Goal: Task Accomplishment & Management: Use online tool/utility

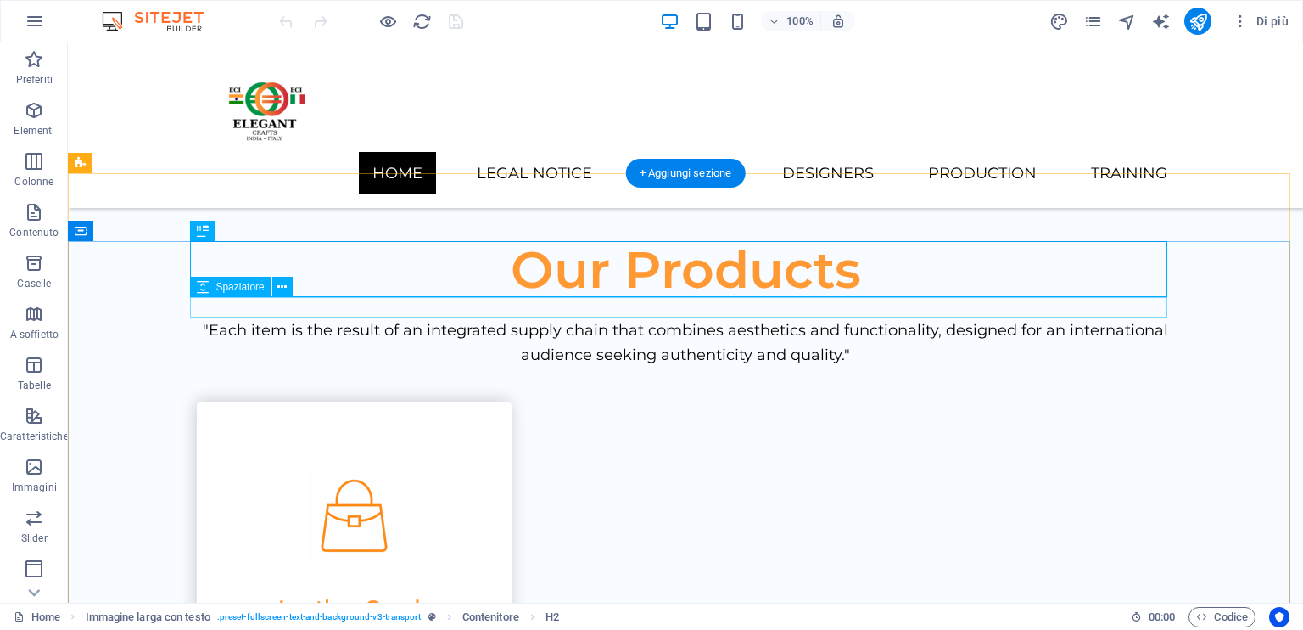
scroll to position [992, 0]
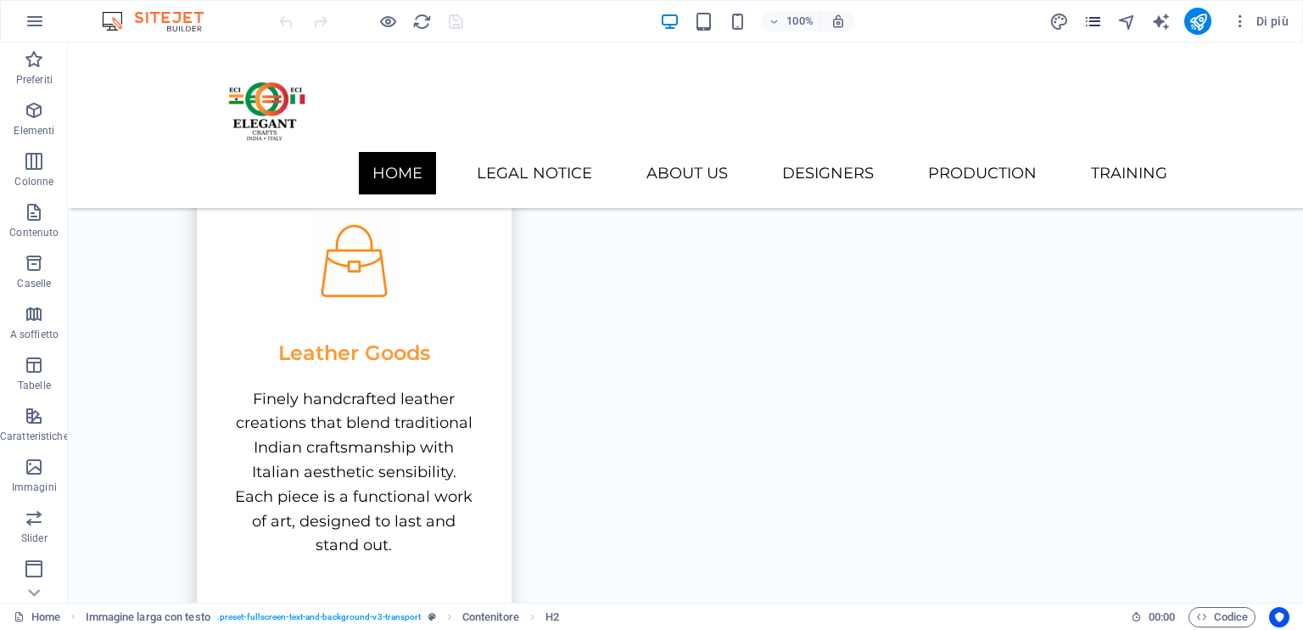
click at [1095, 23] on icon "pages" at bounding box center [1094, 22] width 20 height 20
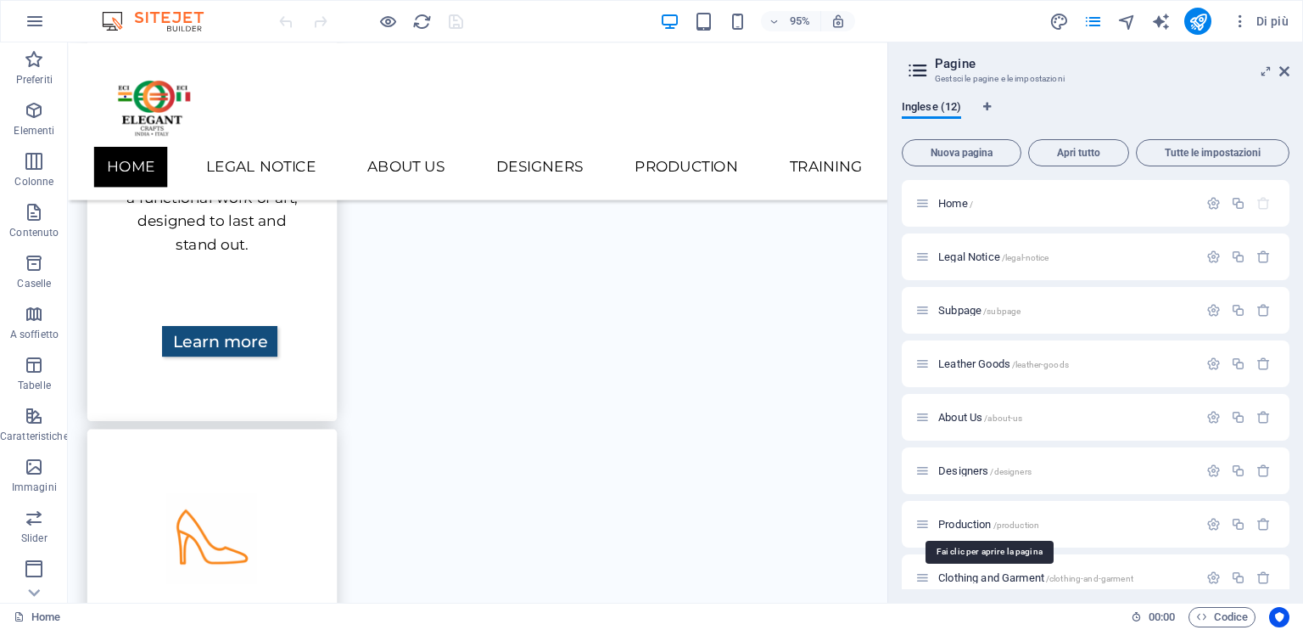
scroll to position [232, 0]
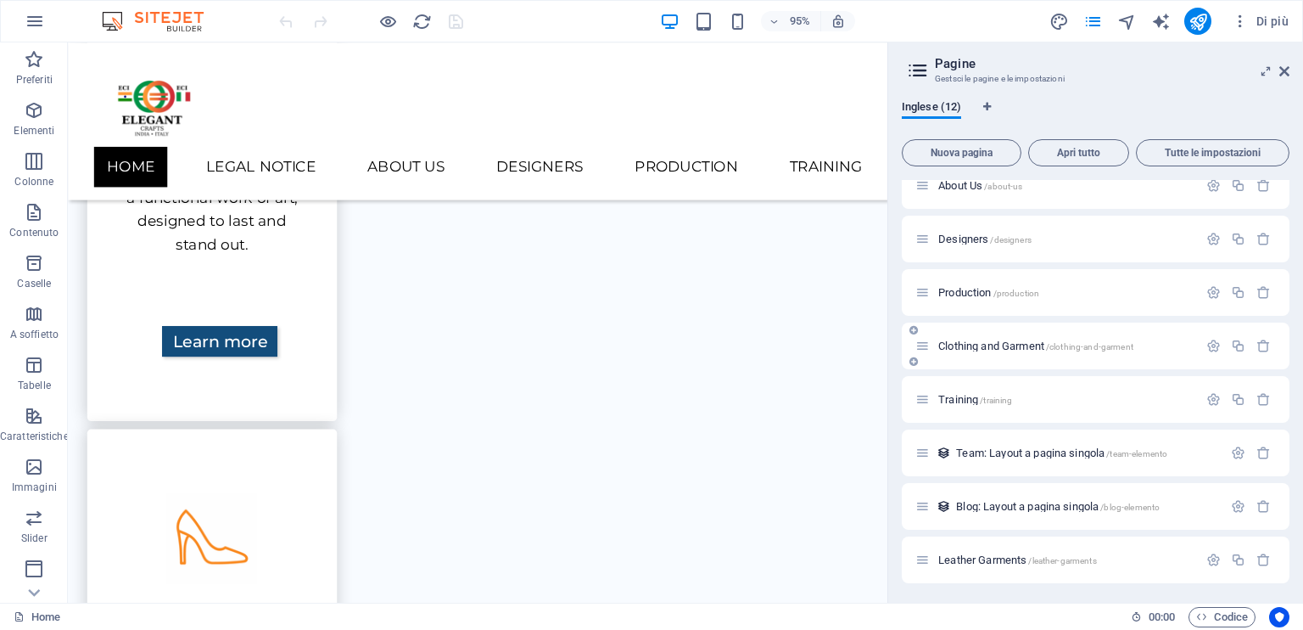
click at [991, 346] on span "Clothing and Garment /clothing-and-garment" at bounding box center [1035, 345] width 195 height 13
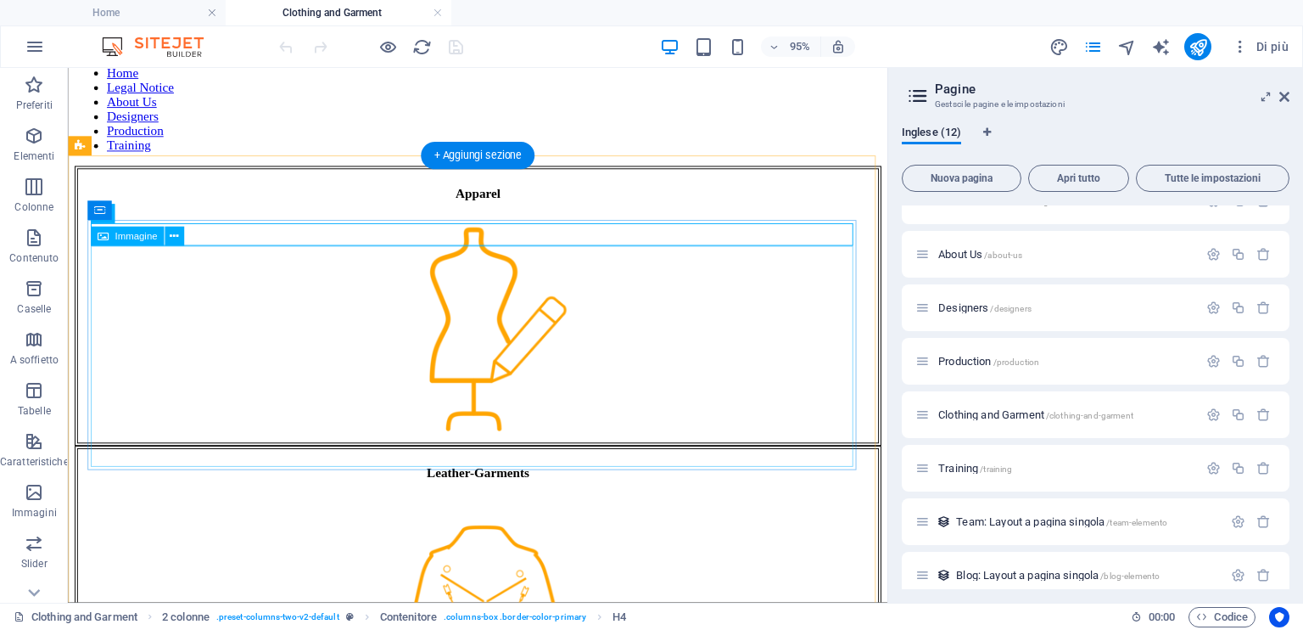
scroll to position [170, 0]
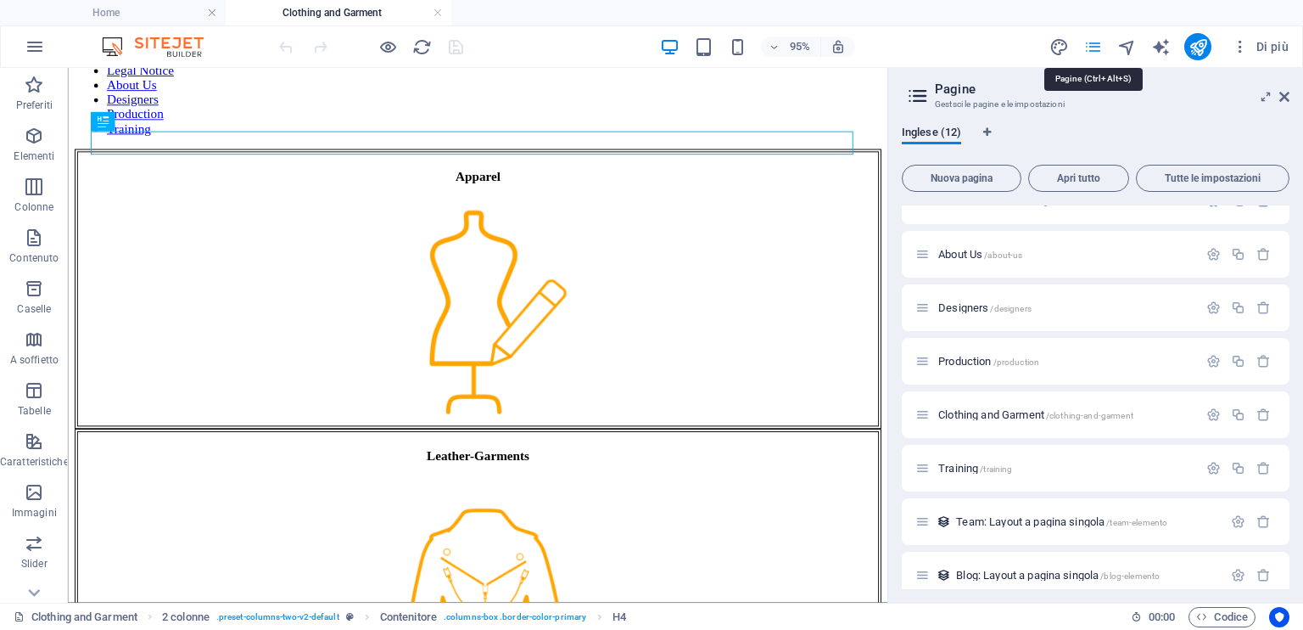
click at [1094, 38] on icon "pages" at bounding box center [1094, 47] width 20 height 20
click at [1096, 47] on icon "pages" at bounding box center [1094, 47] width 20 height 20
click at [1282, 91] on icon at bounding box center [1285, 97] width 10 height 14
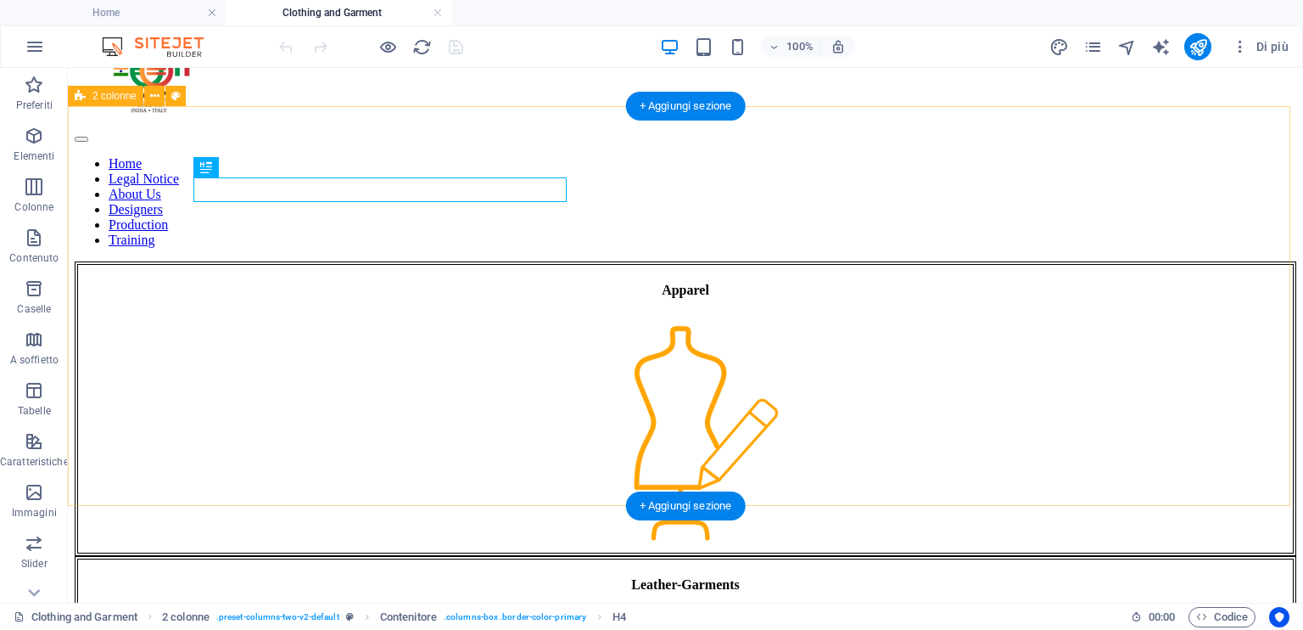
scroll to position [85, 0]
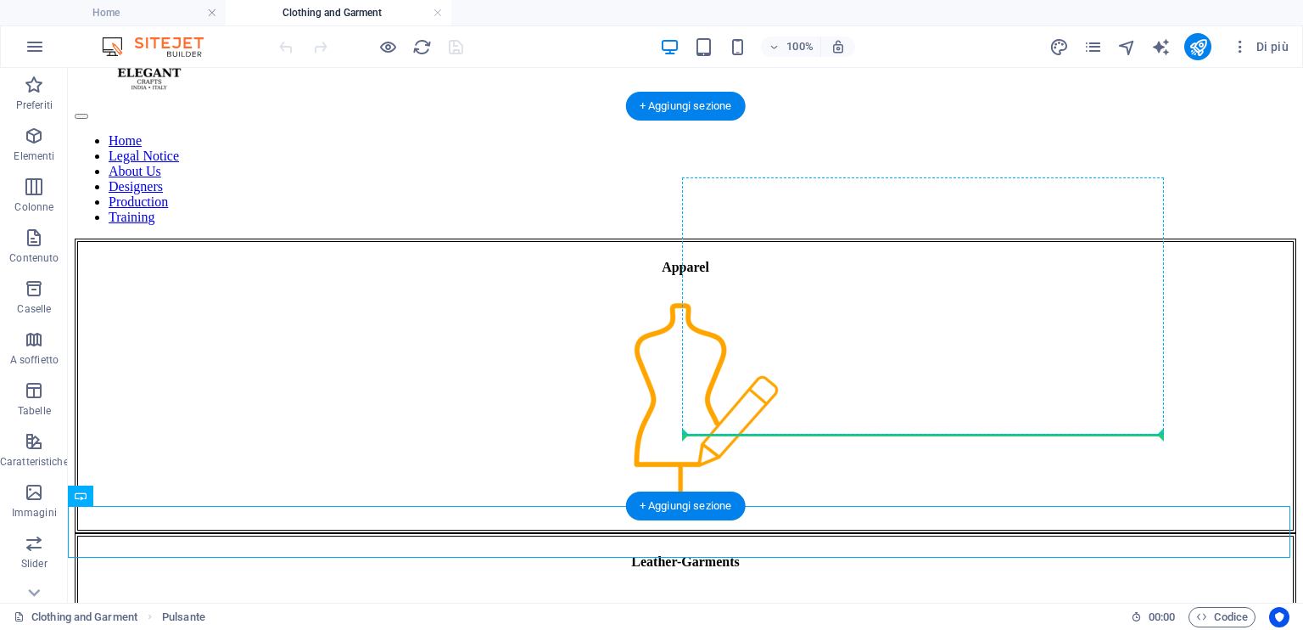
drag, startPoint x: 149, startPoint y: 518, endPoint x: 756, endPoint y: 421, distance: 614.4
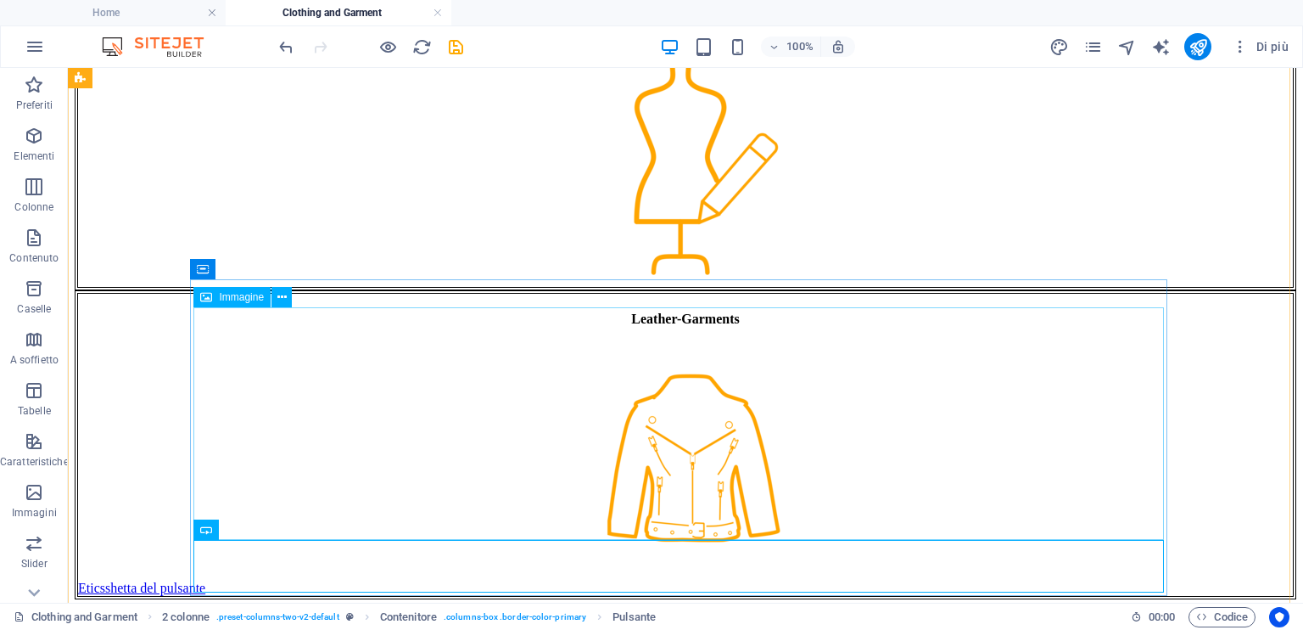
scroll to position [412, 0]
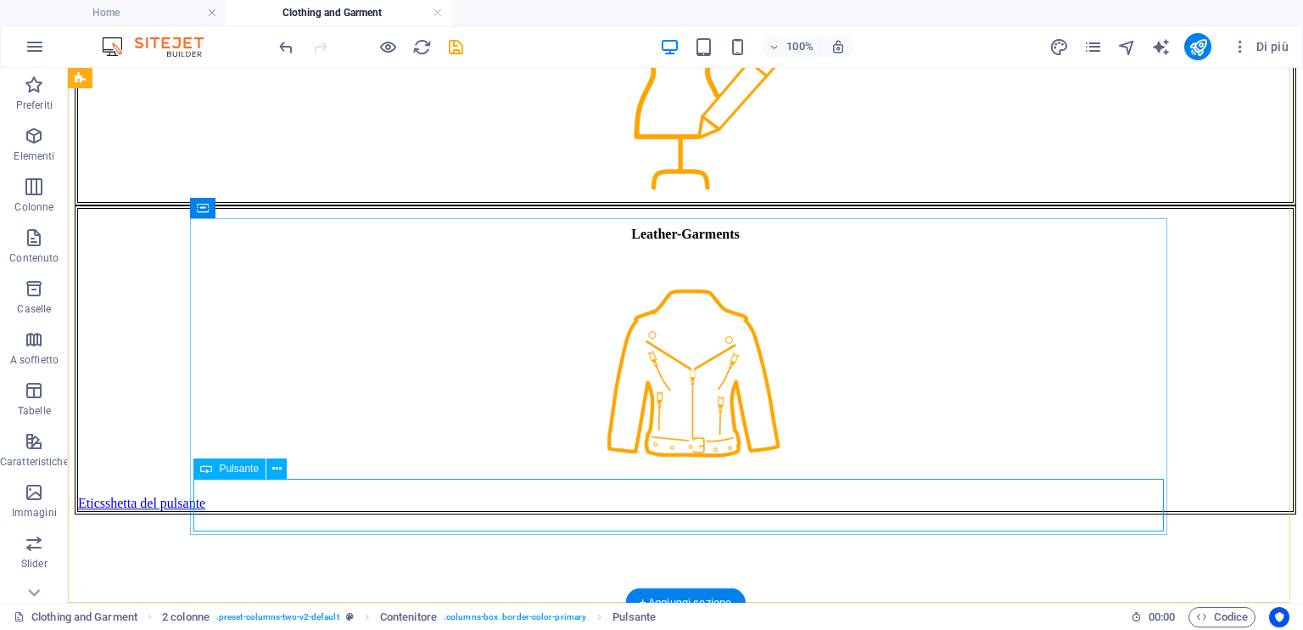
click at [447, 500] on div "Eticsshetta del pulsante" at bounding box center [685, 503] width 1215 height 15
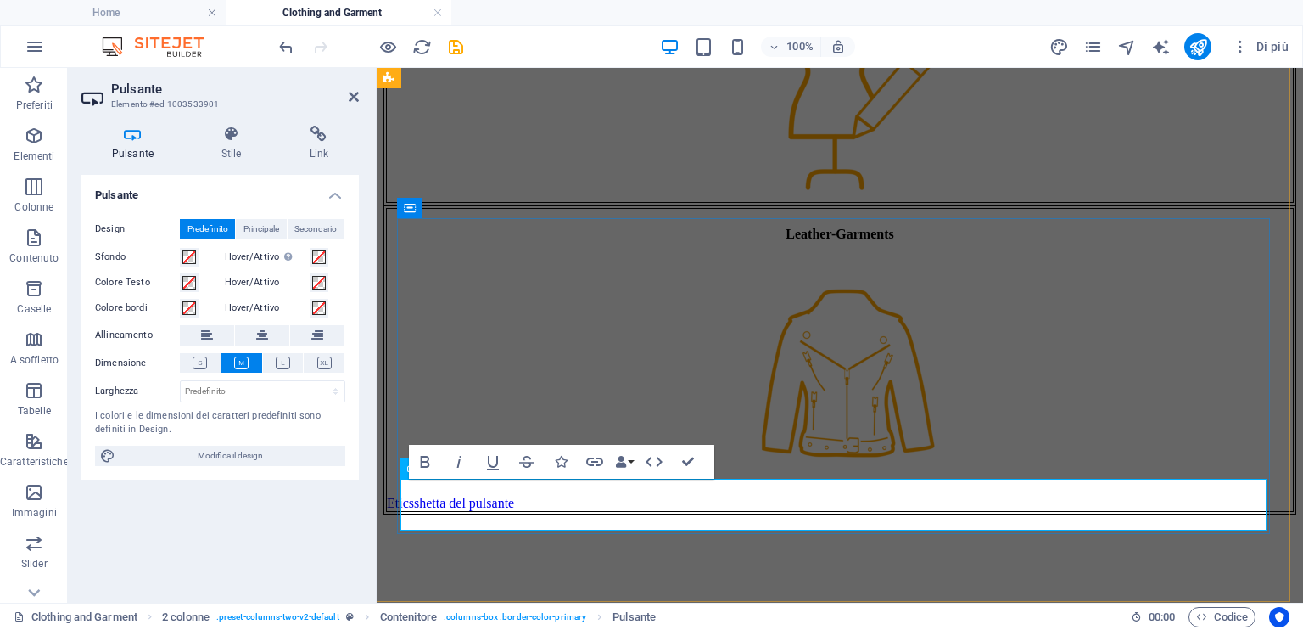
scroll to position [455, 0]
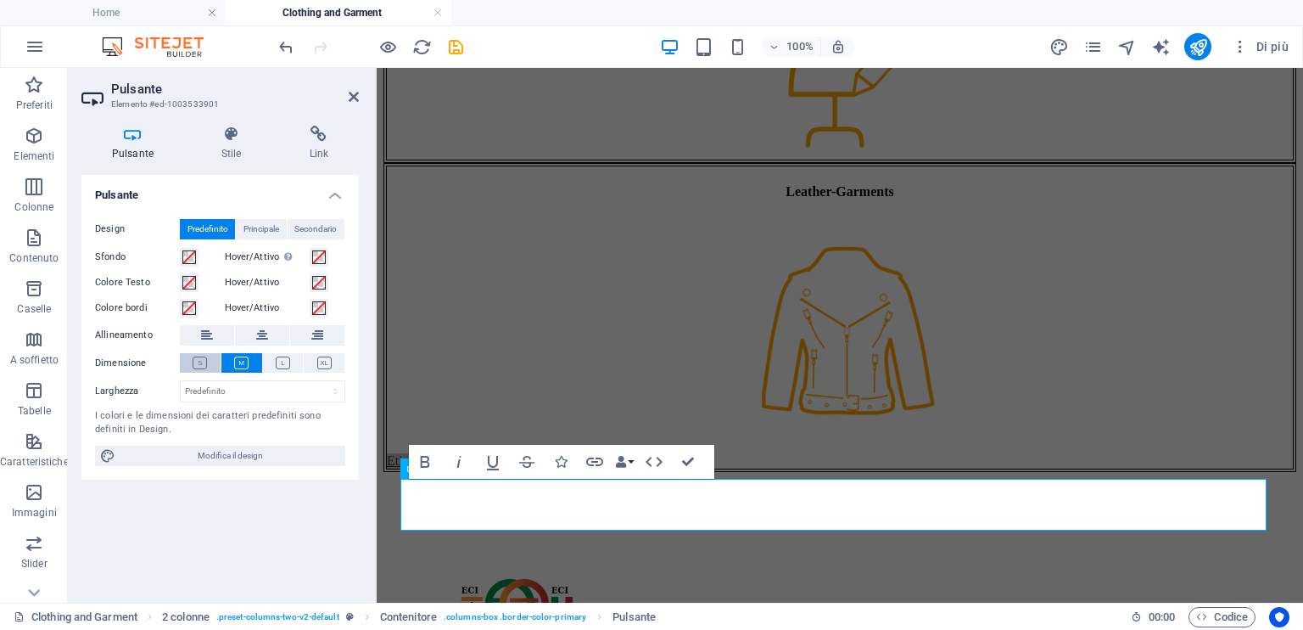
click at [199, 363] on icon at bounding box center [200, 362] width 14 height 13
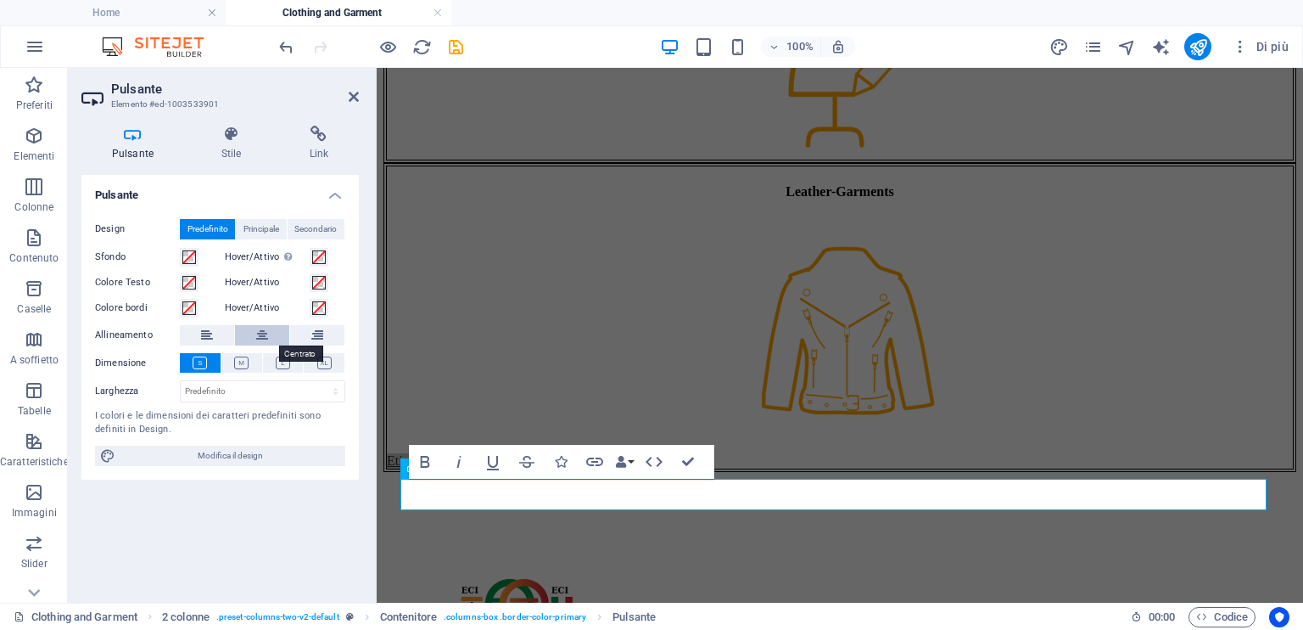
click at [271, 333] on button at bounding box center [262, 335] width 54 height 20
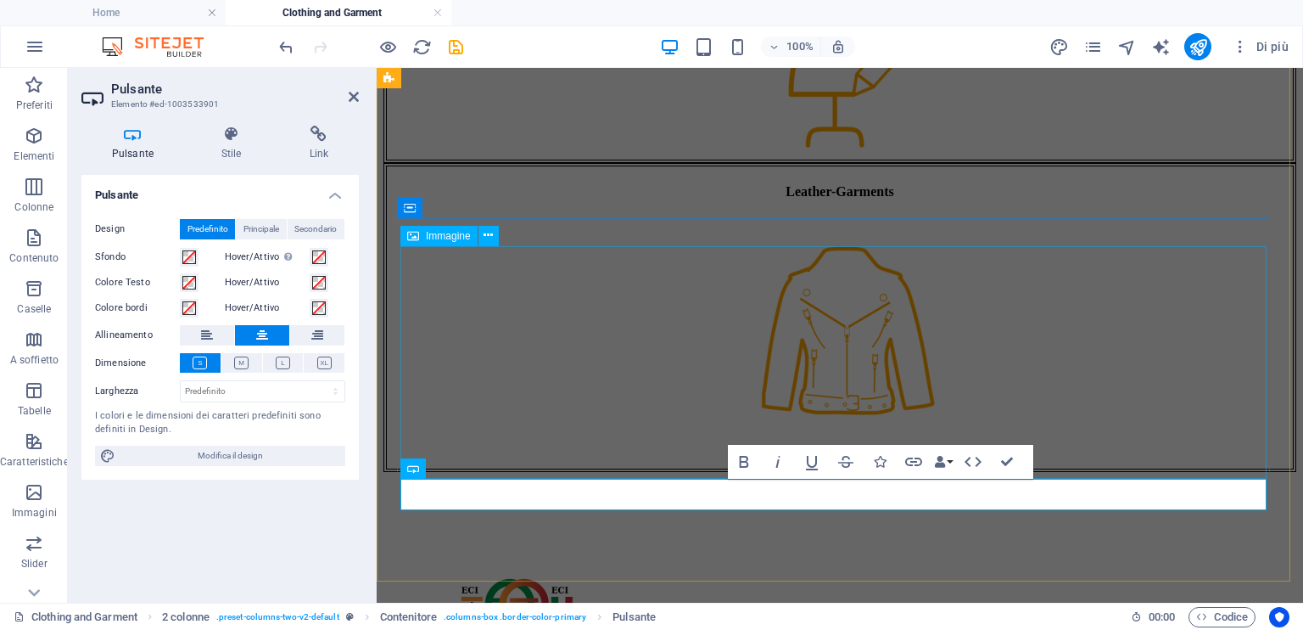
click at [502, 389] on figure at bounding box center [840, 335] width 906 height 236
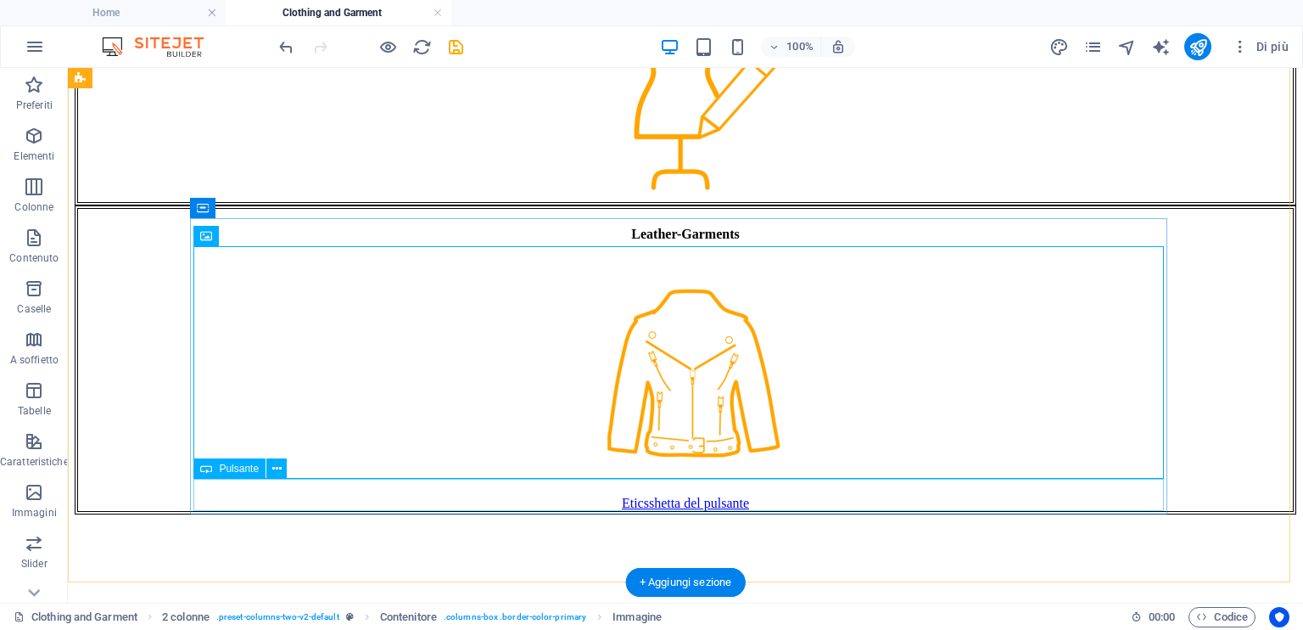
click at [920, 496] on div "Eticsshetta del pulsante" at bounding box center [685, 503] width 1215 height 15
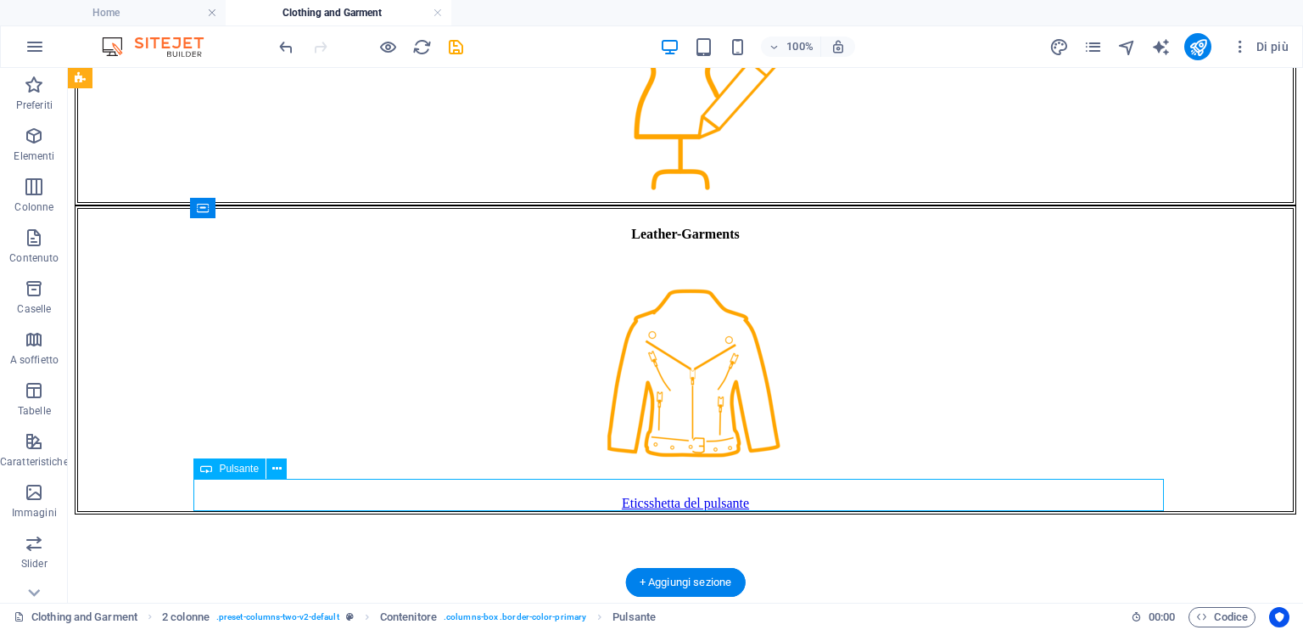
click at [758, 496] on div "Eticsshetta del pulsante" at bounding box center [685, 503] width 1215 height 15
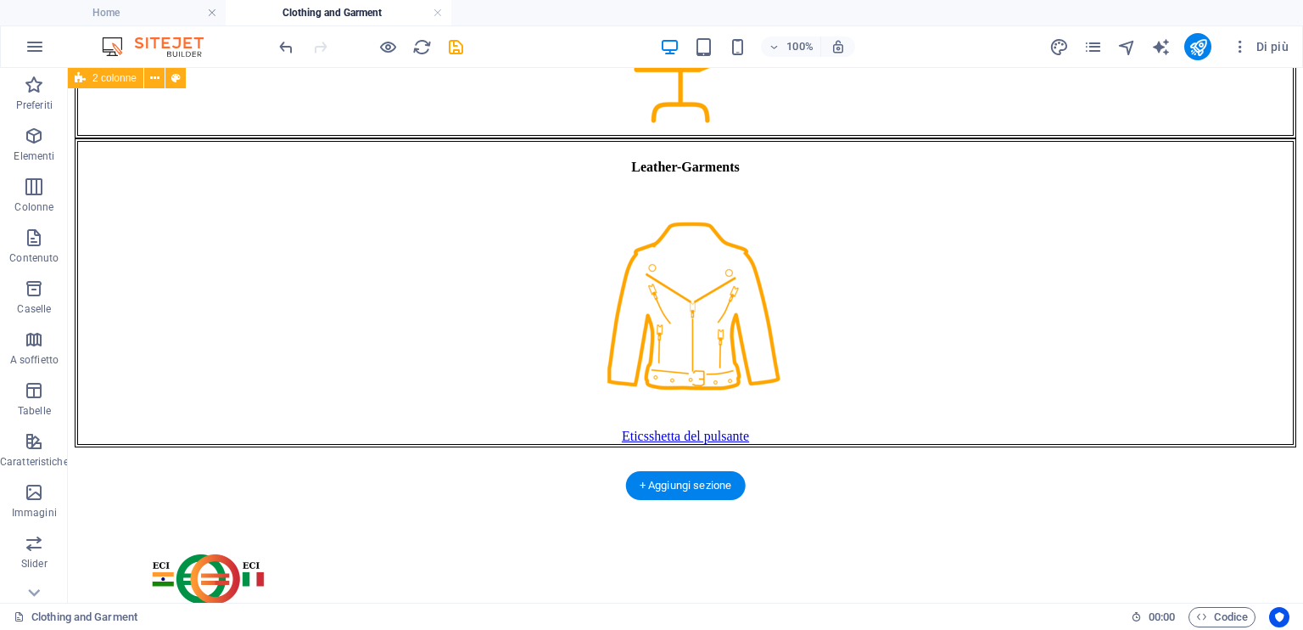
scroll to position [509, 0]
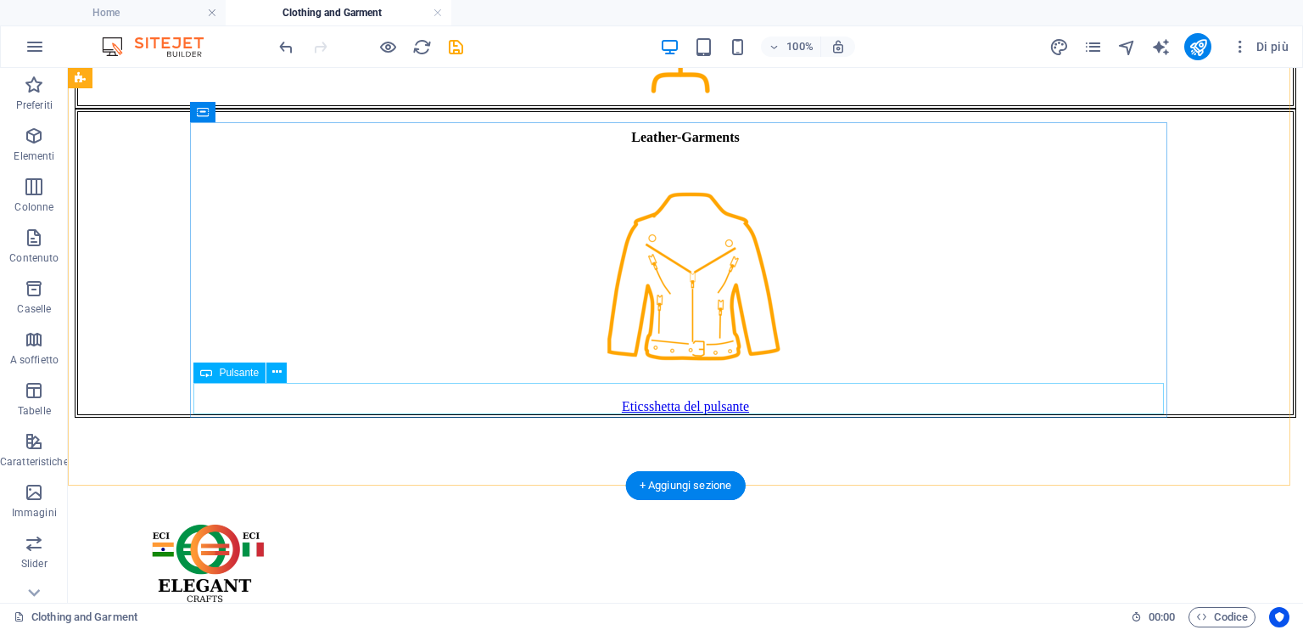
click at [640, 399] on div "Eticsshetta del pulsante" at bounding box center [685, 406] width 1215 height 15
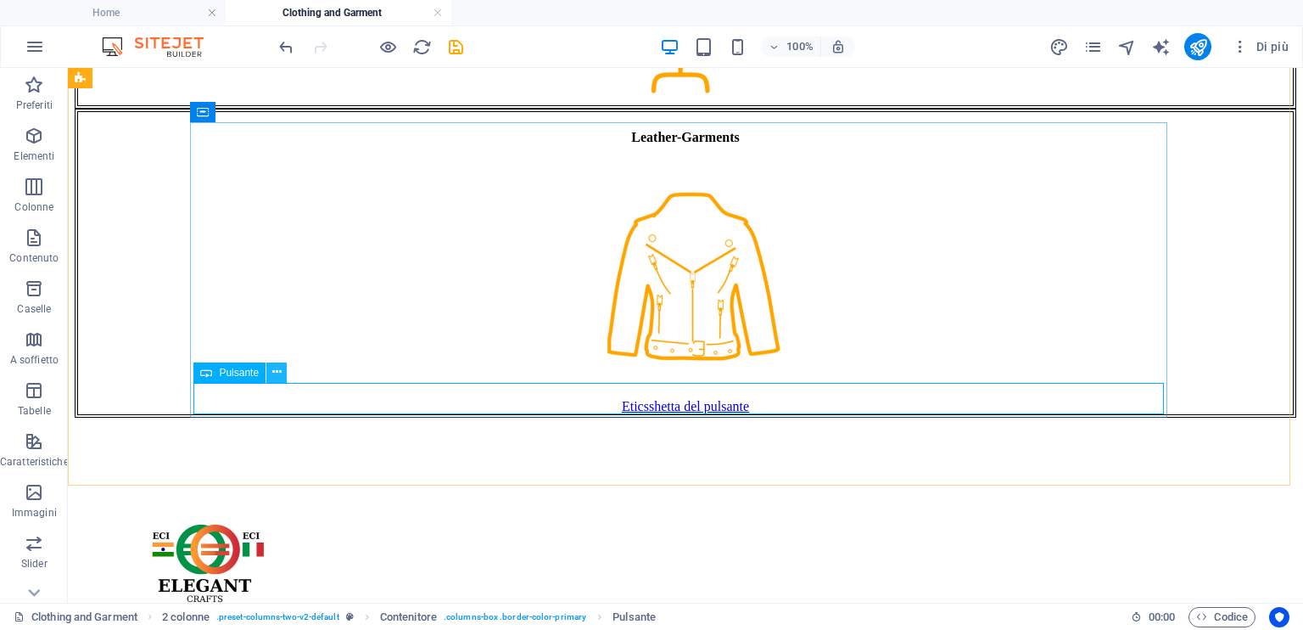
click at [274, 376] on icon at bounding box center [276, 372] width 9 height 18
click at [832, 399] on div "Eticsshetta del pulsante" at bounding box center [685, 406] width 1215 height 15
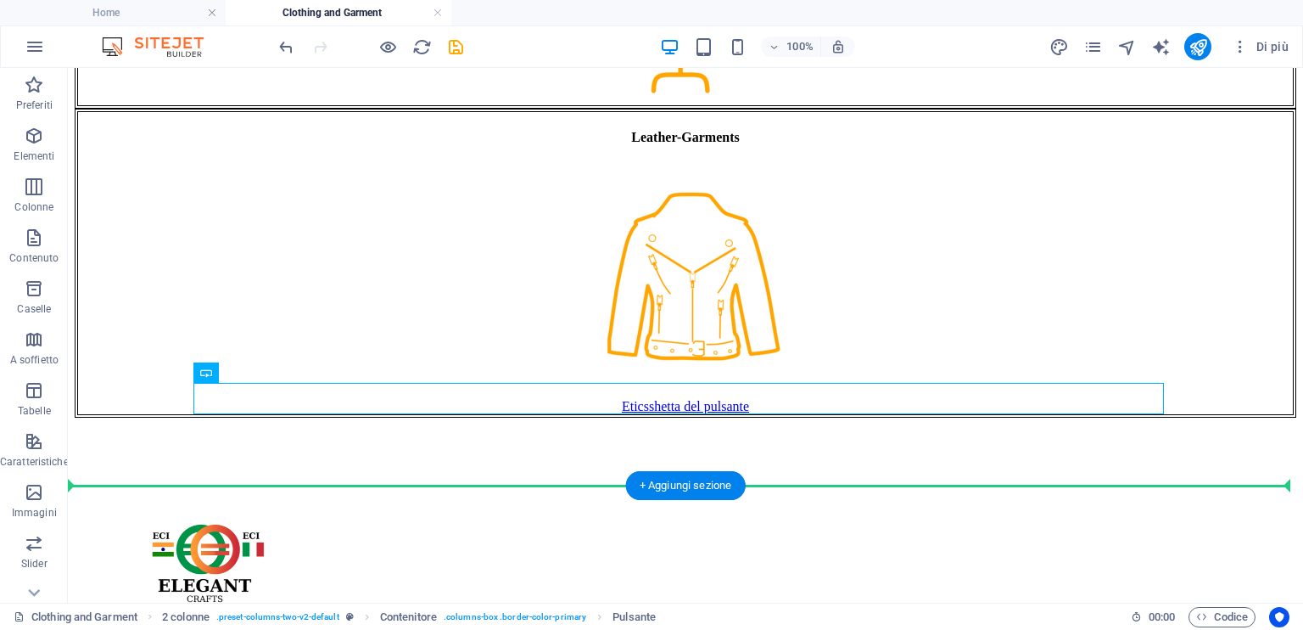
drag, startPoint x: 629, startPoint y: 398, endPoint x: 635, endPoint y: 437, distance: 39.5
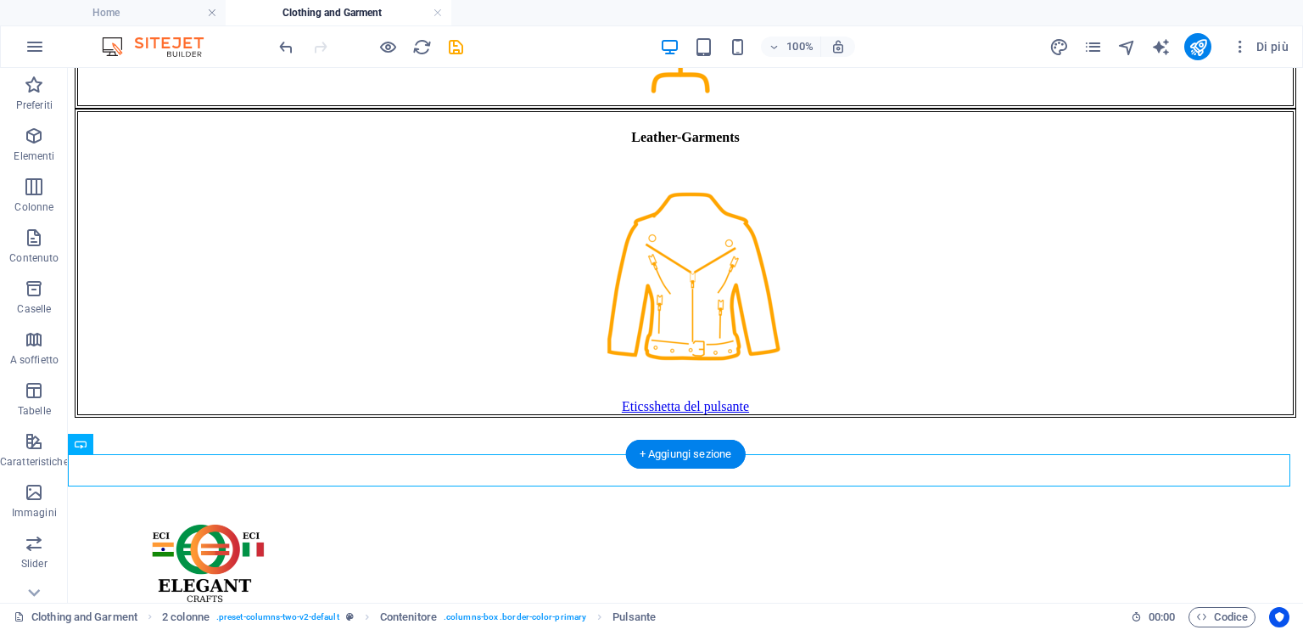
scroll to position [136, 0]
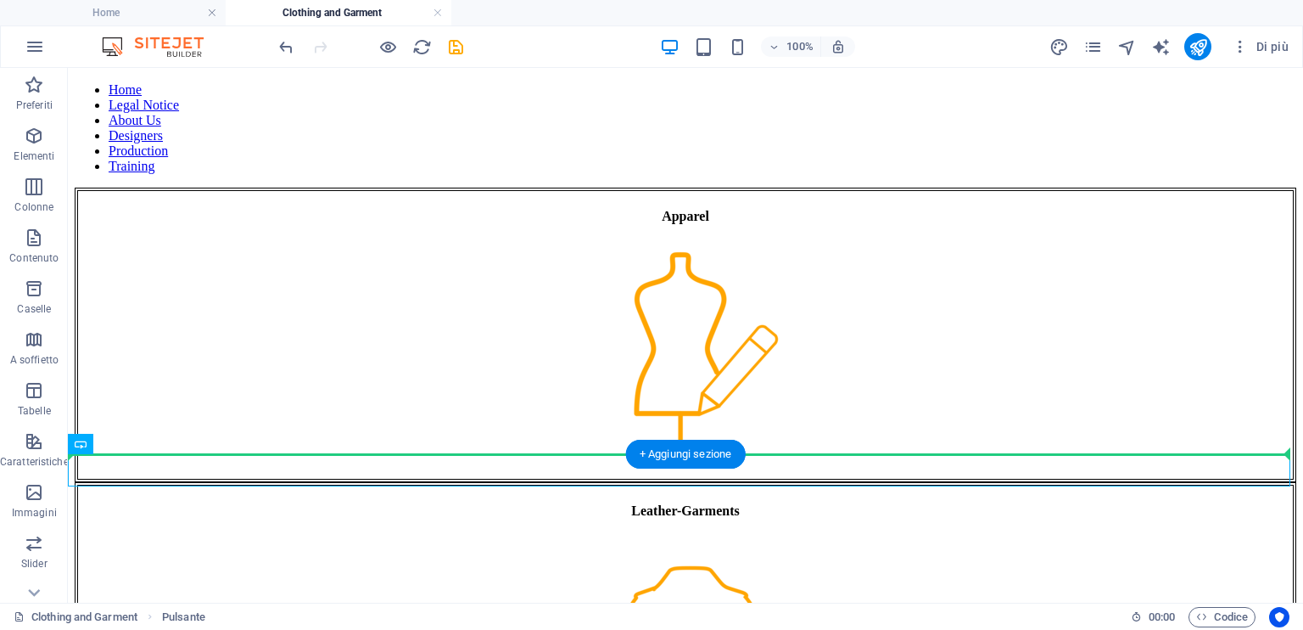
drag, startPoint x: 759, startPoint y: 472, endPoint x: 1006, endPoint y: 422, distance: 252.0
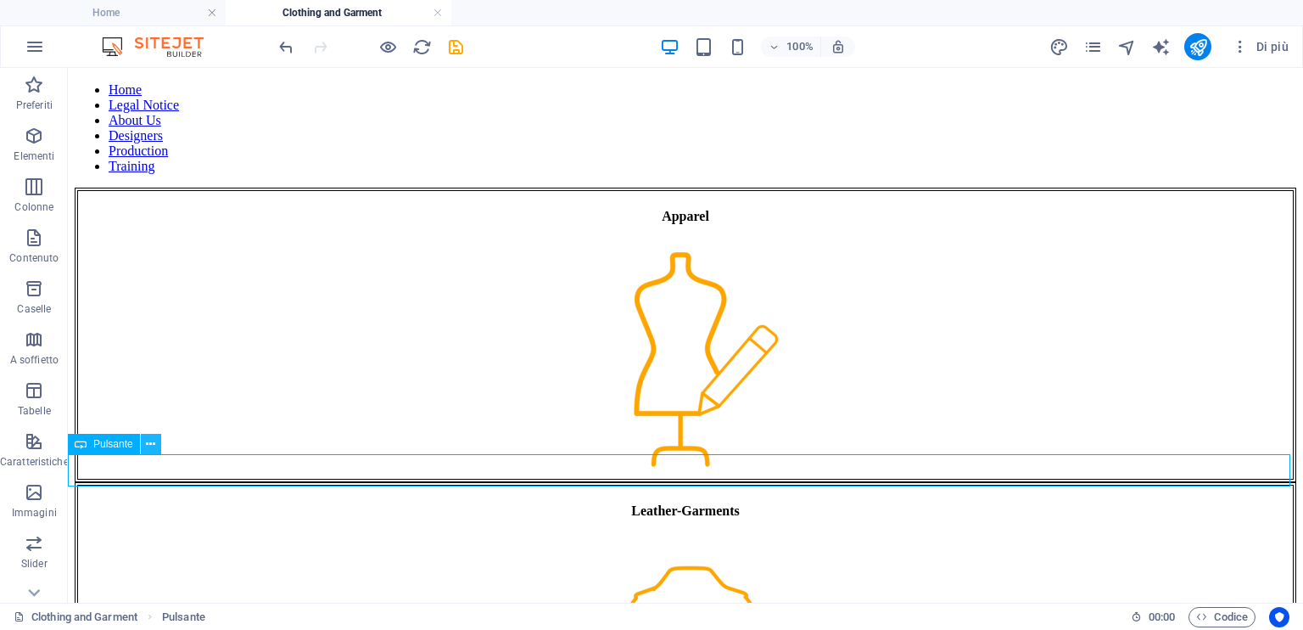
click at [150, 439] on icon at bounding box center [150, 444] width 9 height 18
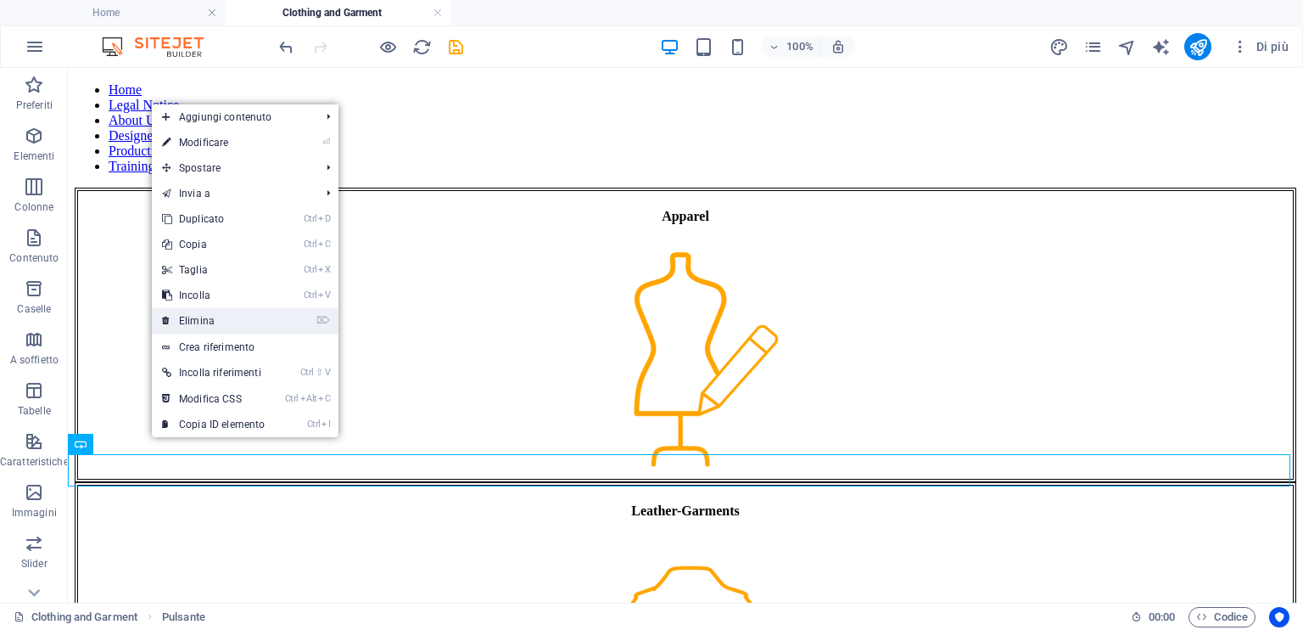
click at [232, 322] on link "⌦ Elimina" at bounding box center [213, 320] width 123 height 25
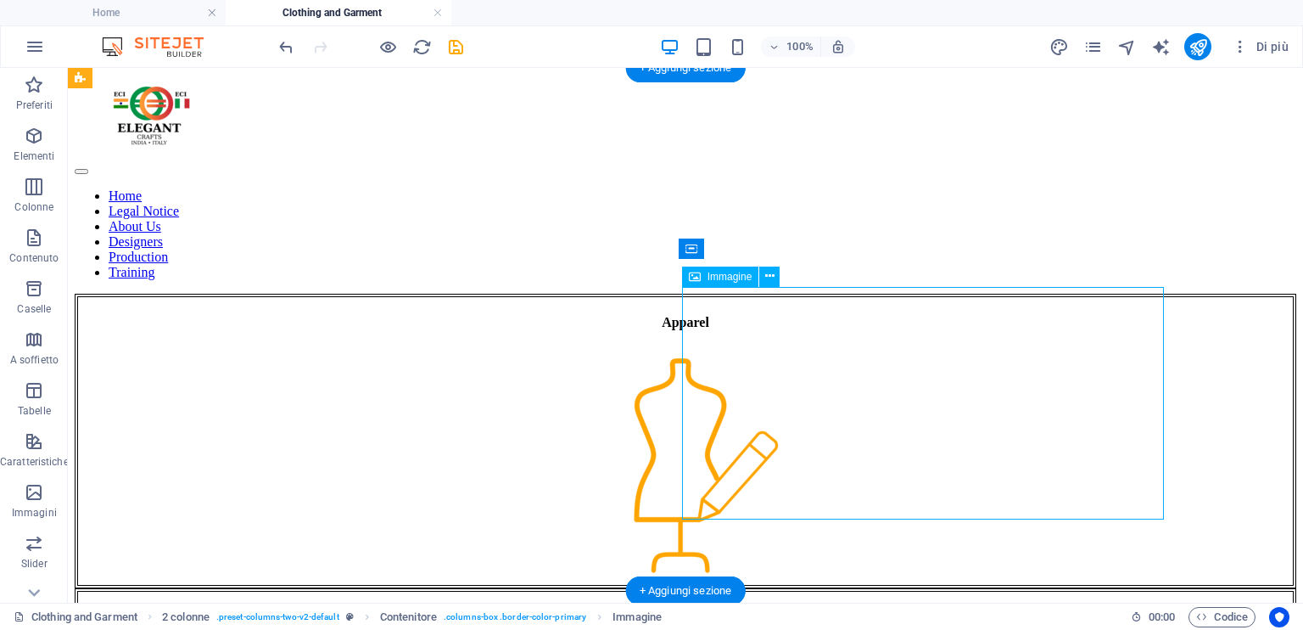
scroll to position [0, 0]
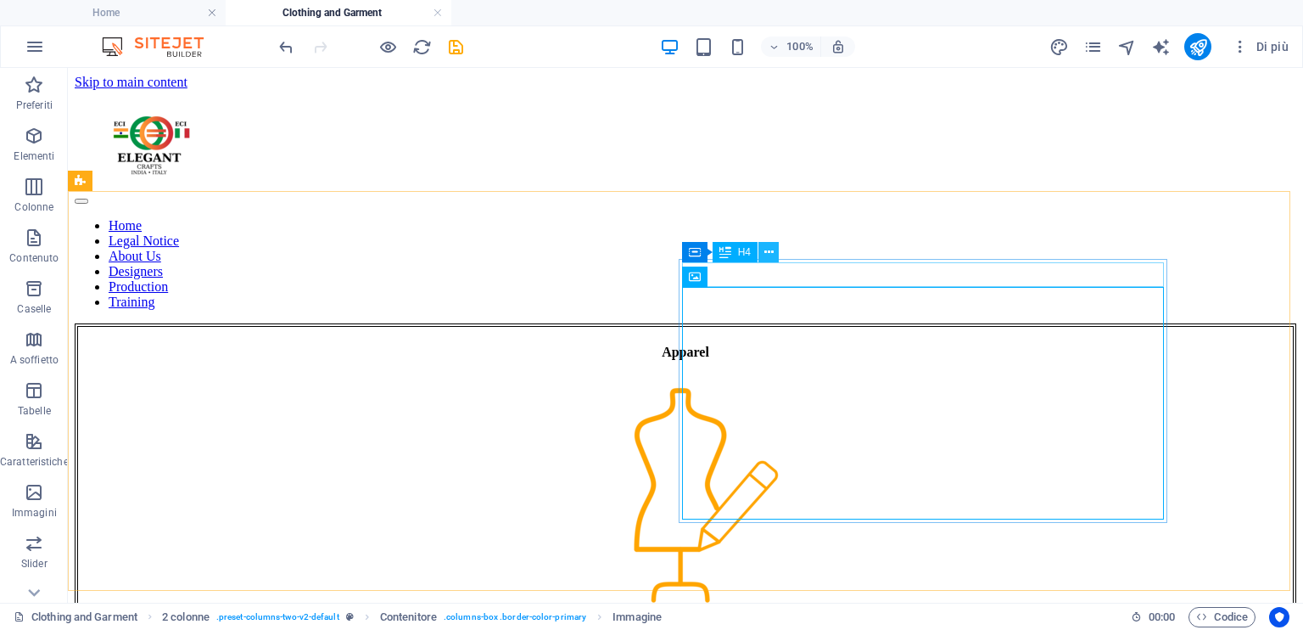
click at [767, 250] on icon at bounding box center [769, 253] width 9 height 18
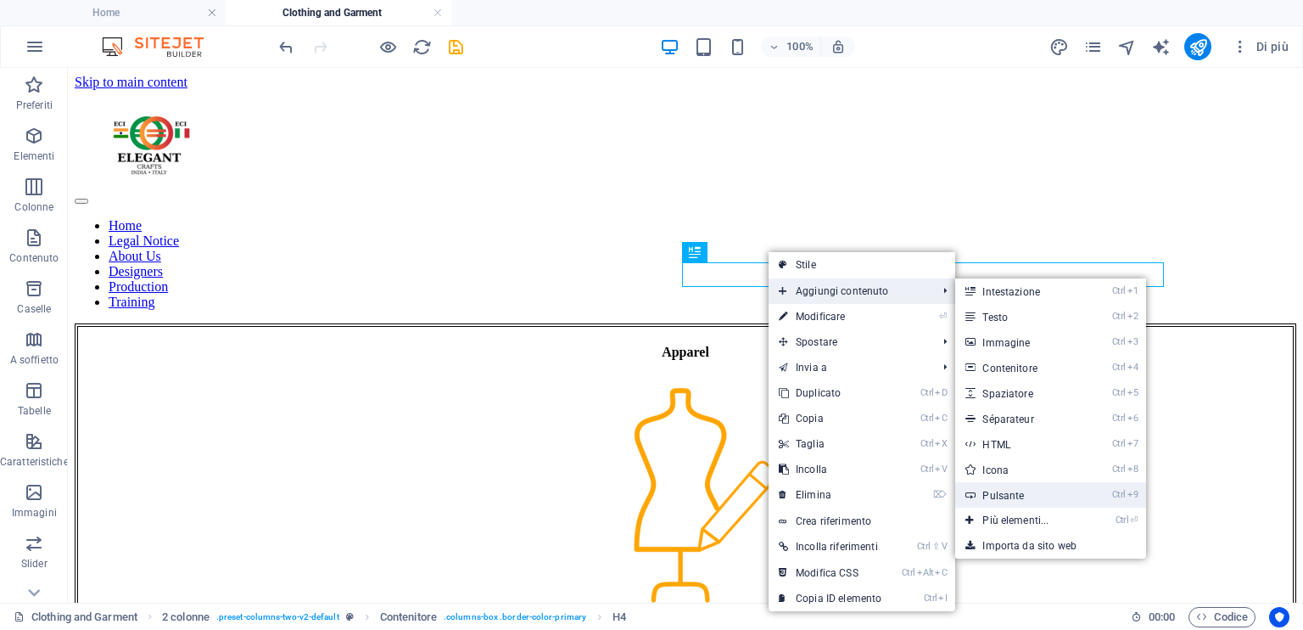
click at [1043, 490] on link "Ctrl 9 Pulsante" at bounding box center [1018, 494] width 127 height 25
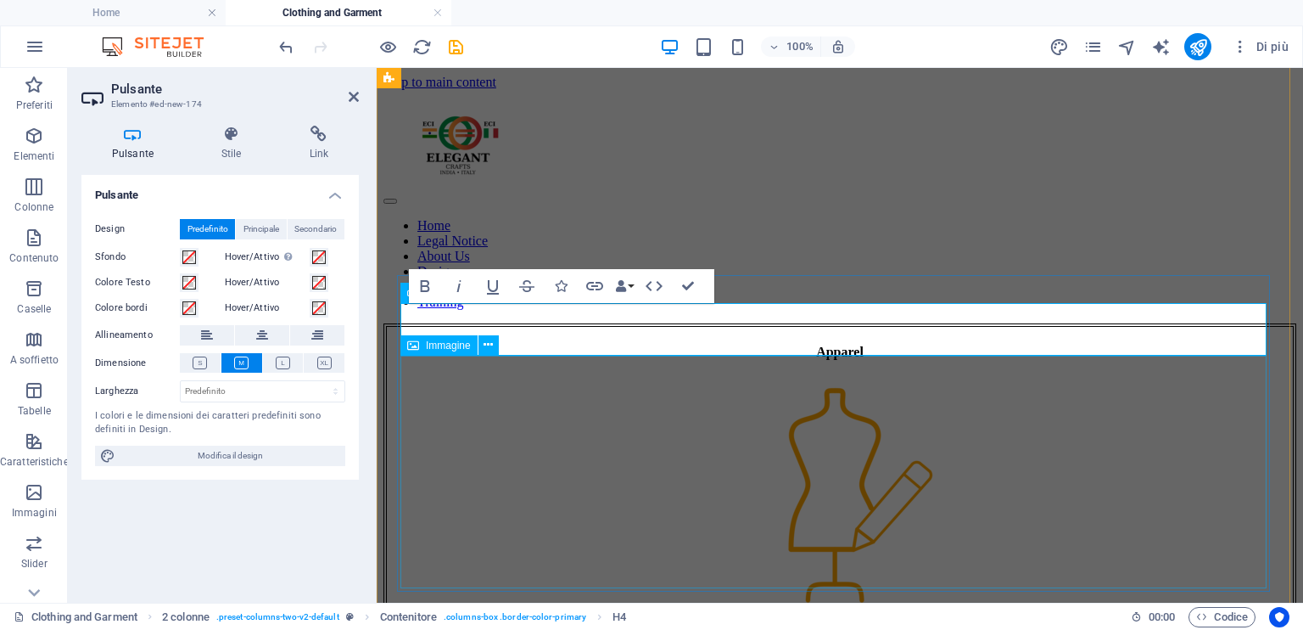
scroll to position [398, 0]
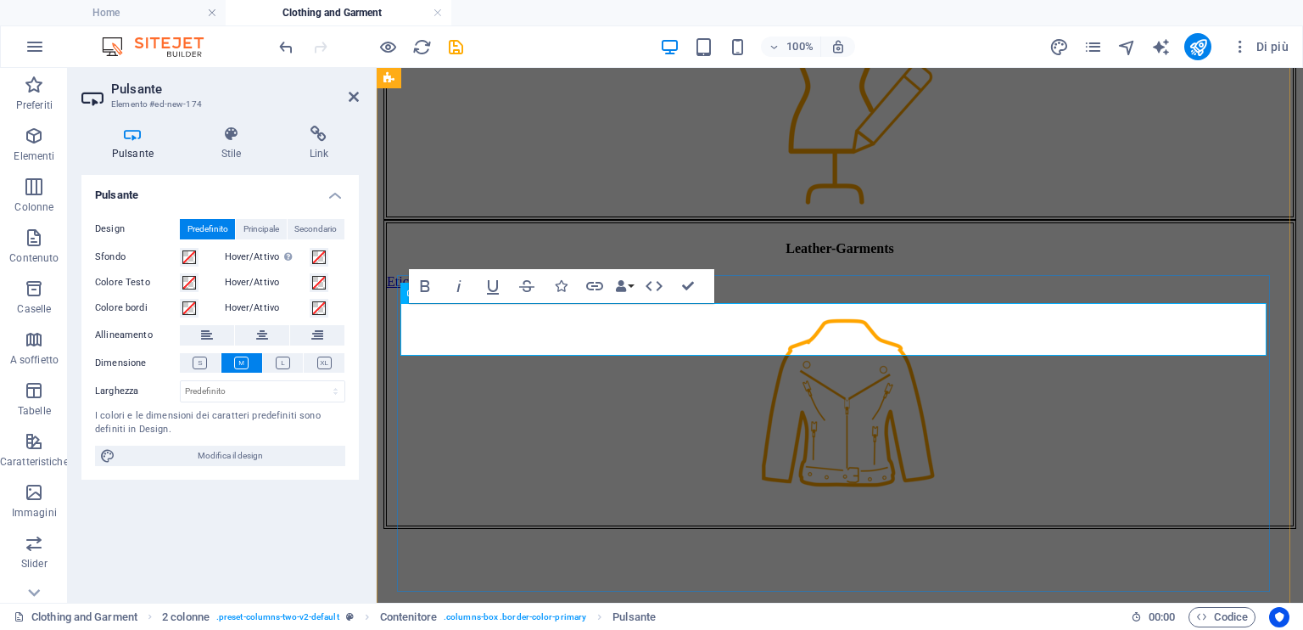
click at [707, 289] on div "Etichetta del pulsante" at bounding box center [840, 281] width 906 height 15
click at [630, 286] on button "Data Bindings" at bounding box center [625, 286] width 24 height 34
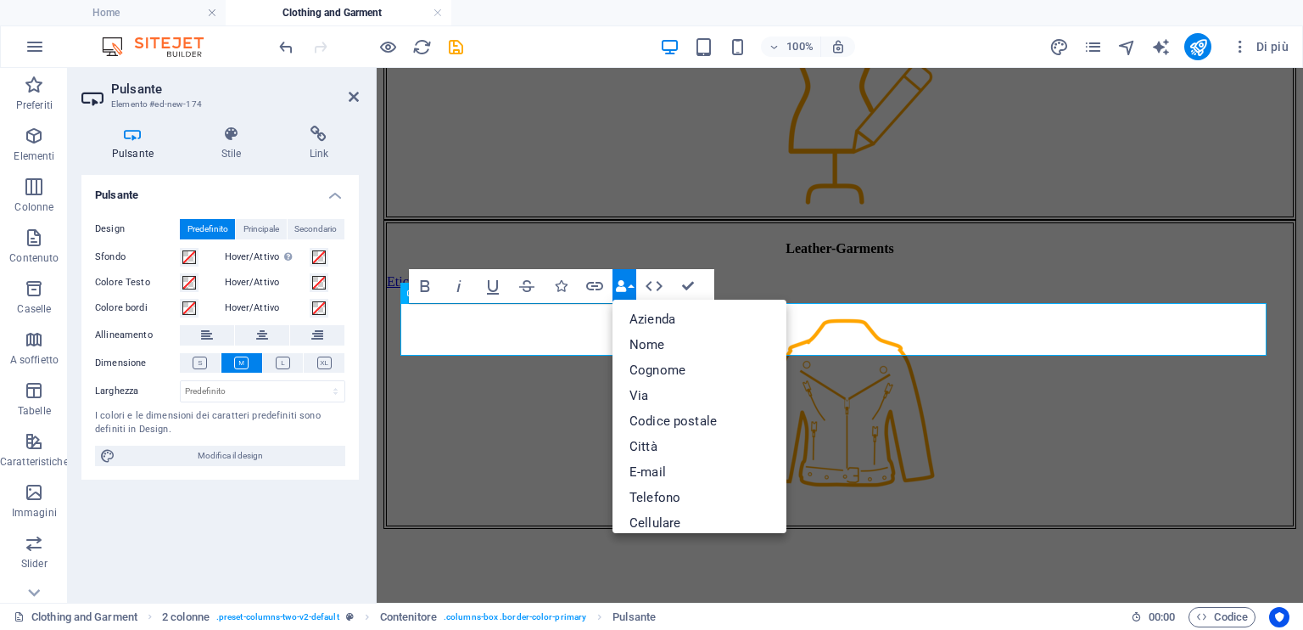
click at [630, 286] on button "Data Bindings" at bounding box center [625, 286] width 24 height 34
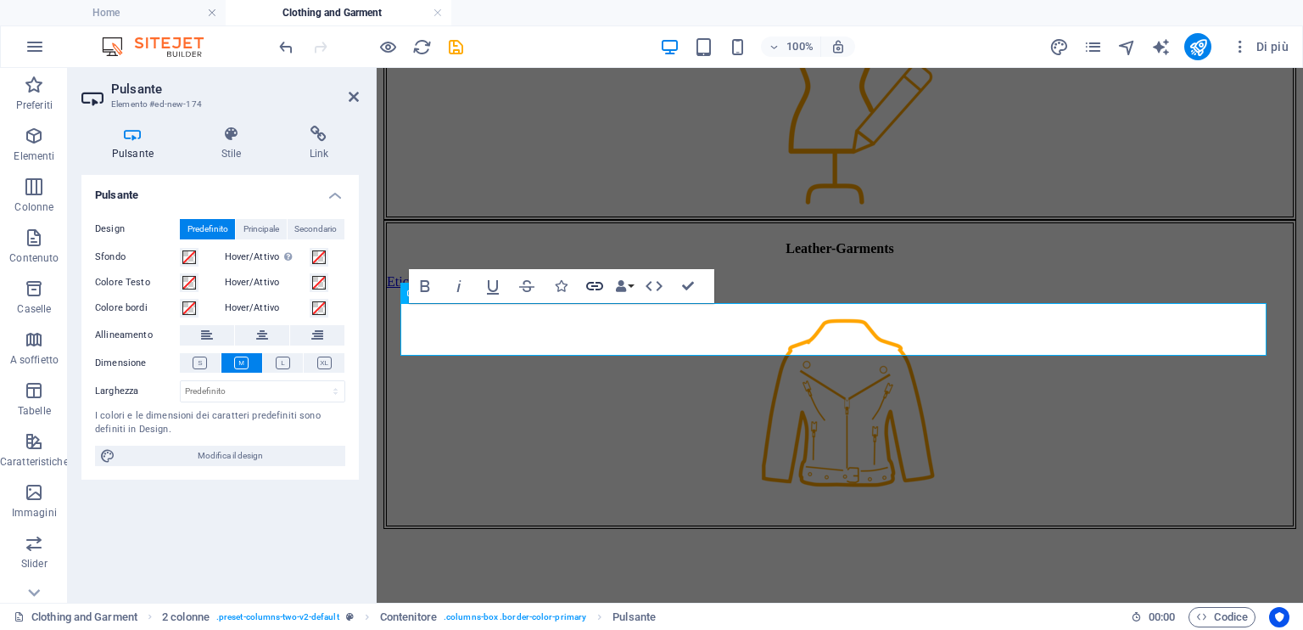
click at [591, 286] on icon "button" at bounding box center [595, 286] width 20 height 20
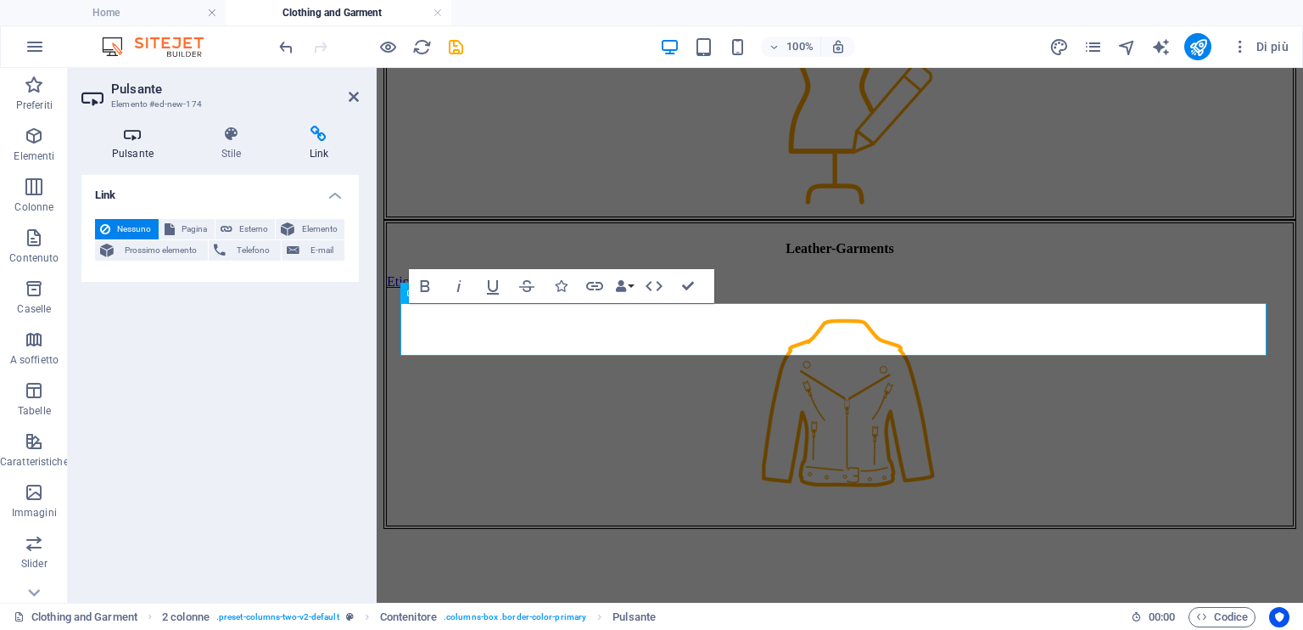
click at [145, 132] on icon at bounding box center [132, 134] width 103 height 17
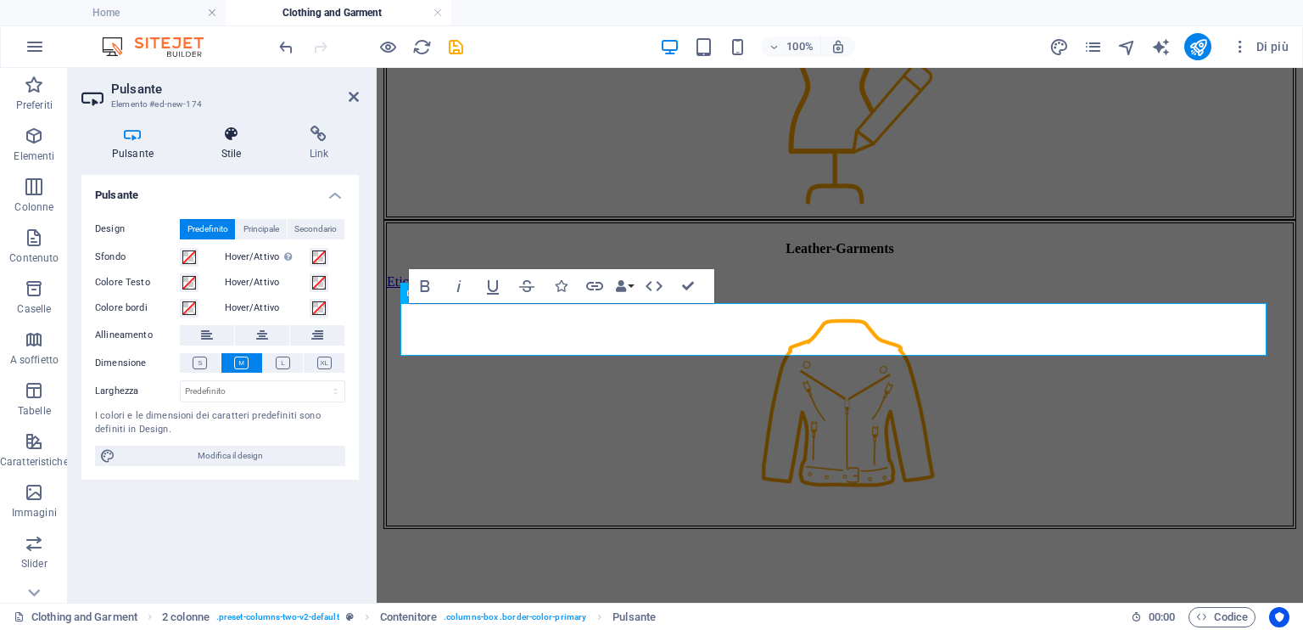
click at [235, 133] on icon at bounding box center [231, 134] width 81 height 17
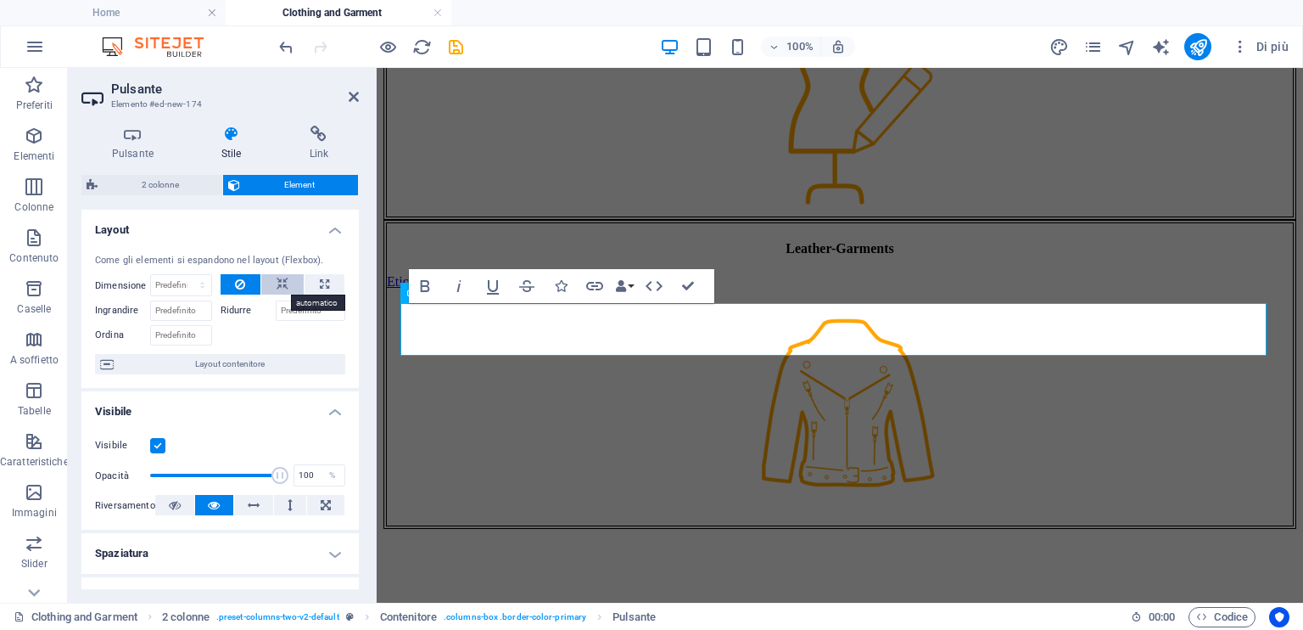
click at [277, 287] on icon at bounding box center [283, 284] width 12 height 20
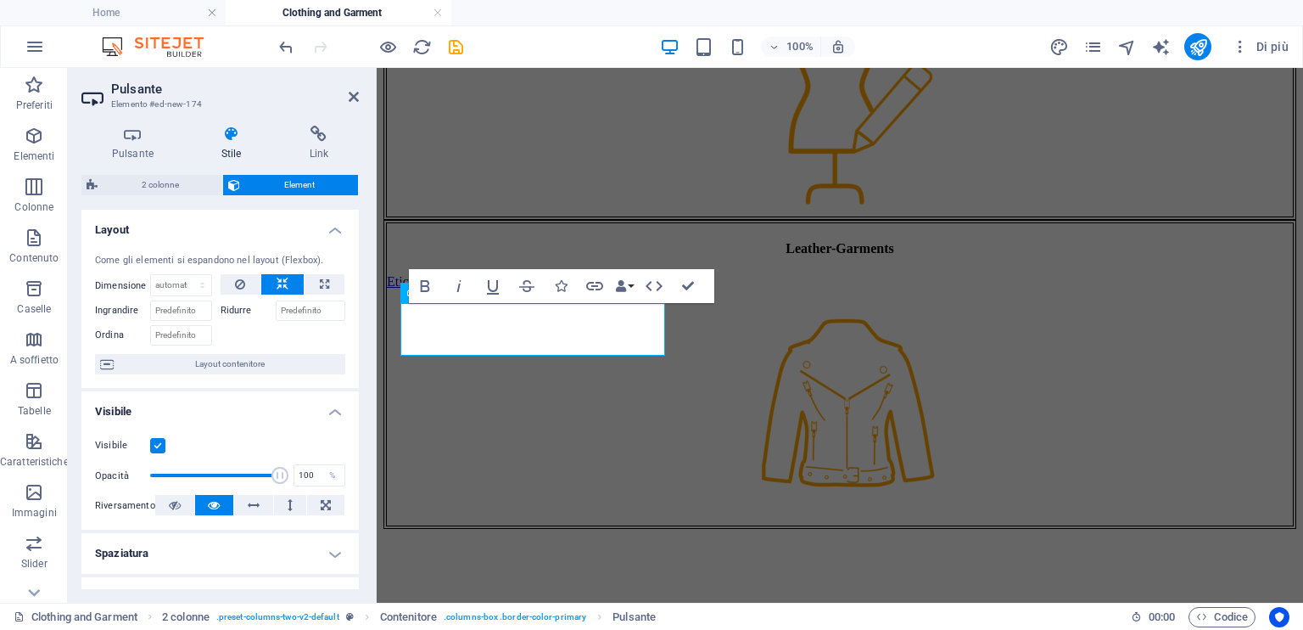
click at [241, 308] on label "Ridurre" at bounding box center [248, 310] width 55 height 20
click at [276, 308] on input "Ridurre" at bounding box center [311, 310] width 70 height 20
click at [283, 287] on icon at bounding box center [283, 284] width 12 height 20
click at [506, 410] on figure at bounding box center [840, 407] width 906 height 236
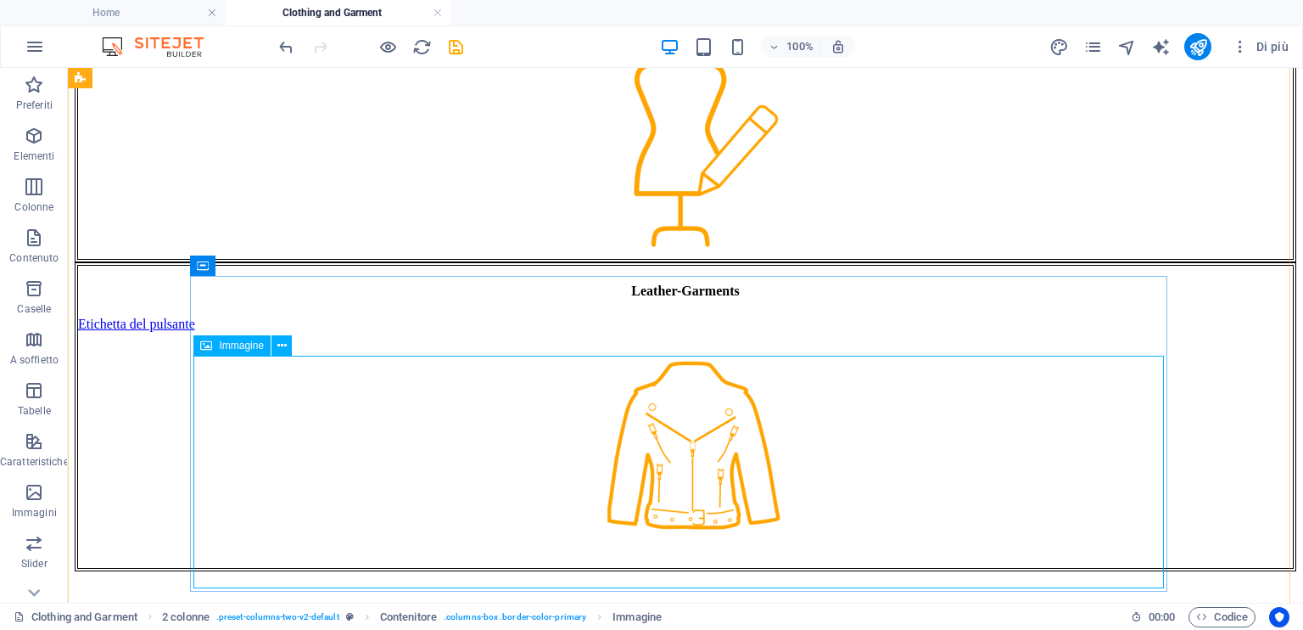
click at [357, 410] on figure at bounding box center [685, 450] width 1215 height 236
click at [484, 323] on div "Leather-Garments Etichetta del pulsante" at bounding box center [686, 417] width 1222 height 310
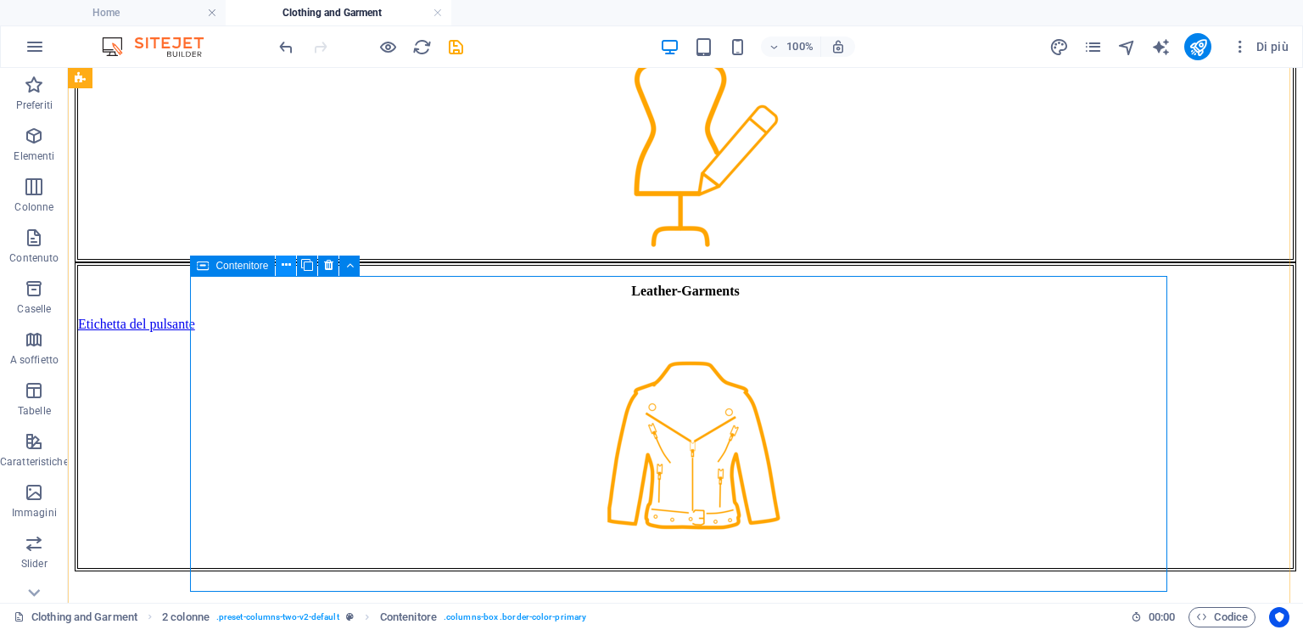
click at [289, 266] on icon at bounding box center [286, 265] width 9 height 18
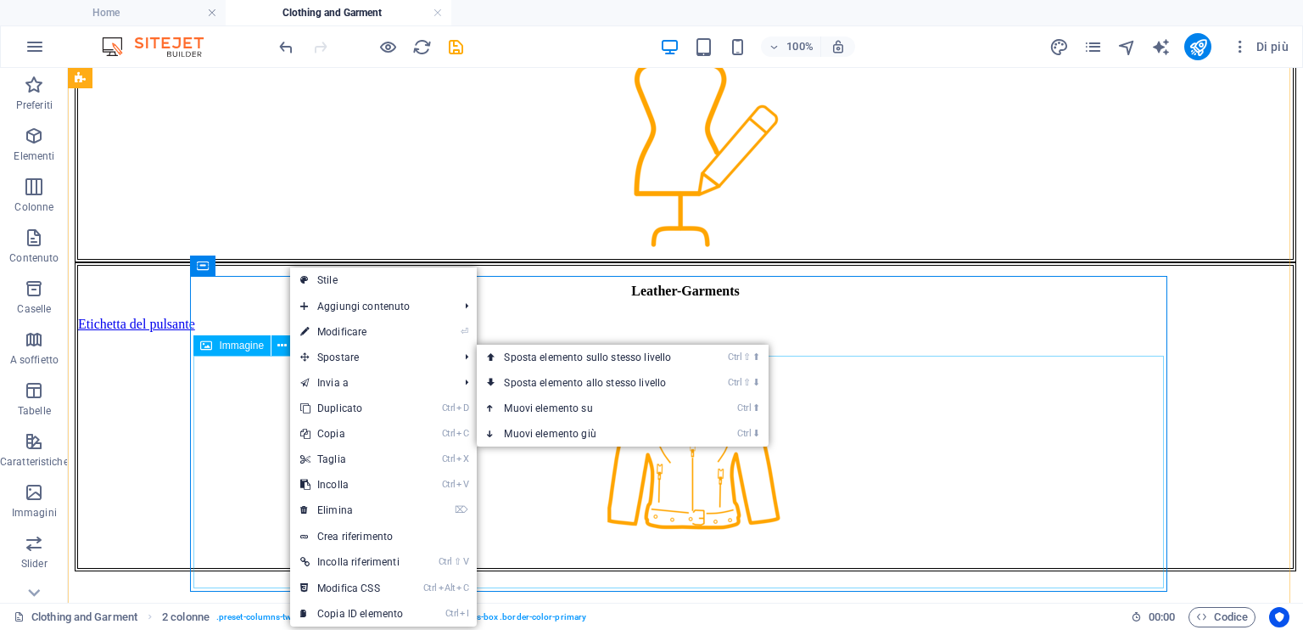
click at [262, 413] on figure at bounding box center [685, 450] width 1215 height 236
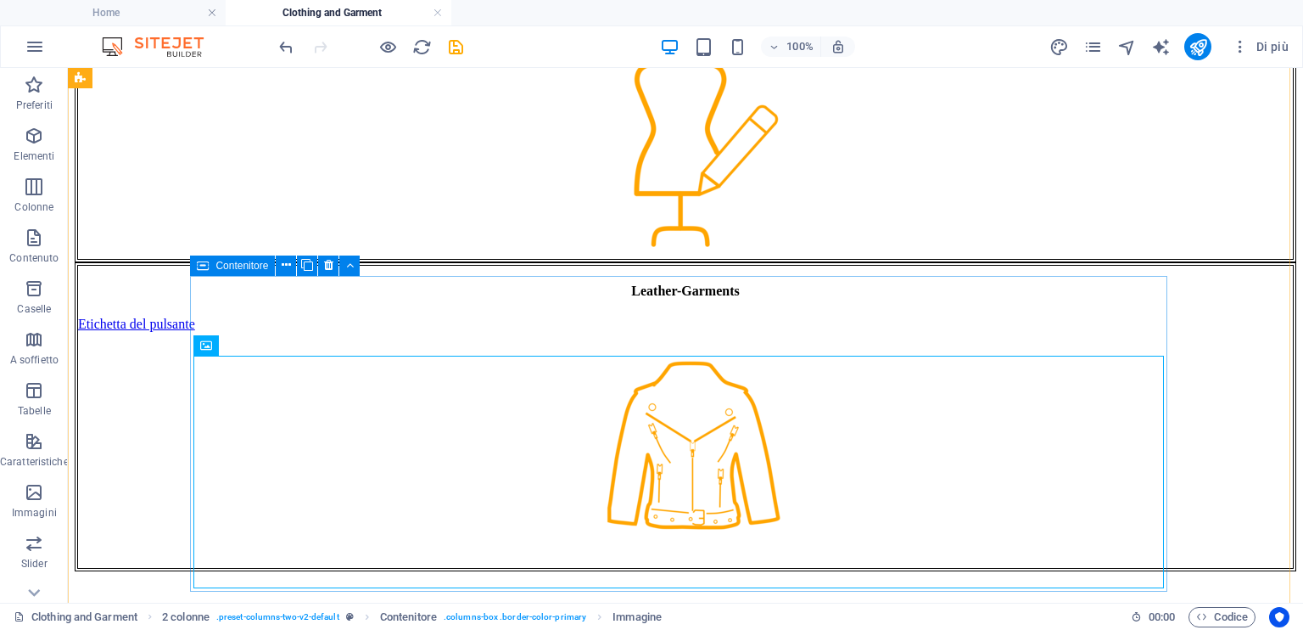
click at [532, 323] on div "Leather-Garments Etichetta del pulsante" at bounding box center [686, 417] width 1222 height 310
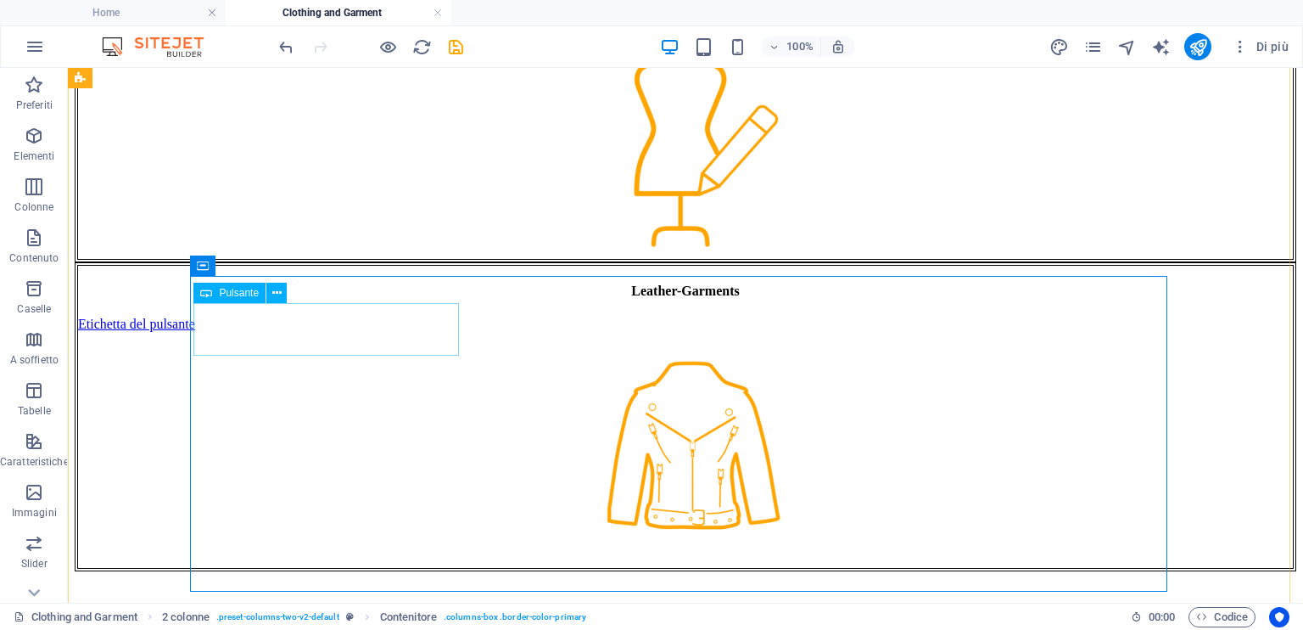
click at [389, 332] on div "Etichetta del pulsante" at bounding box center [685, 324] width 1215 height 15
click at [279, 288] on icon at bounding box center [276, 293] width 9 height 18
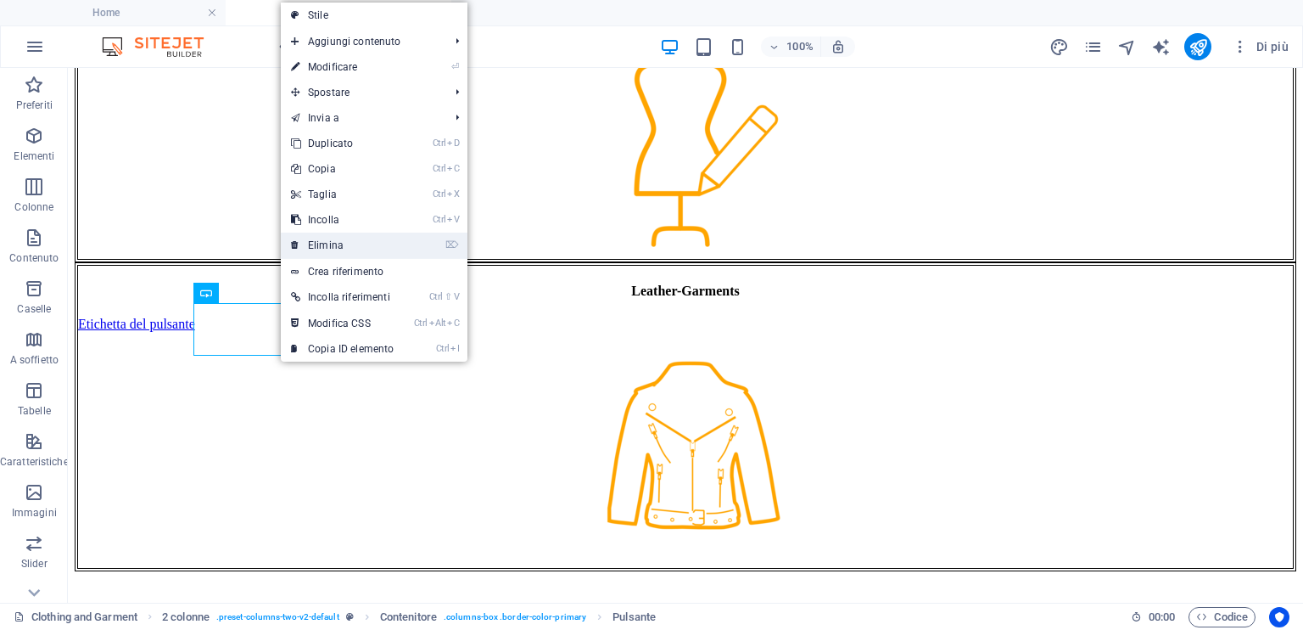
click at [362, 240] on link "⌦ Elimina" at bounding box center [342, 245] width 123 height 25
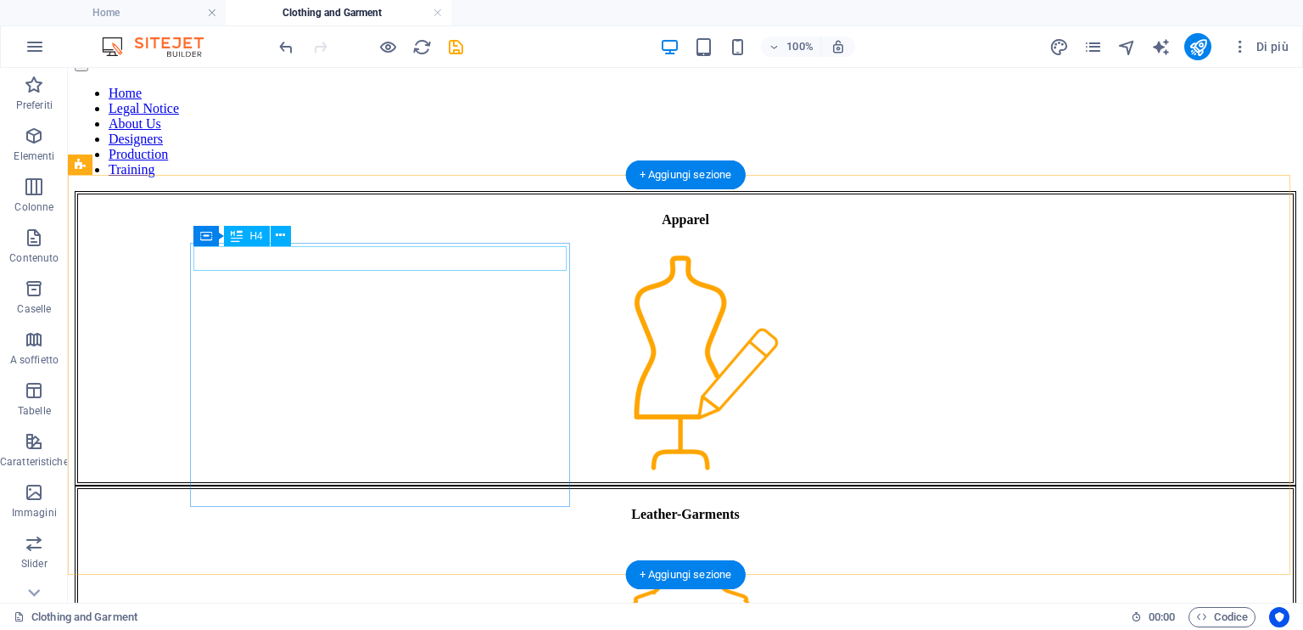
scroll to position [16, 0]
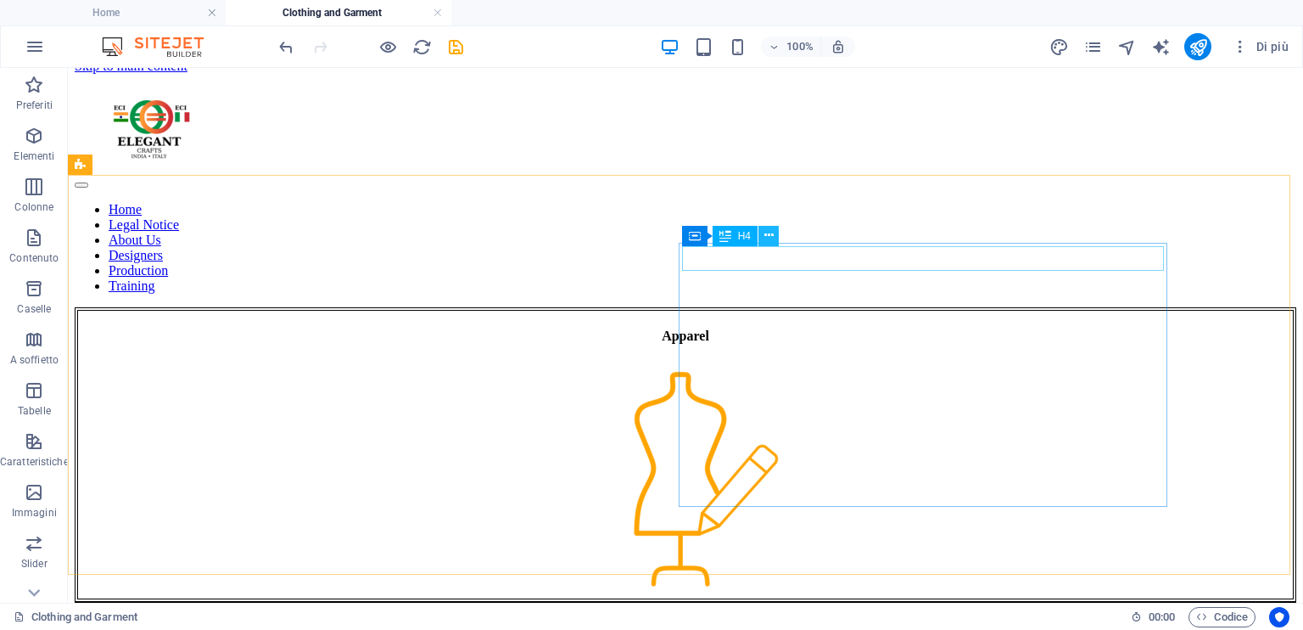
click at [770, 234] on icon at bounding box center [769, 236] width 9 height 18
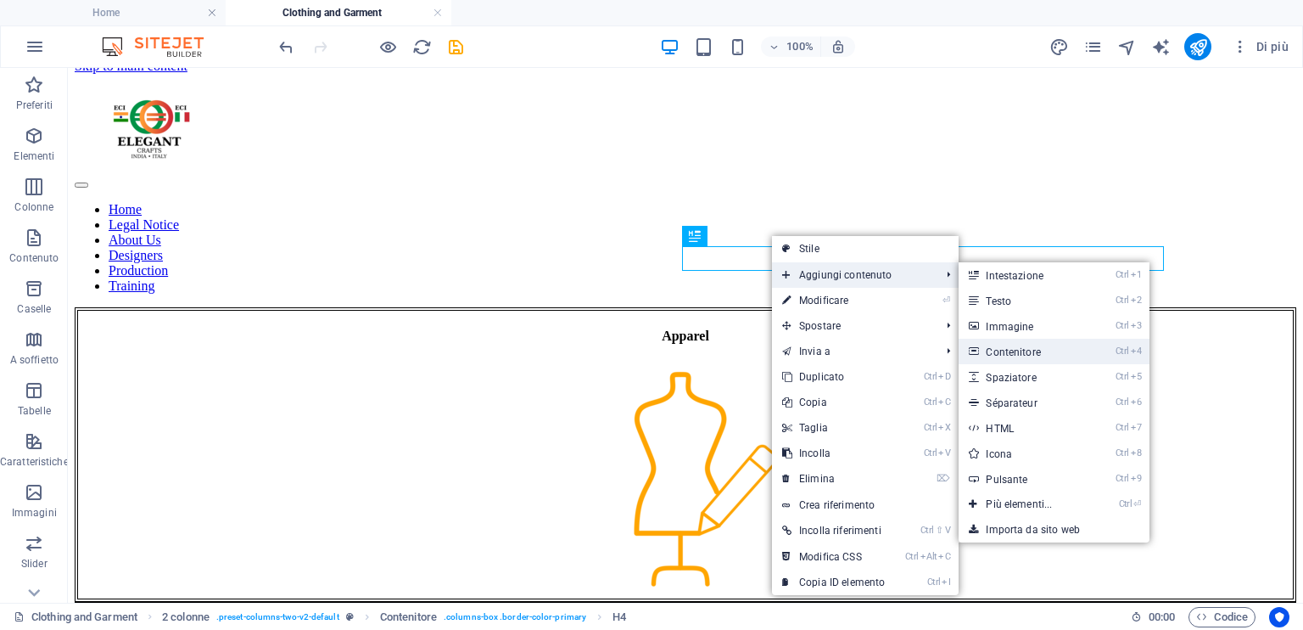
click at [1045, 350] on link "Ctrl 4 Contenitore" at bounding box center [1022, 351] width 127 height 25
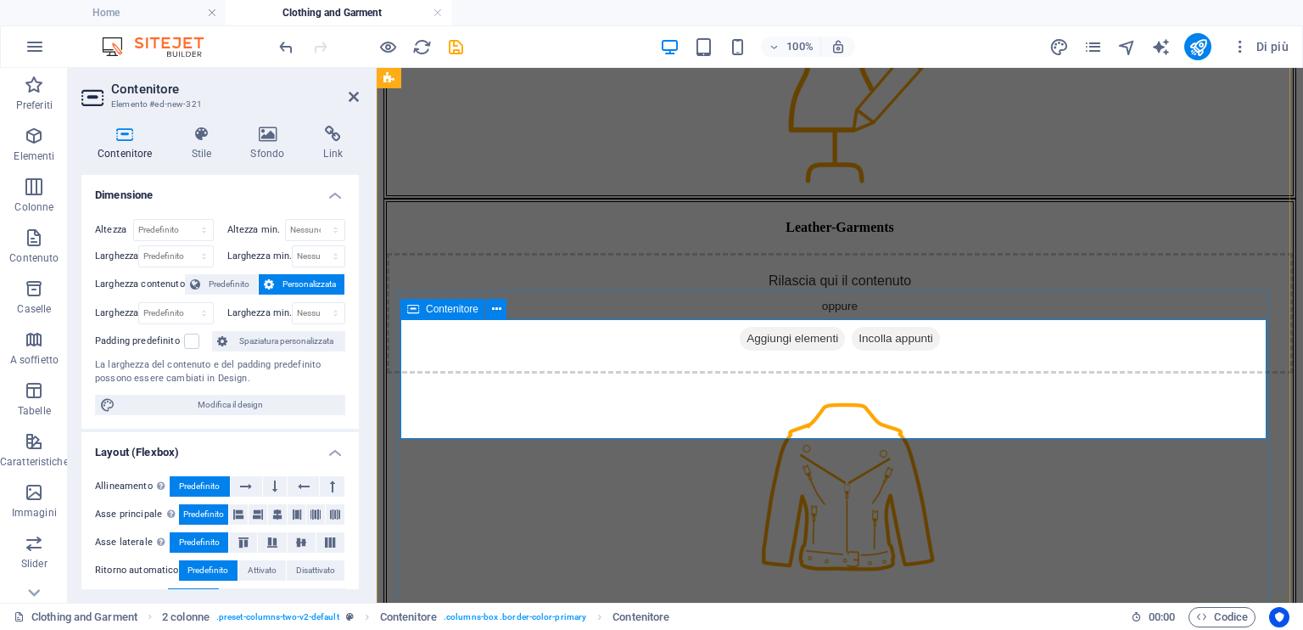
scroll to position [445, 0]
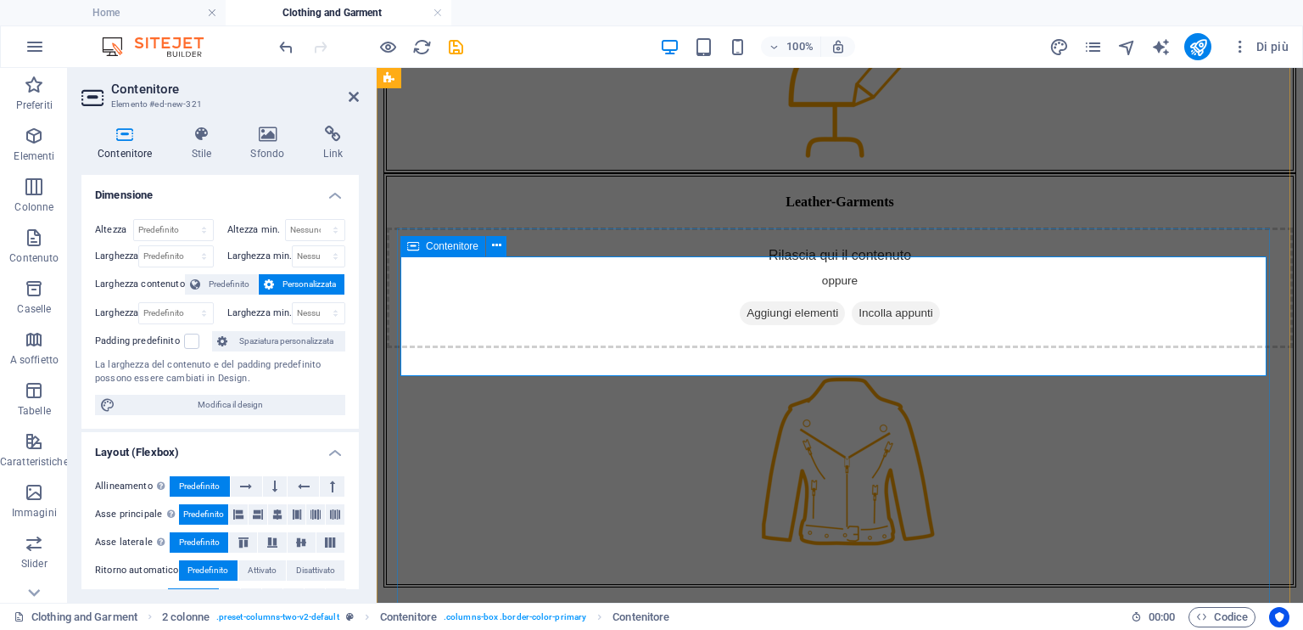
click at [787, 325] on span "Aggiungi elementi" at bounding box center [792, 313] width 105 height 24
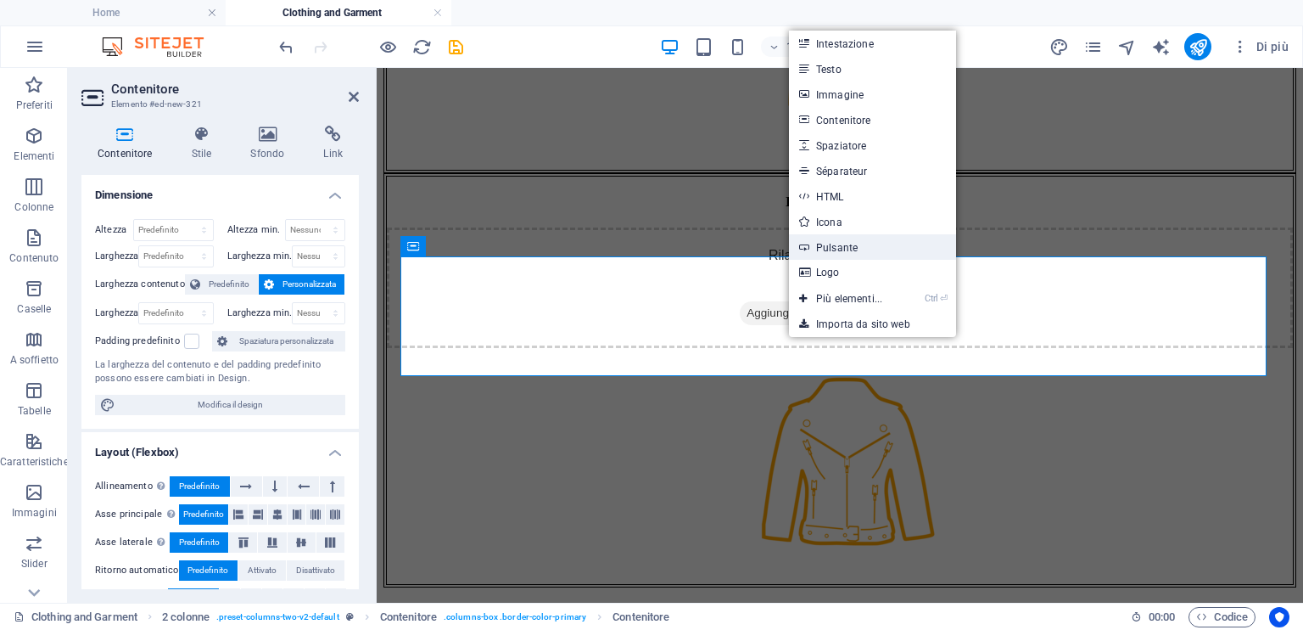
click at [913, 243] on link "Pulsante" at bounding box center [872, 246] width 167 height 25
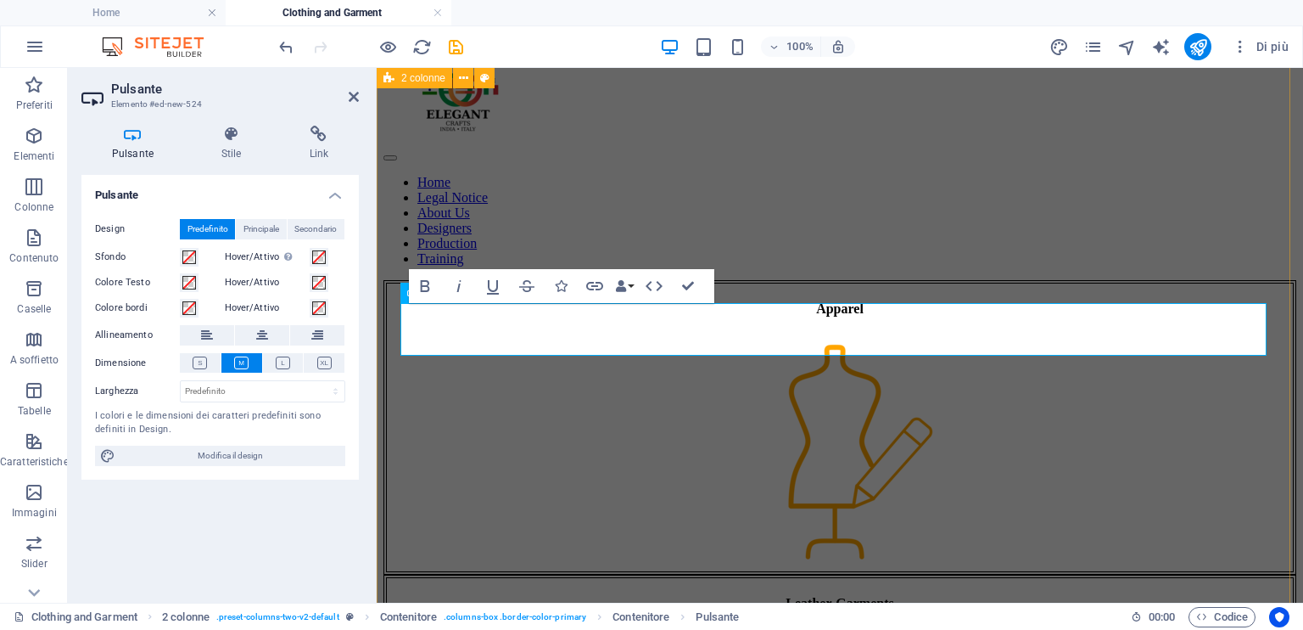
scroll to position [398, 0]
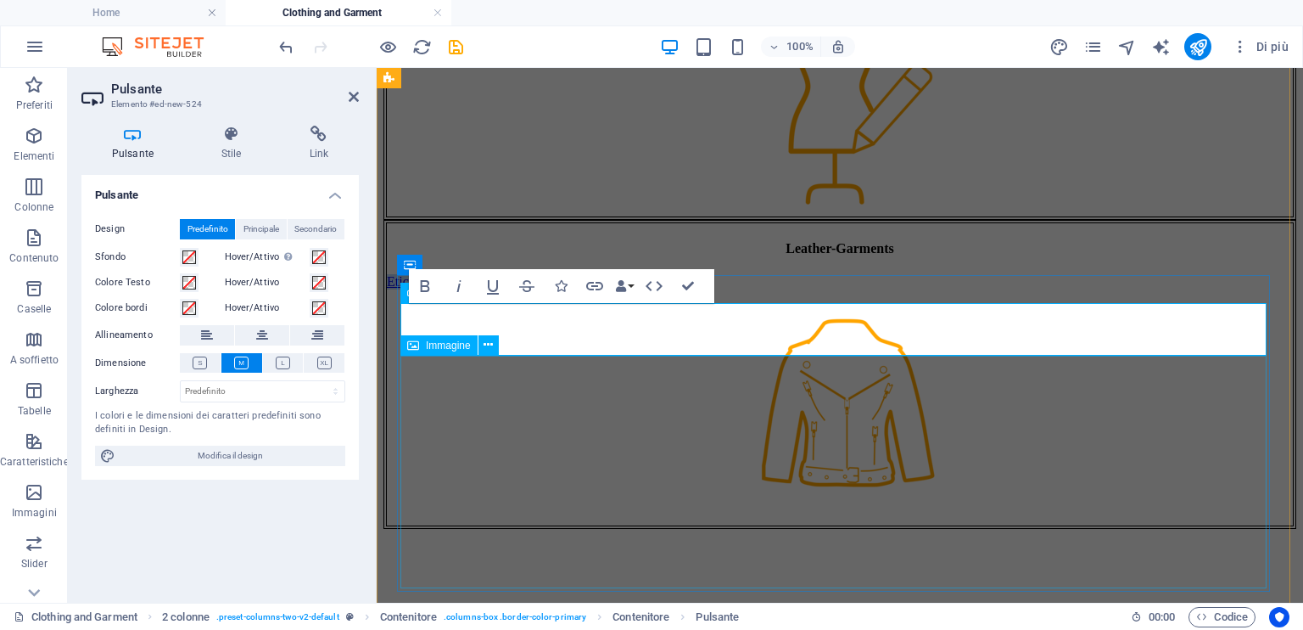
click at [695, 417] on figure at bounding box center [840, 407] width 906 height 236
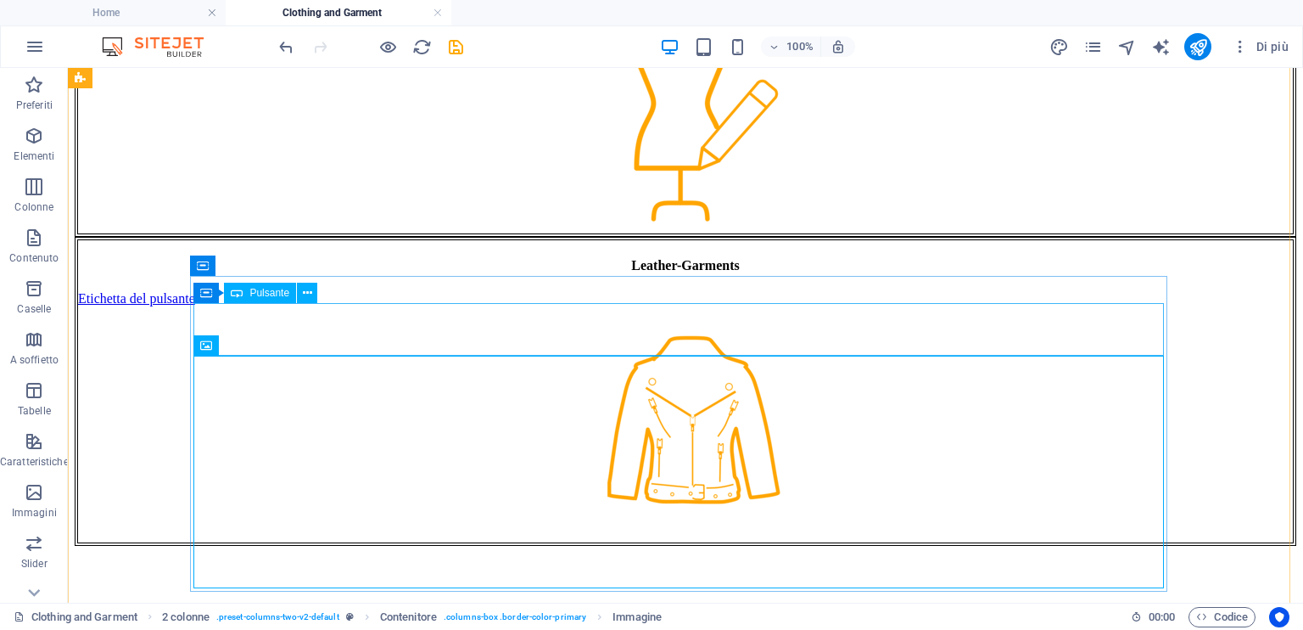
scroll to position [356, 0]
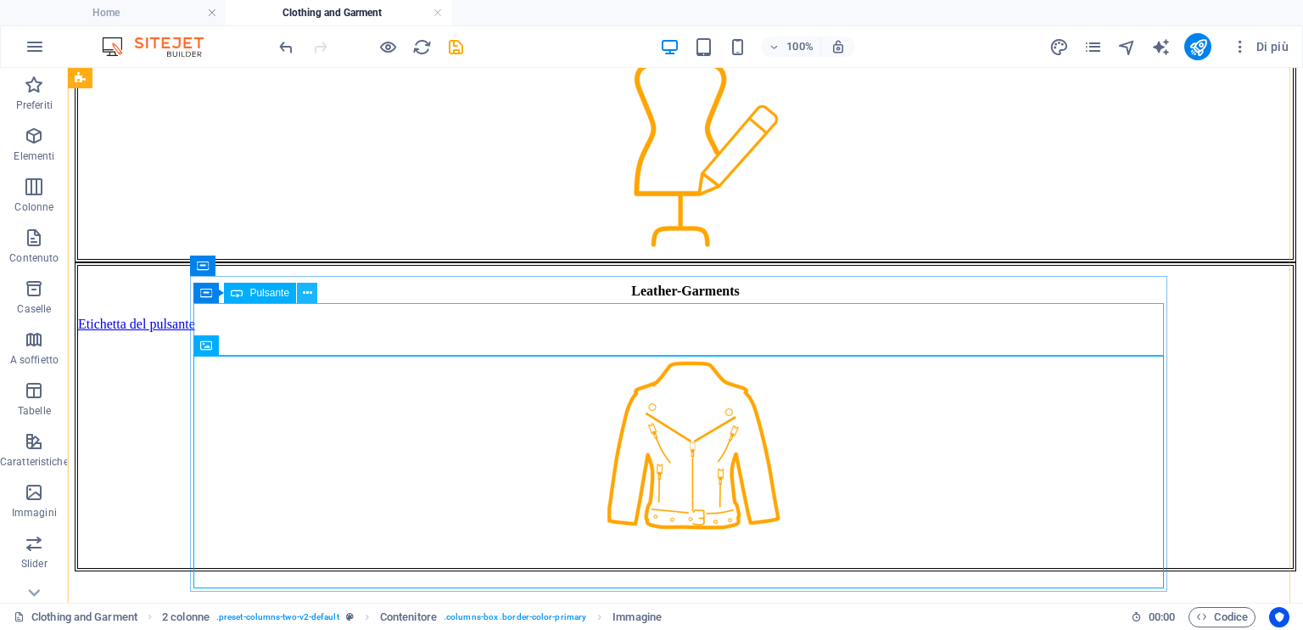
click at [309, 288] on icon at bounding box center [307, 293] width 9 height 18
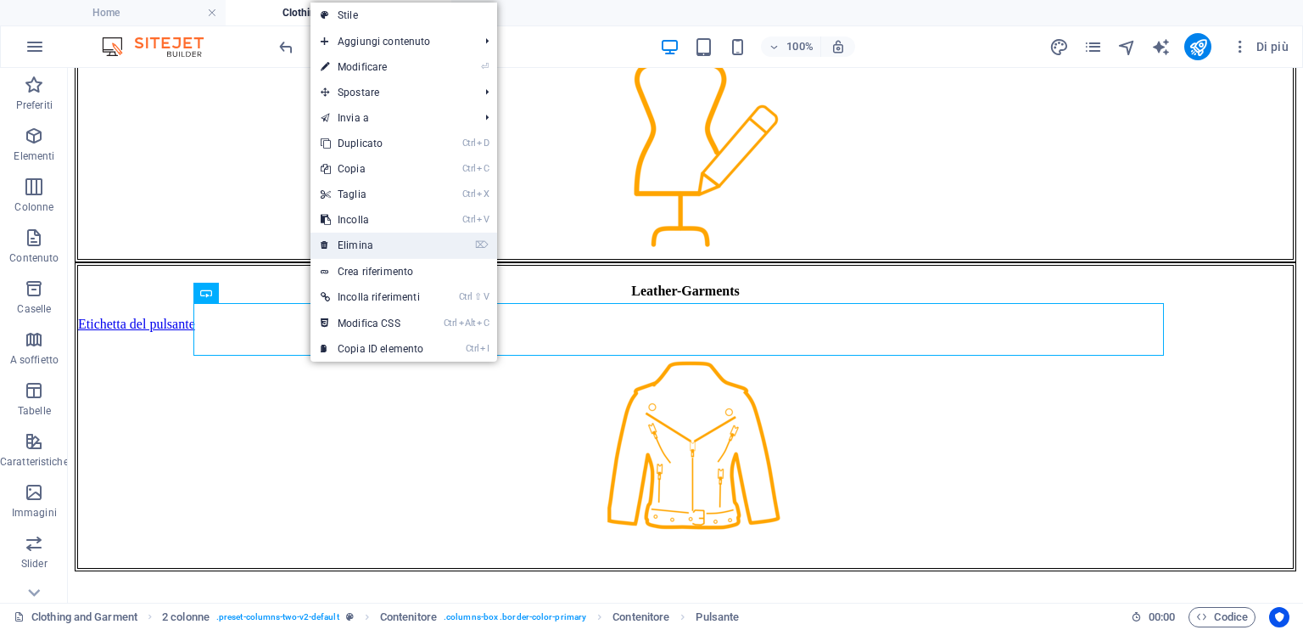
click at [411, 247] on link "⌦ Elimina" at bounding box center [372, 245] width 123 height 25
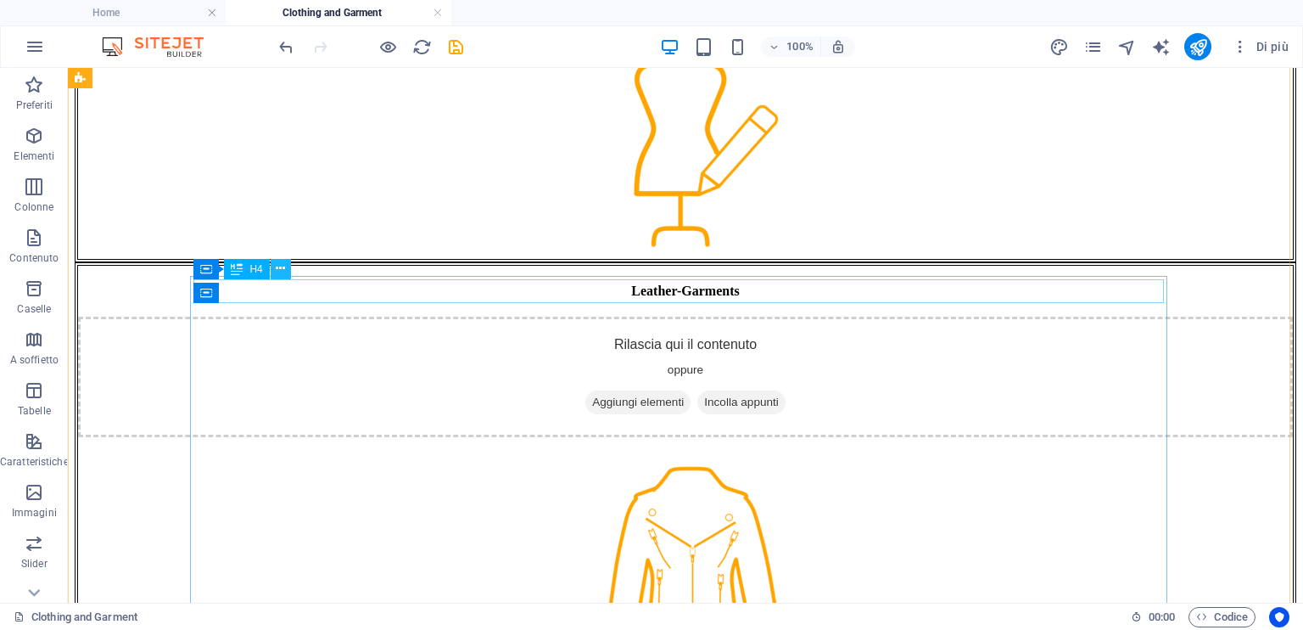
click at [283, 271] on icon at bounding box center [280, 269] width 9 height 18
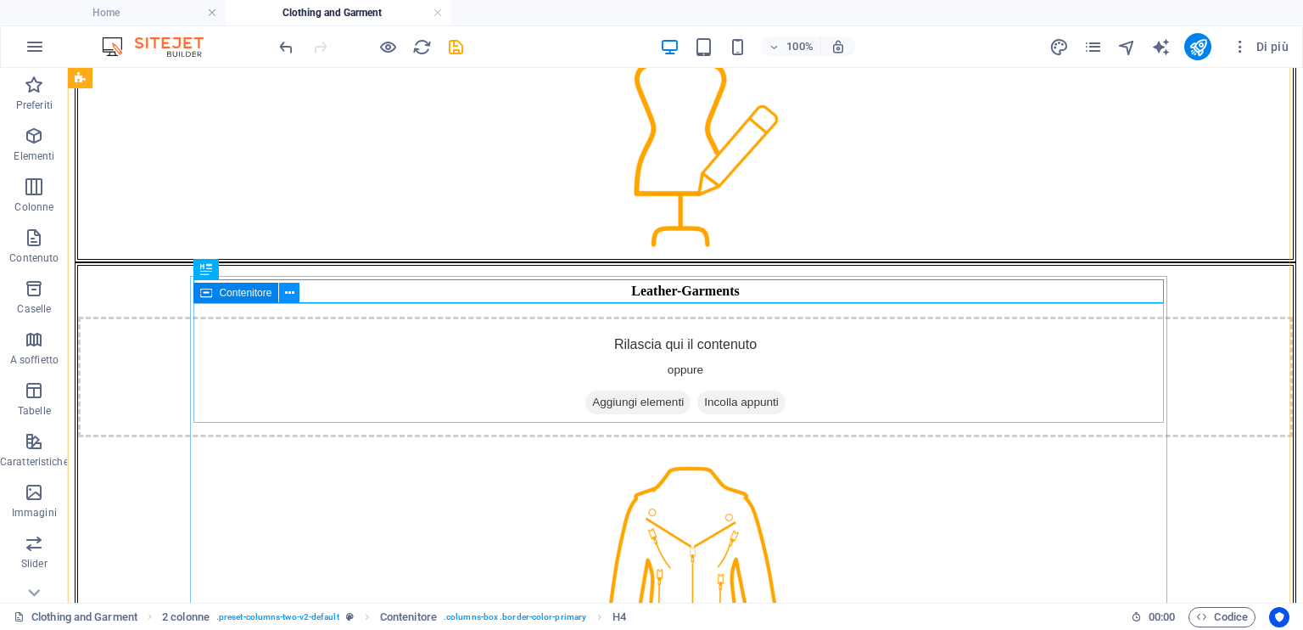
click at [292, 291] on icon at bounding box center [289, 293] width 9 height 18
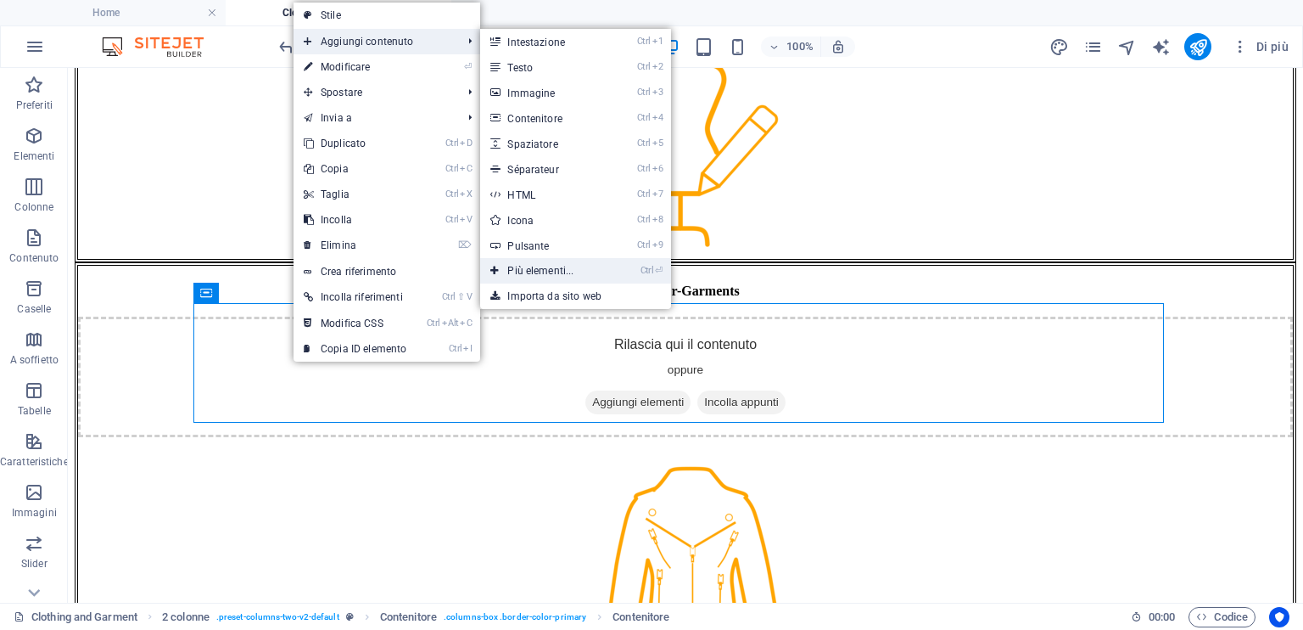
click at [570, 277] on link "Ctrl ⏎ Più elementi..." at bounding box center [543, 270] width 127 height 25
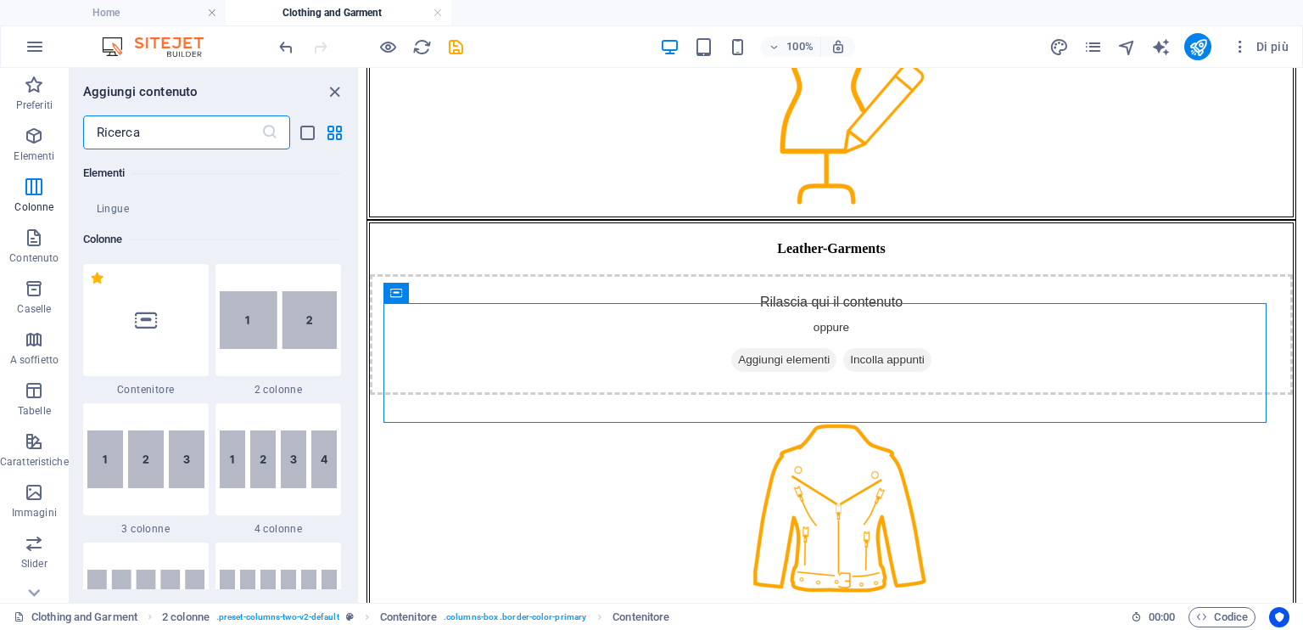
scroll to position [944, 0]
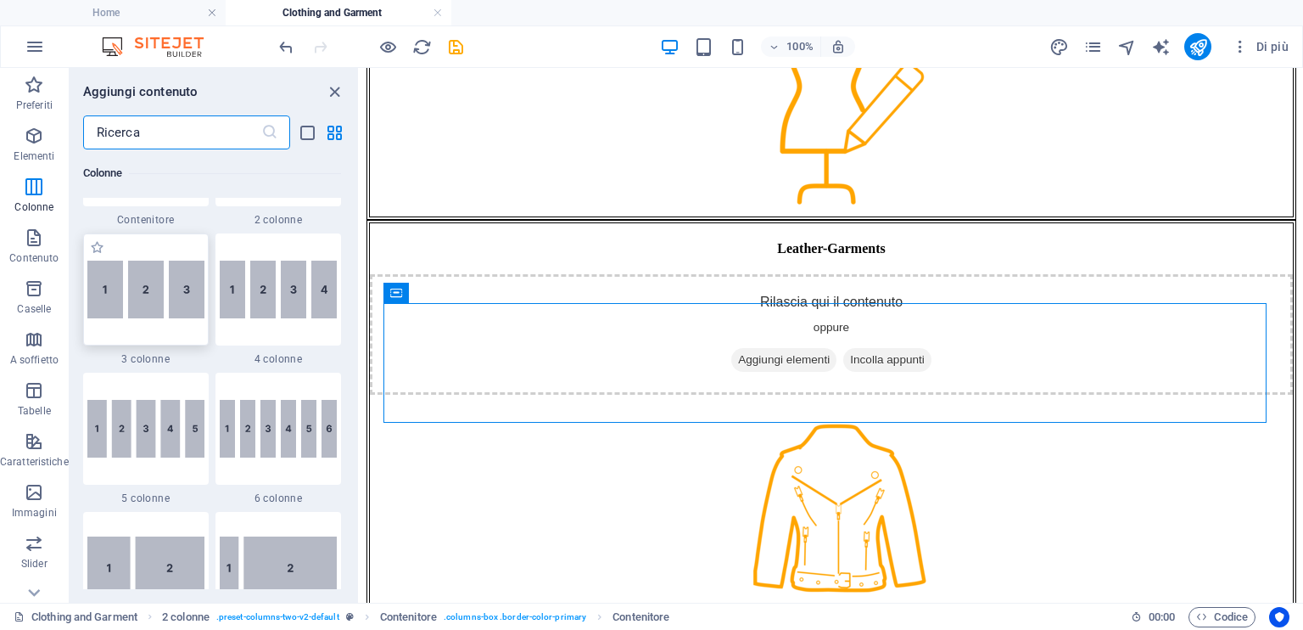
click at [152, 303] on img at bounding box center [145, 290] width 117 height 58
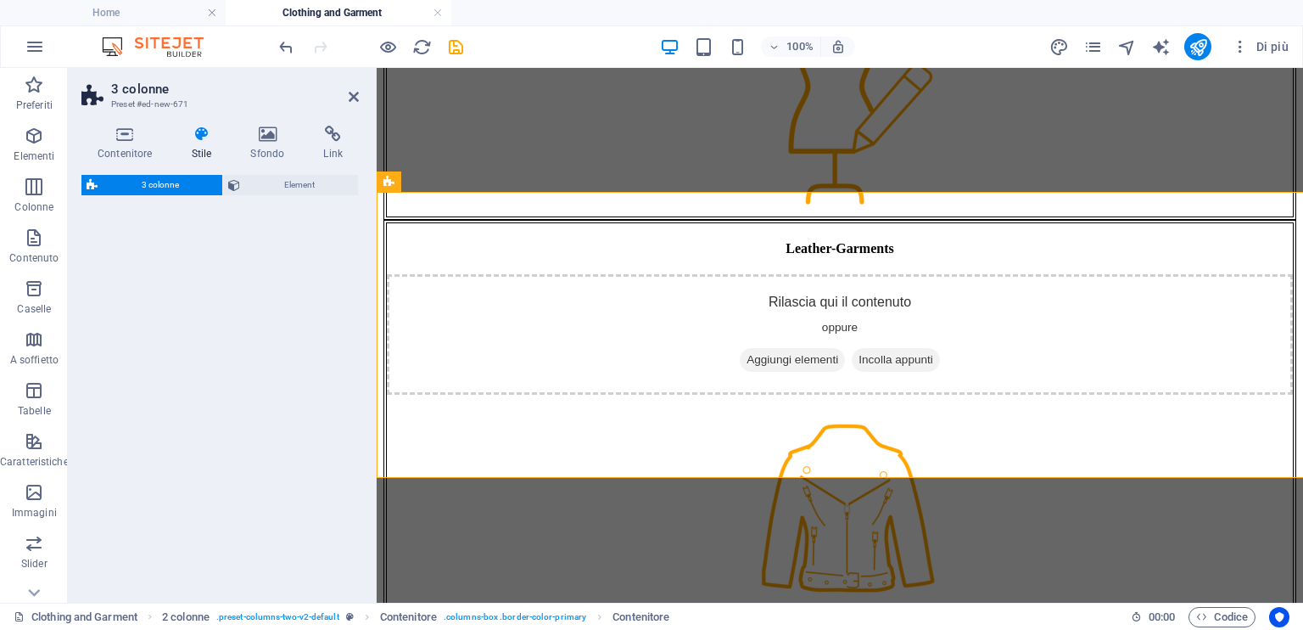
scroll to position [933, 0]
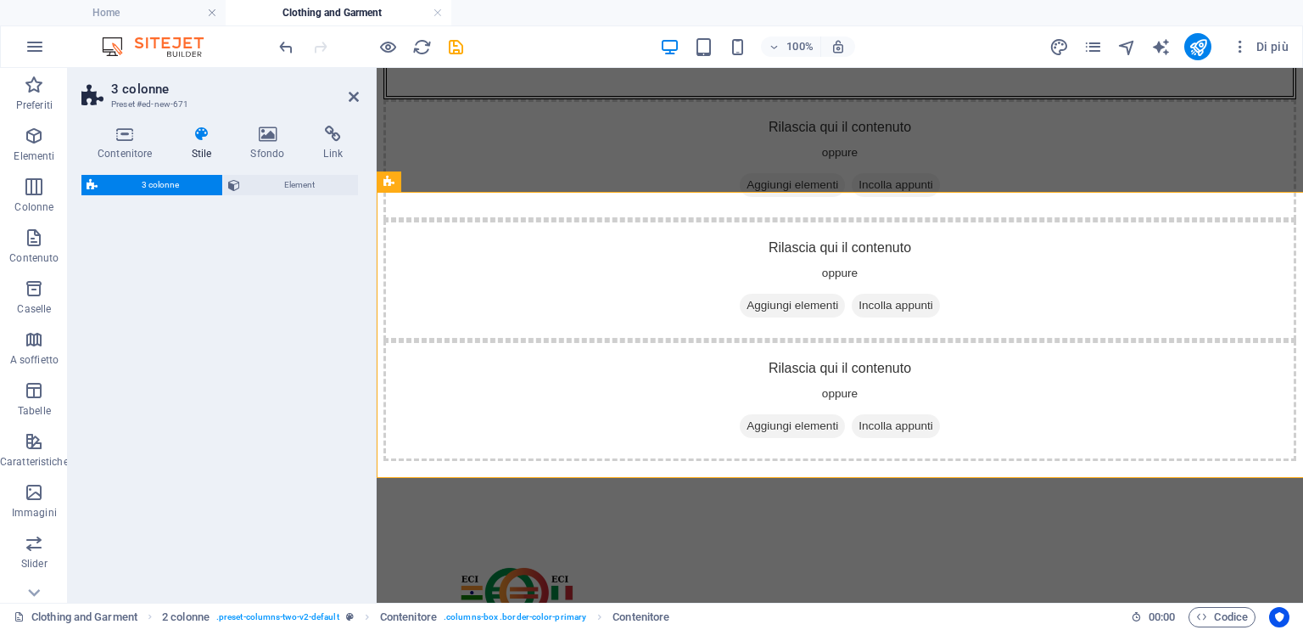
select select "rem"
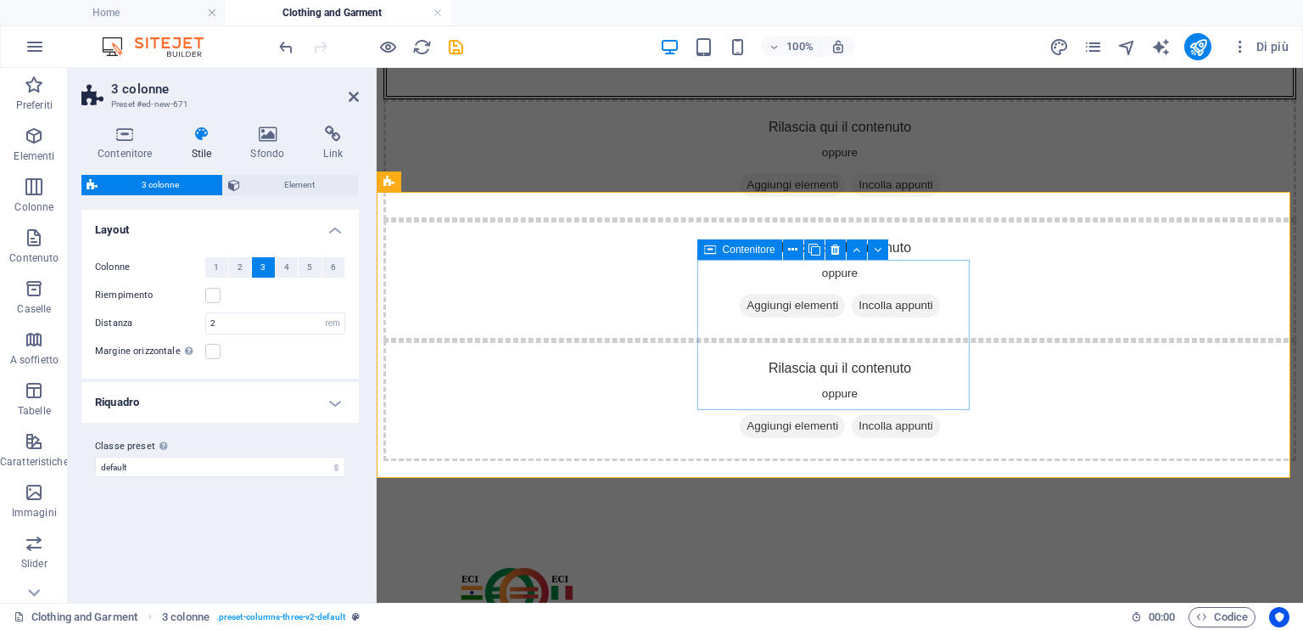
click at [837, 317] on span "Aggiungi elementi" at bounding box center [792, 306] width 105 height 24
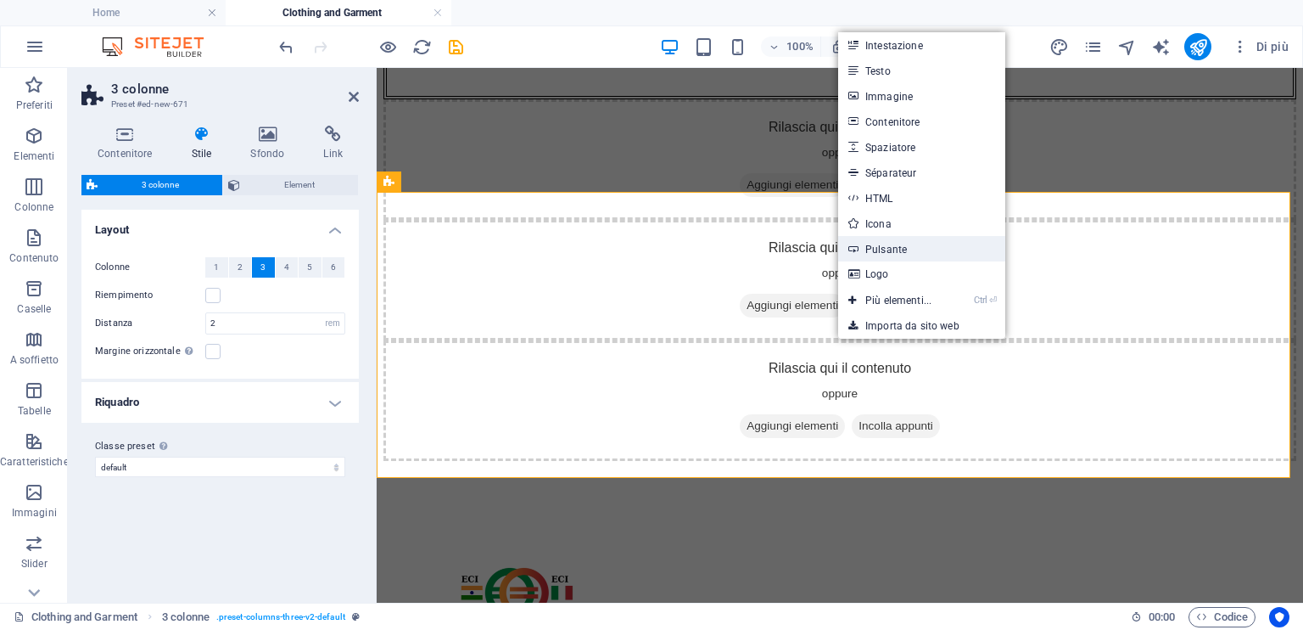
click at [899, 248] on link "Pulsante" at bounding box center [921, 248] width 167 height 25
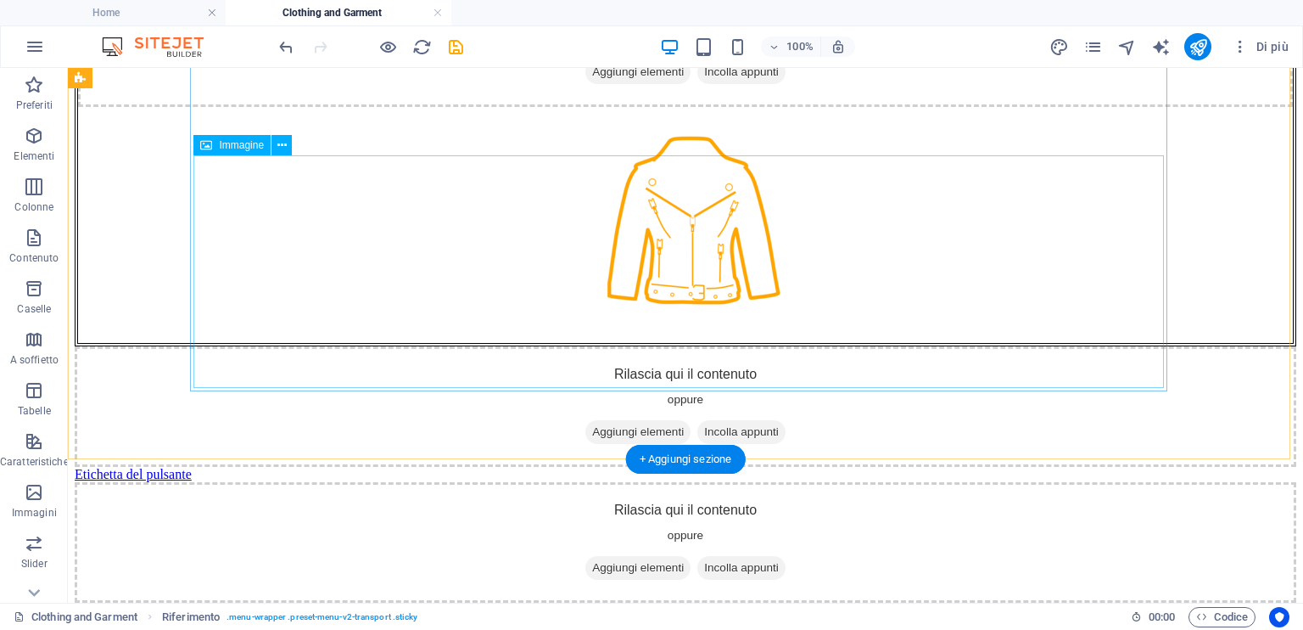
scroll to position [720, 0]
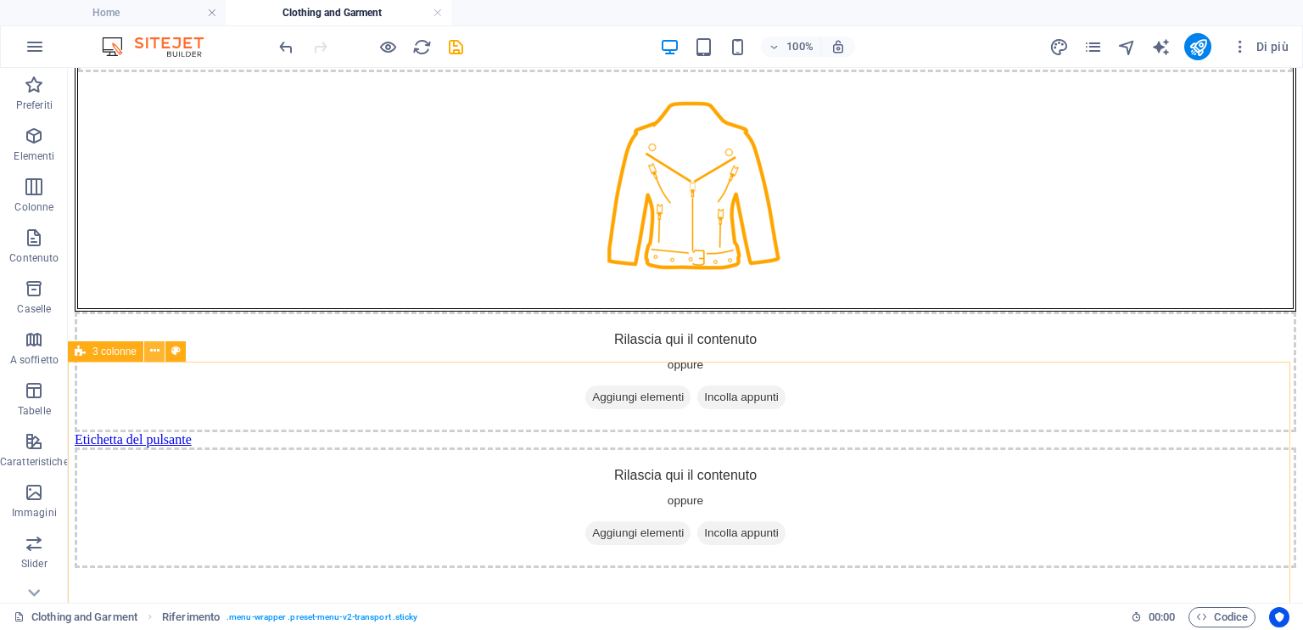
click at [160, 354] on button at bounding box center [154, 351] width 20 height 20
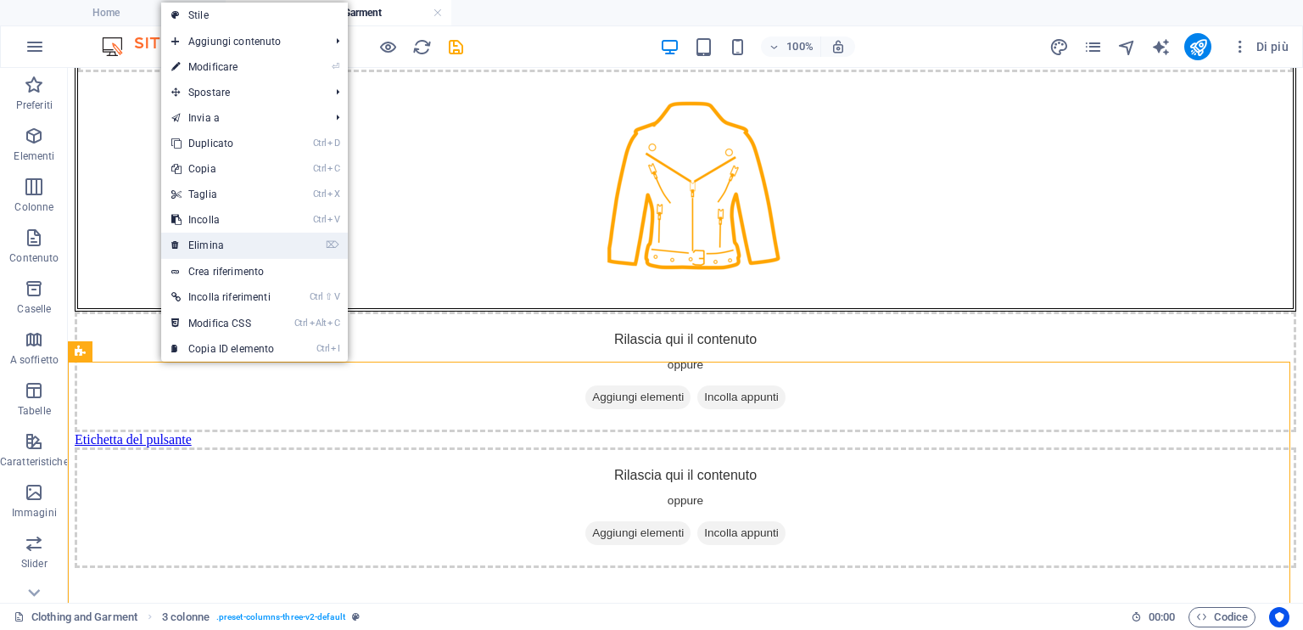
click at [297, 247] on li "⌦ Elimina" at bounding box center [254, 246] width 187 height 26
click at [241, 246] on link "⌦ Elimina" at bounding box center [222, 245] width 123 height 25
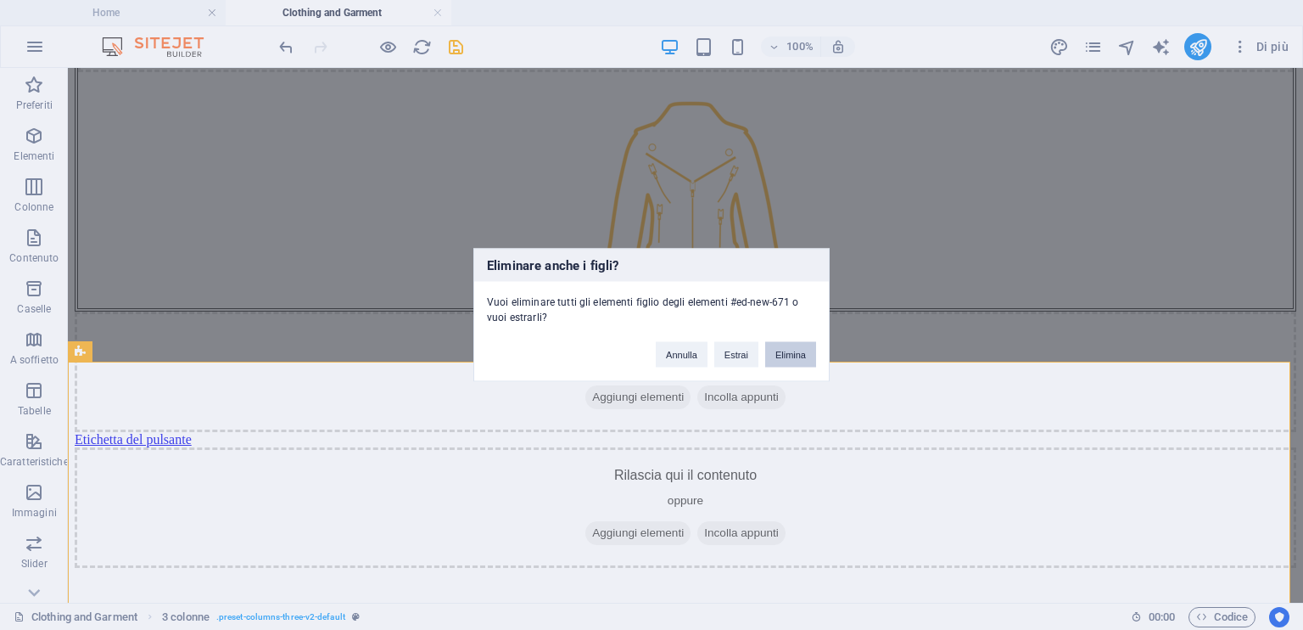
click at [791, 356] on button "Elimina" at bounding box center [790, 354] width 51 height 25
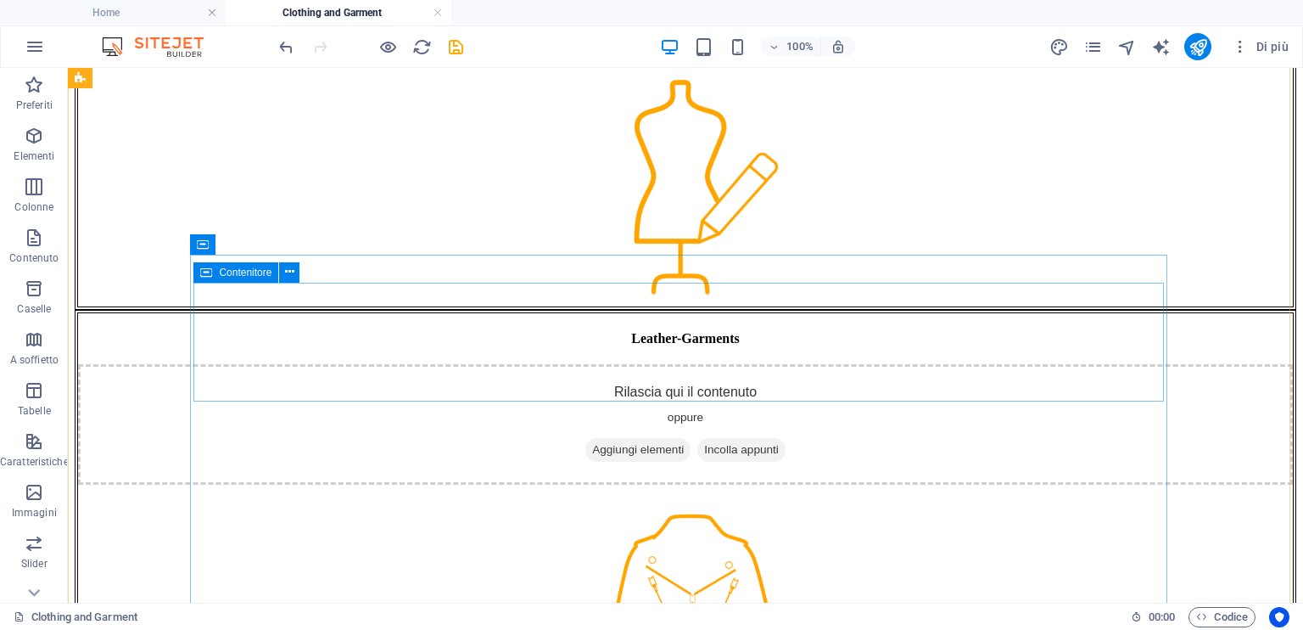
scroll to position [211, 0]
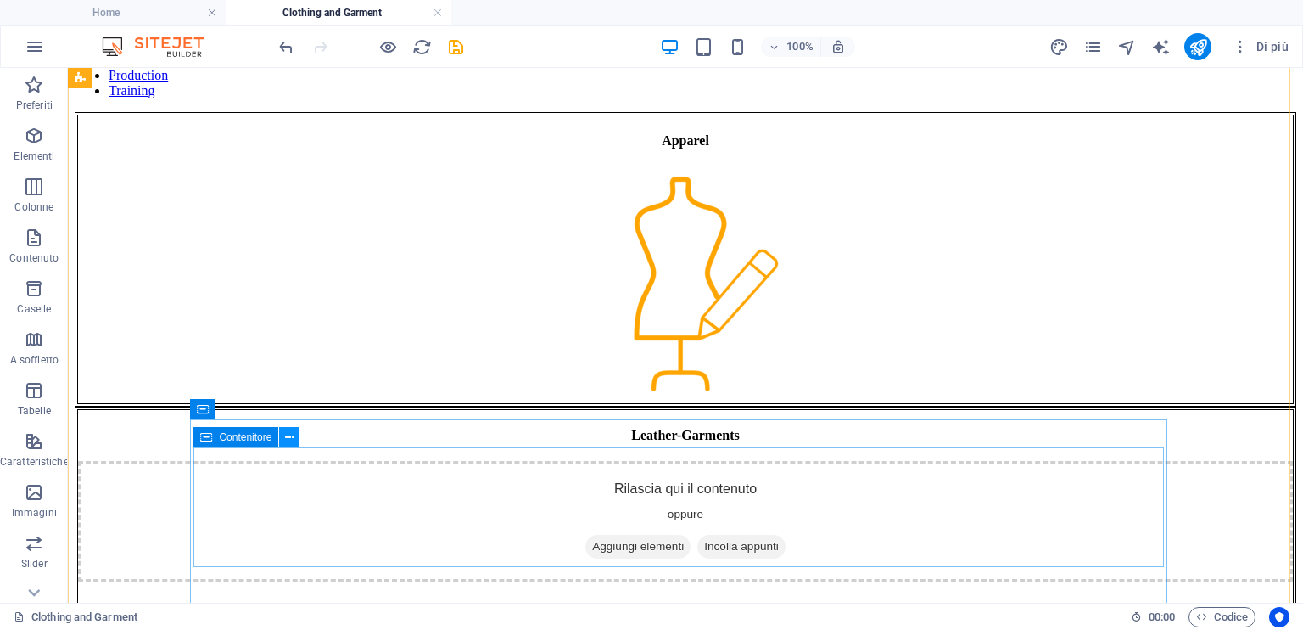
click at [291, 430] on icon at bounding box center [289, 438] width 9 height 18
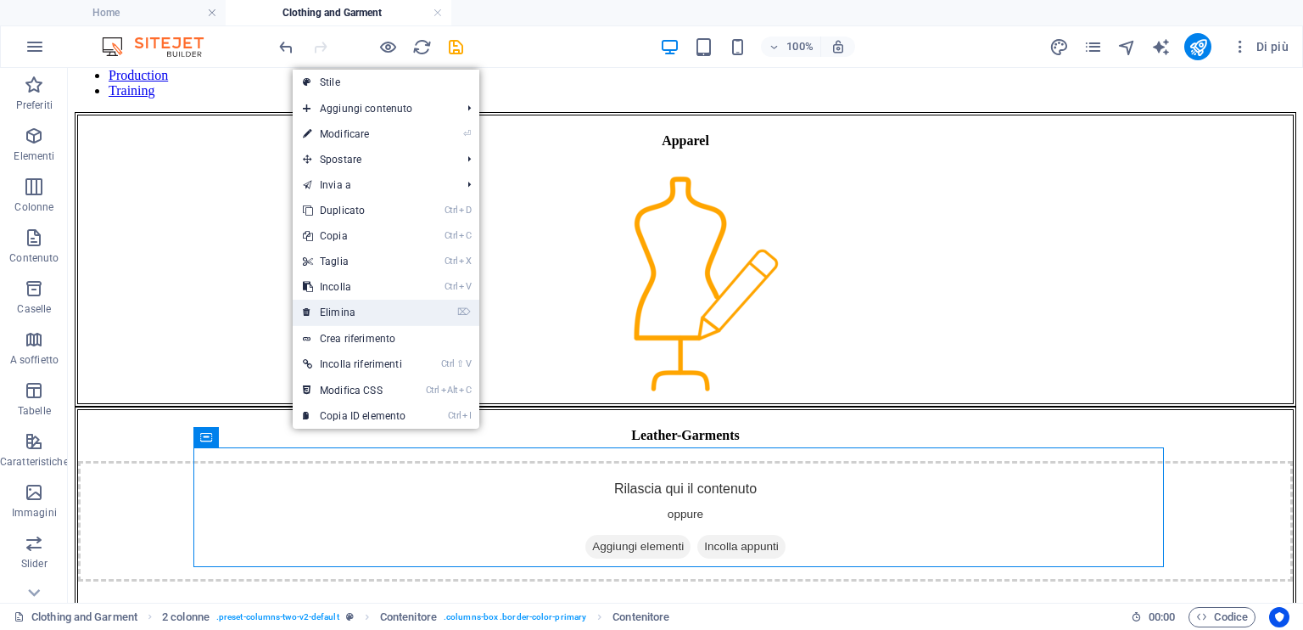
click at [423, 315] on li "⌦ Elimina" at bounding box center [386, 313] width 187 height 26
click at [374, 313] on link "⌦ Elimina" at bounding box center [354, 312] width 123 height 25
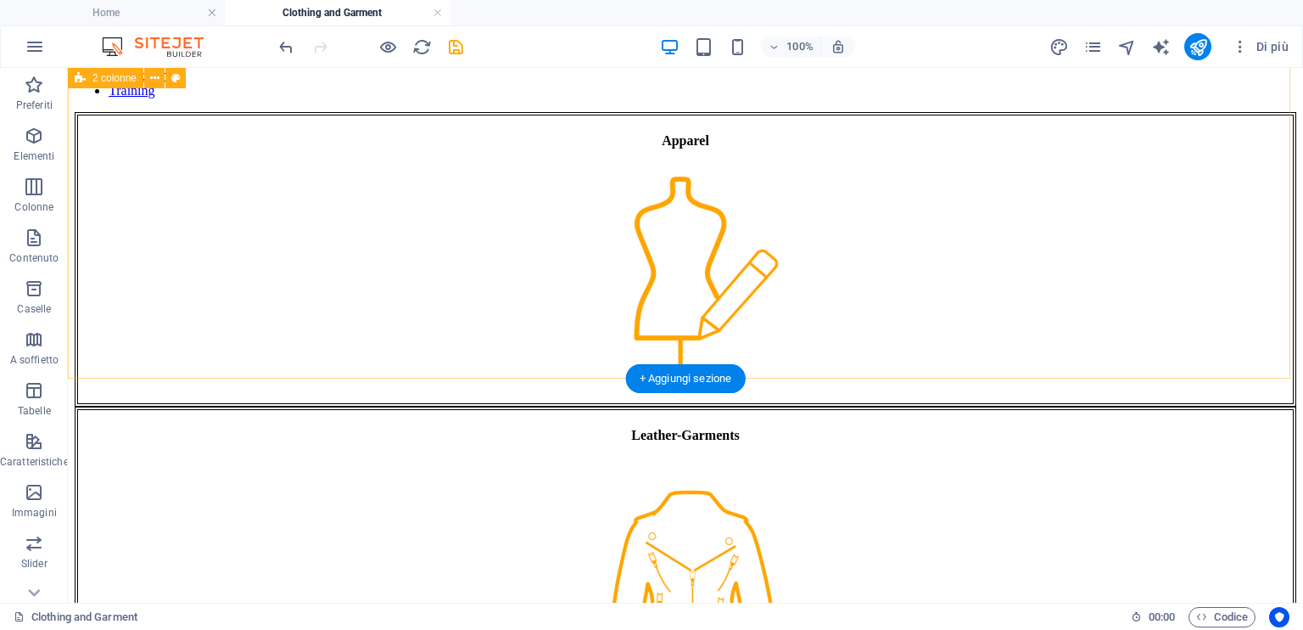
scroll to position [42, 0]
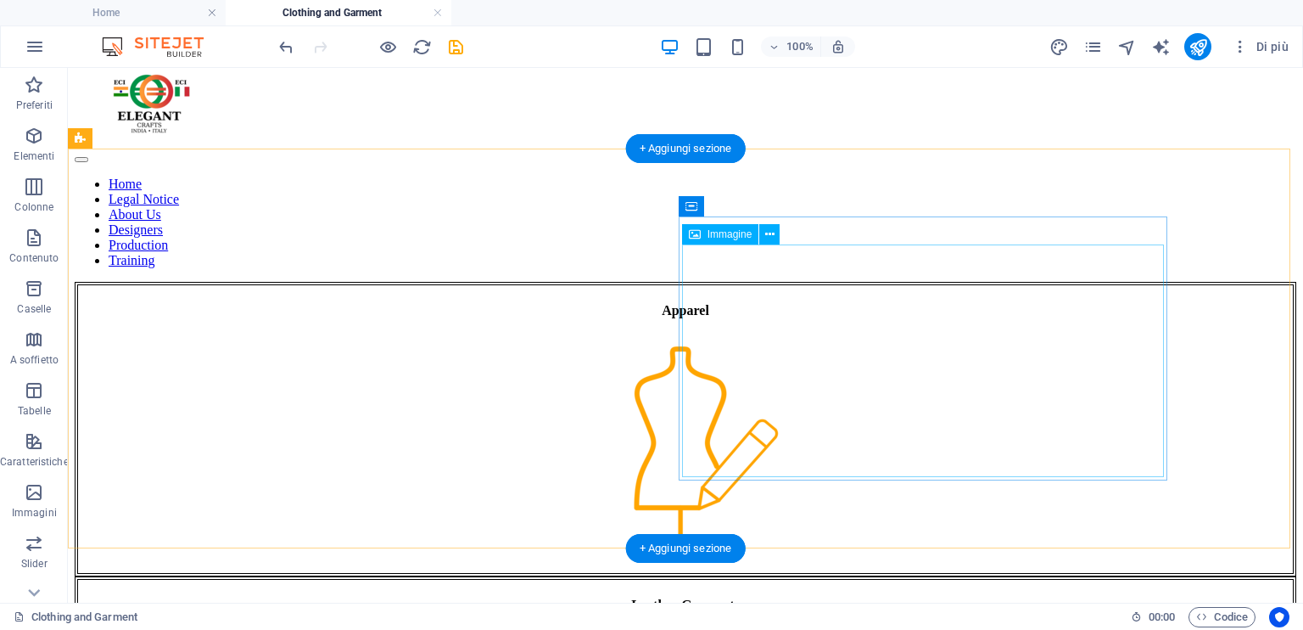
drag, startPoint x: 868, startPoint y: 333, endPoint x: 541, endPoint y: 332, distance: 327.5
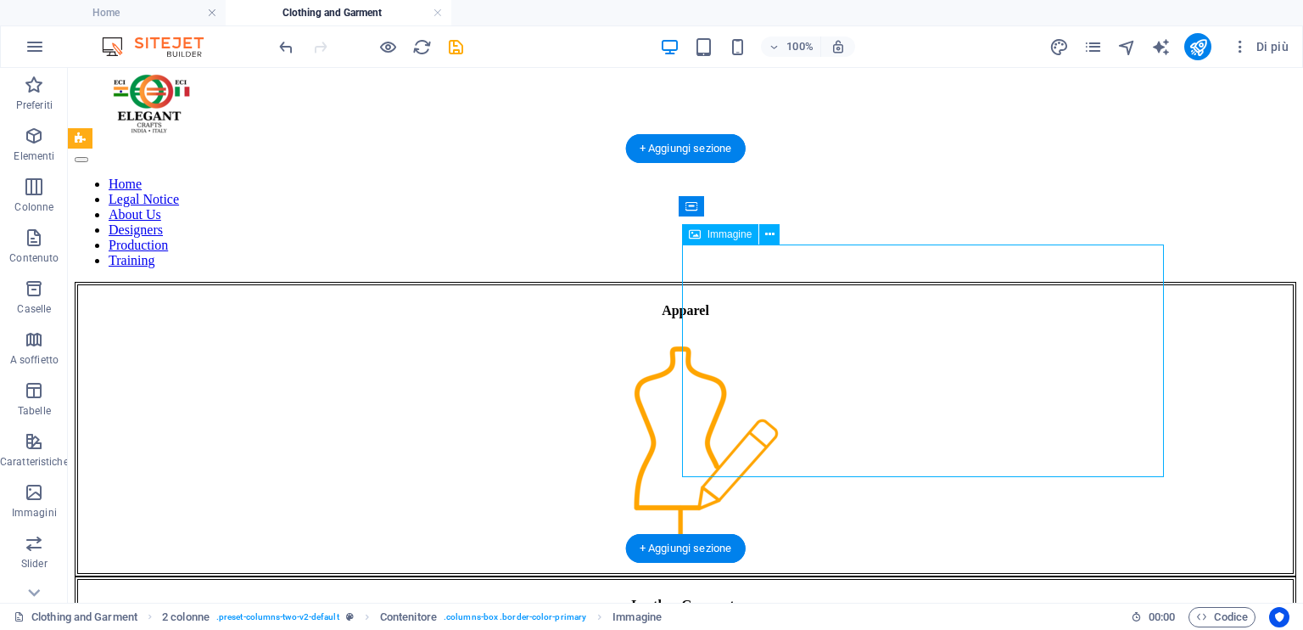
select select "px"
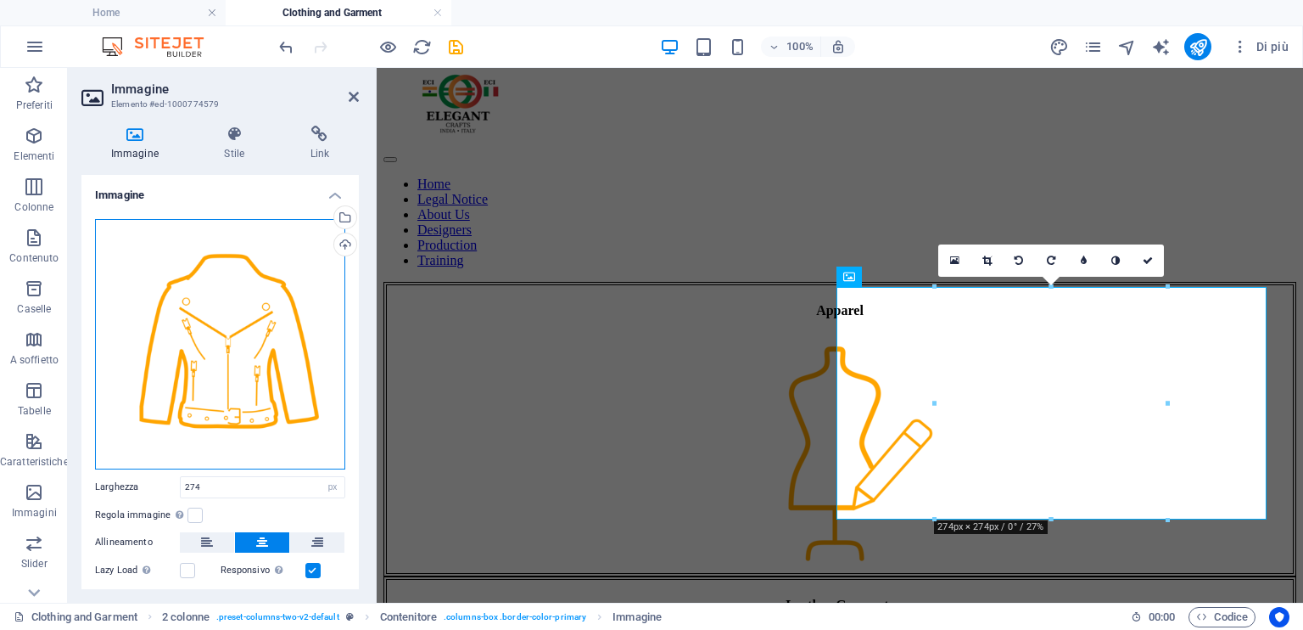
click at [294, 341] on div "Trascina qui i file, fai clic per sceglierli o selezionali da File o dalle nost…" at bounding box center [220, 344] width 250 height 250
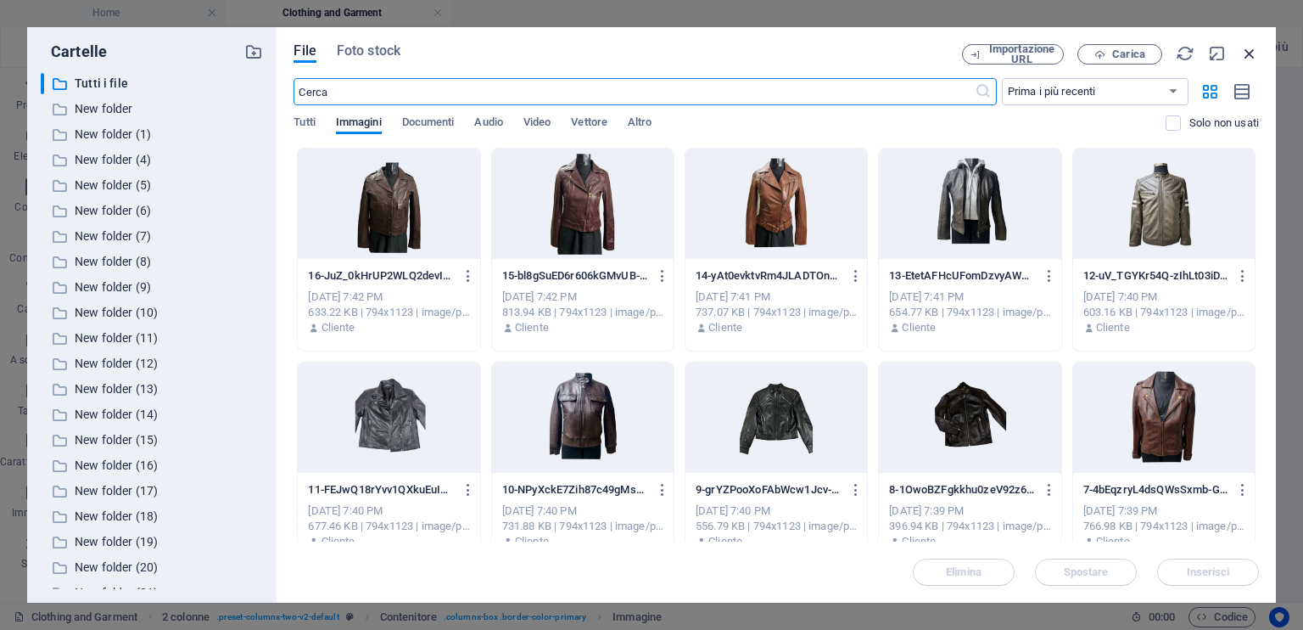
click at [1251, 48] on icon "button" at bounding box center [1250, 53] width 19 height 19
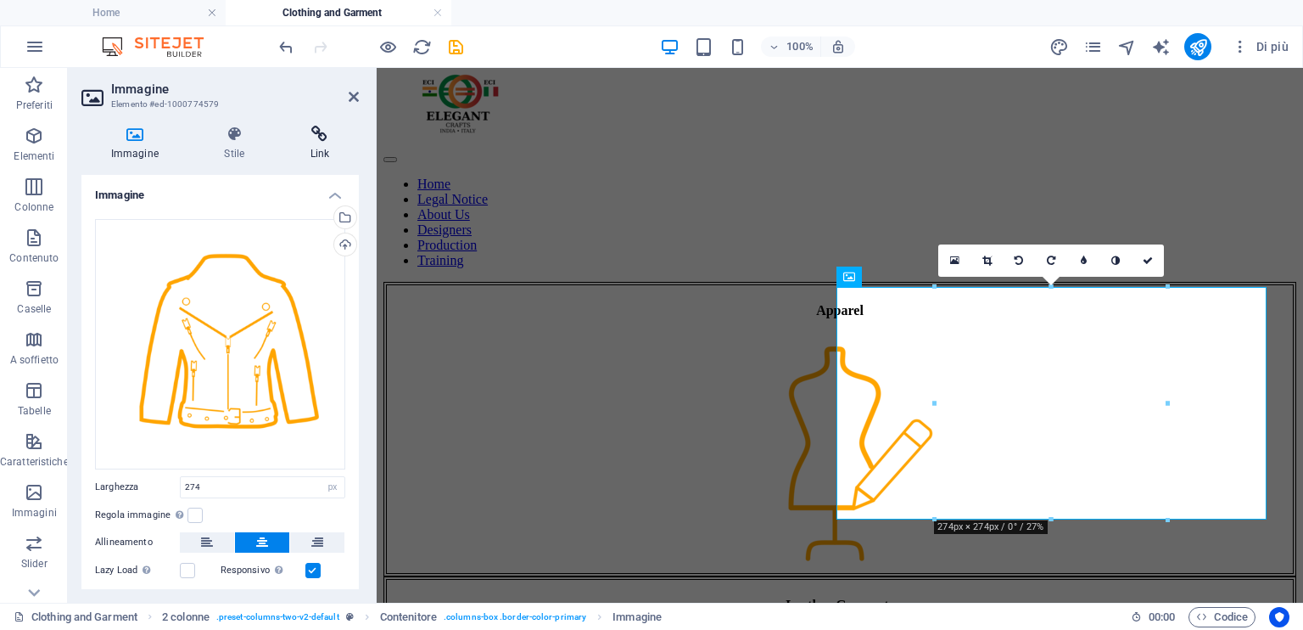
drag, startPoint x: 317, startPoint y: 143, endPoint x: 310, endPoint y: 154, distance: 13.0
click at [317, 143] on h4 "Link" at bounding box center [320, 144] width 78 height 36
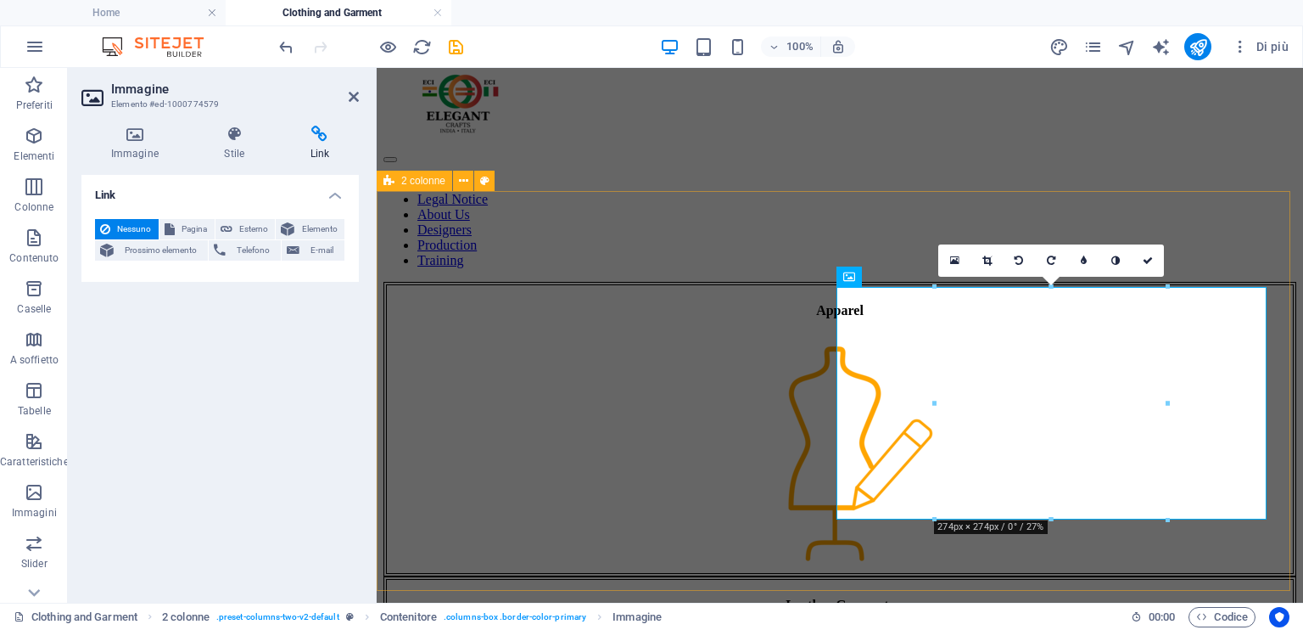
click at [740, 557] on div "Apparel Leather-Garments" at bounding box center [840, 576] width 913 height 588
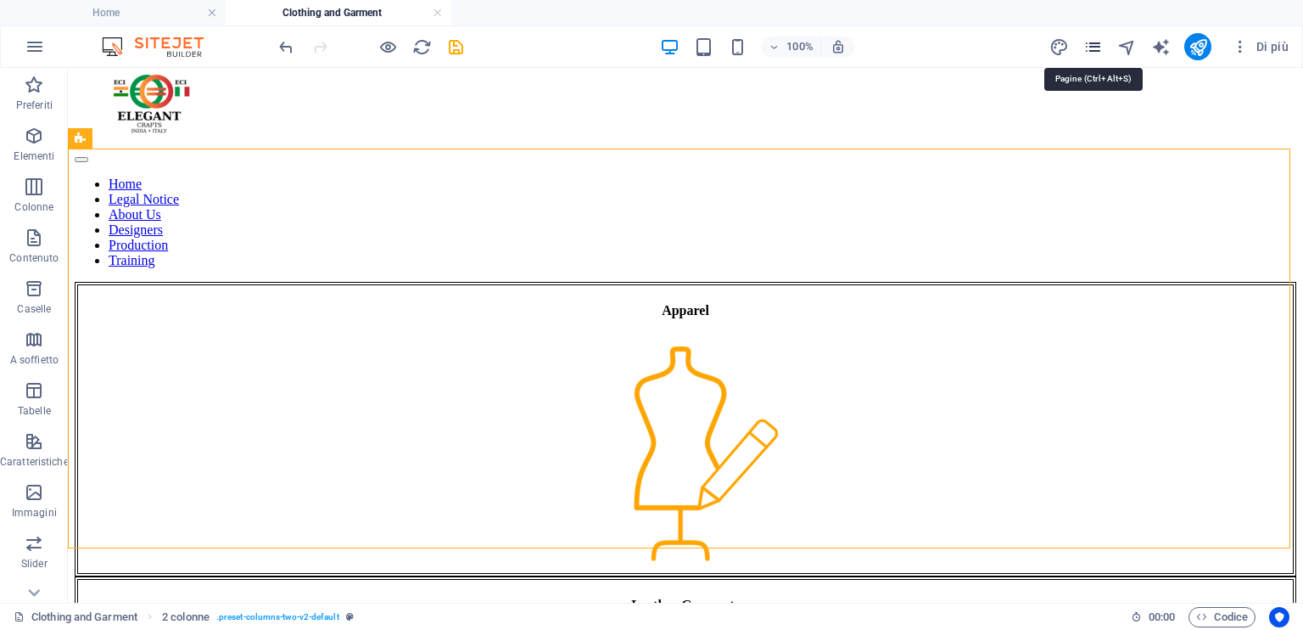
click at [1097, 48] on icon "pages" at bounding box center [1094, 47] width 20 height 20
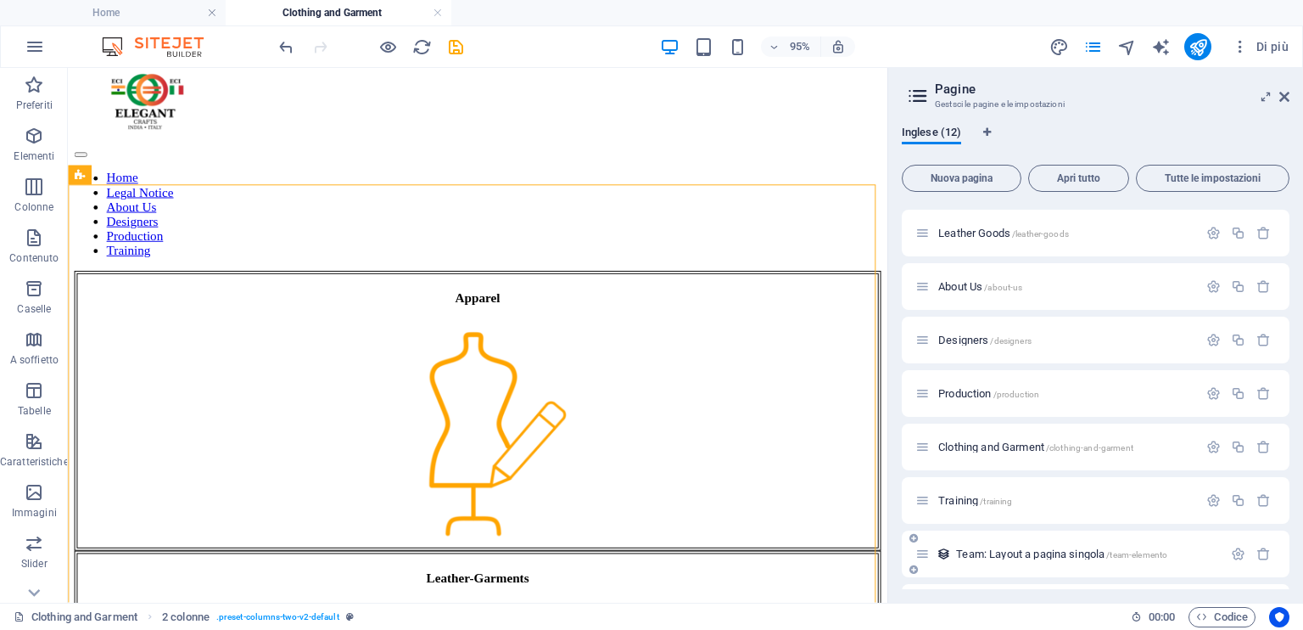
scroll to position [257, 0]
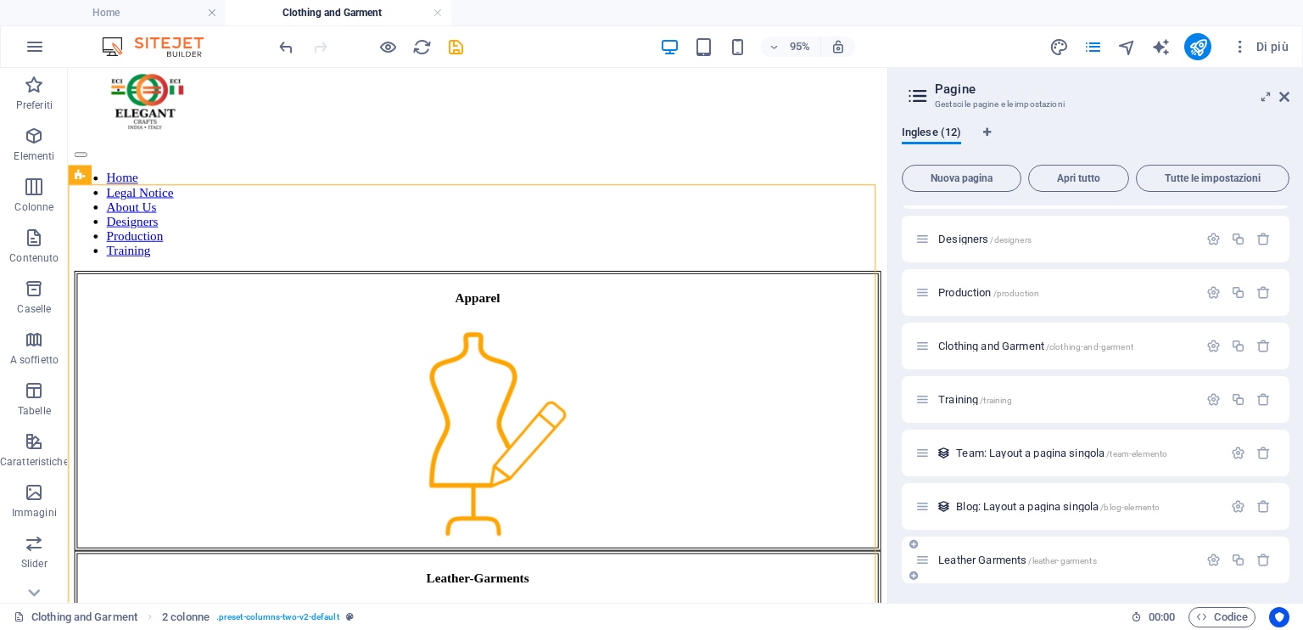
click at [920, 558] on icon at bounding box center [923, 559] width 14 height 14
click at [911, 576] on icon at bounding box center [914, 575] width 8 height 10
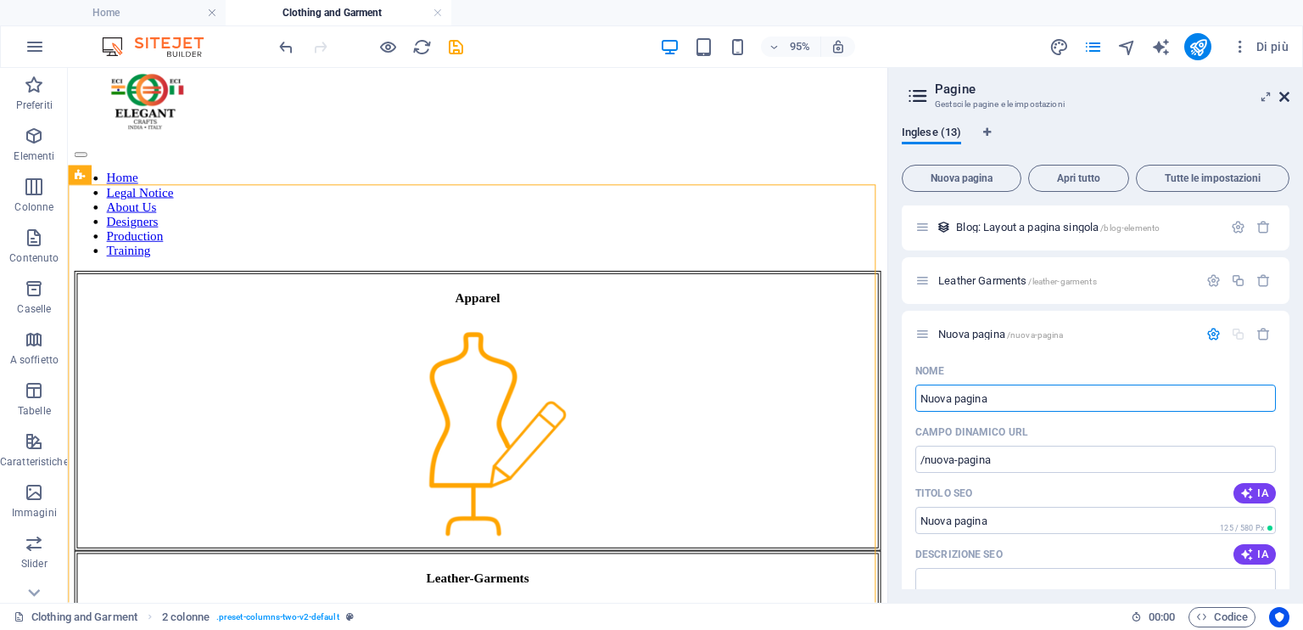
click at [1288, 99] on icon at bounding box center [1285, 97] width 10 height 14
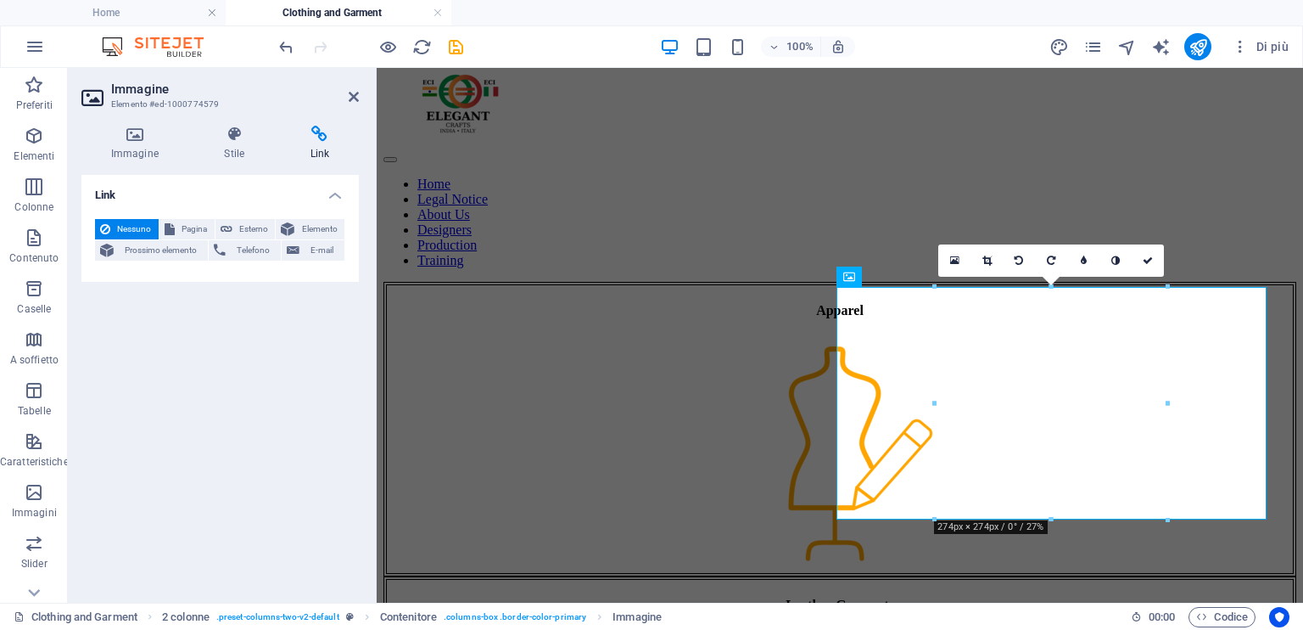
click at [322, 136] on icon at bounding box center [320, 134] width 78 height 17
click at [193, 222] on span "Pagina" at bounding box center [195, 229] width 30 height 20
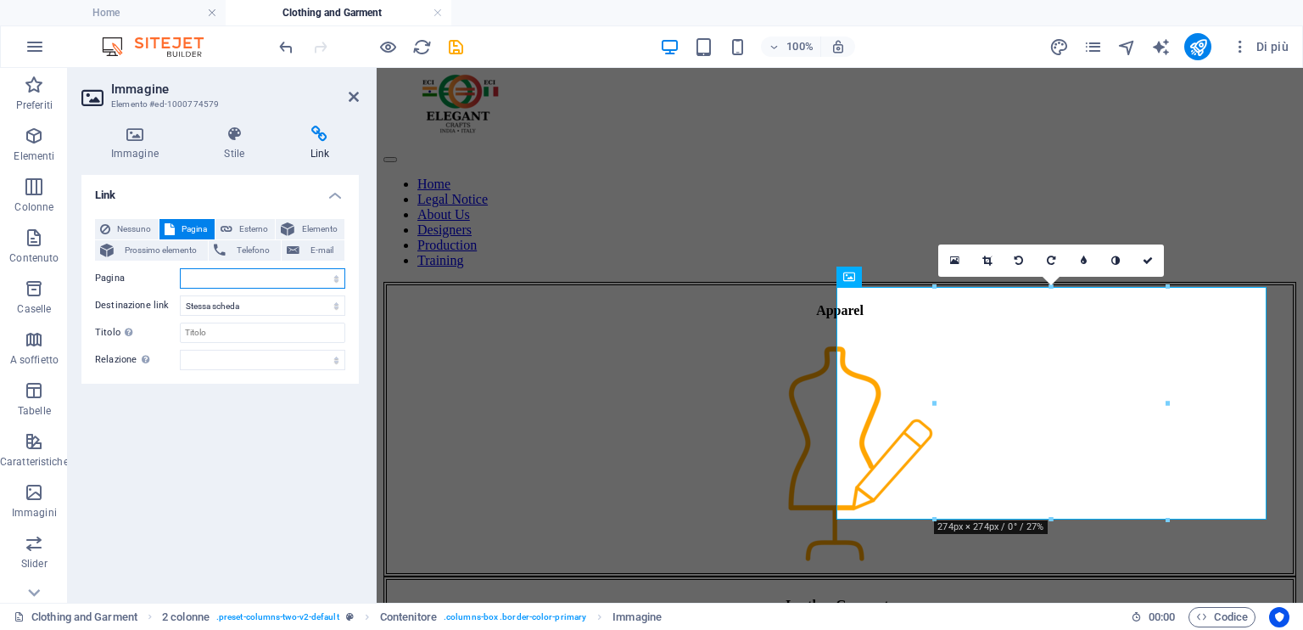
click at [216, 277] on select "Home Legal Notice Subpage Leather Goods About Us Designers Production Clothing …" at bounding box center [262, 278] width 165 height 20
select select "9"
click at [180, 268] on select "Home Legal Notice Subpage Leather Goods About Us Designers Production Clothing …" at bounding box center [262, 278] width 165 height 20
click at [304, 305] on select "Nuova scheda Stessa scheda Sovrapposizione" at bounding box center [262, 305] width 165 height 20
select select "blank"
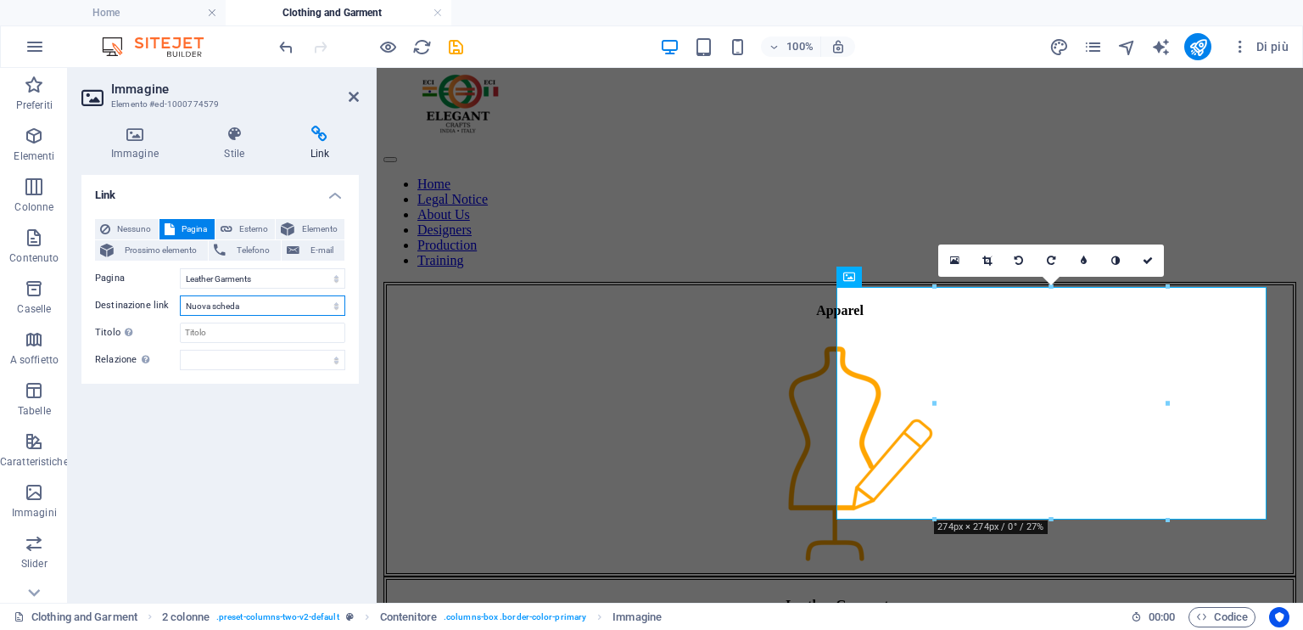
click at [180, 295] on select "Nuova scheda Stessa scheda Sovrapposizione" at bounding box center [262, 305] width 165 height 20
click at [1207, 39] on icon "publish" at bounding box center [1199, 47] width 20 height 20
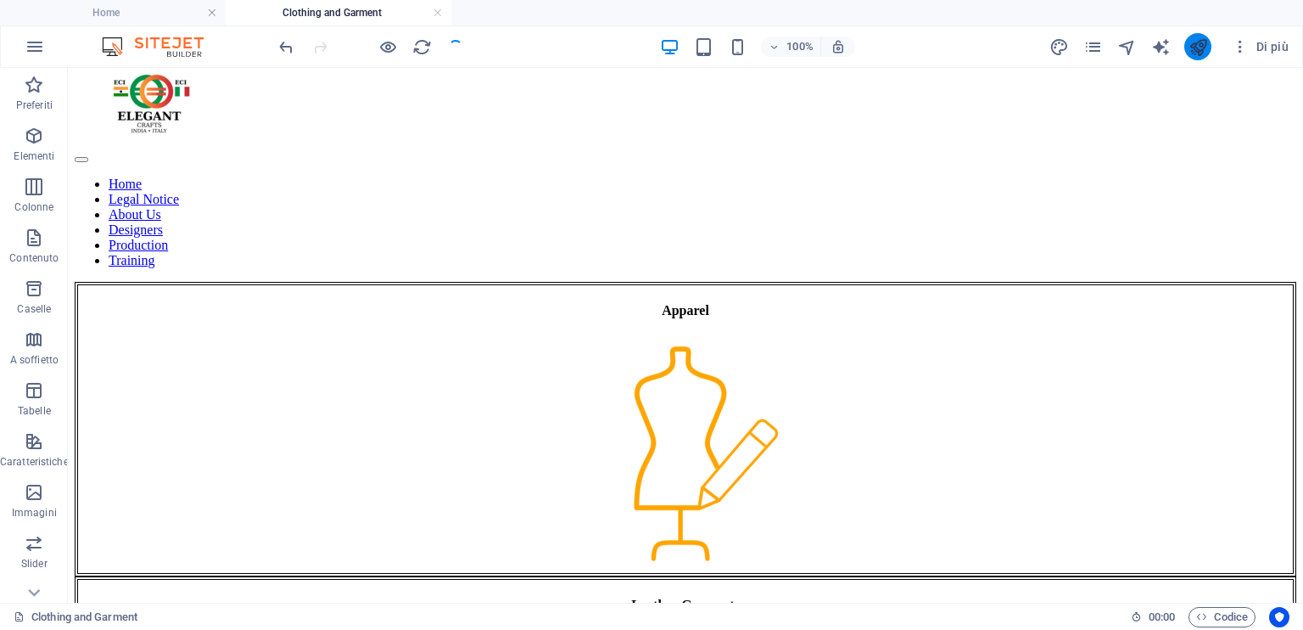
click at [1196, 38] on icon "publish" at bounding box center [1199, 47] width 20 height 20
